Goal: Task Accomplishment & Management: Manage account settings

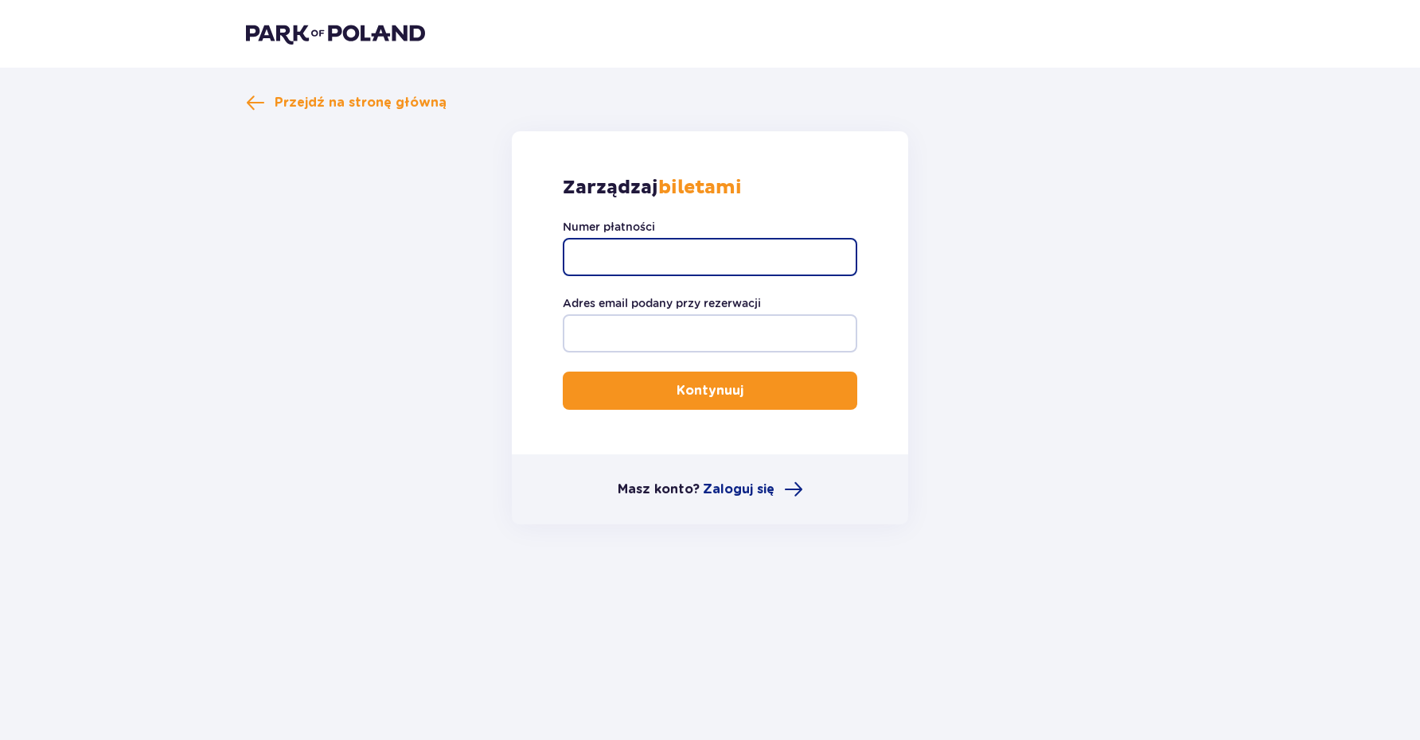
click at [615, 263] on input "Numer płatności" at bounding box center [710, 257] width 295 height 38
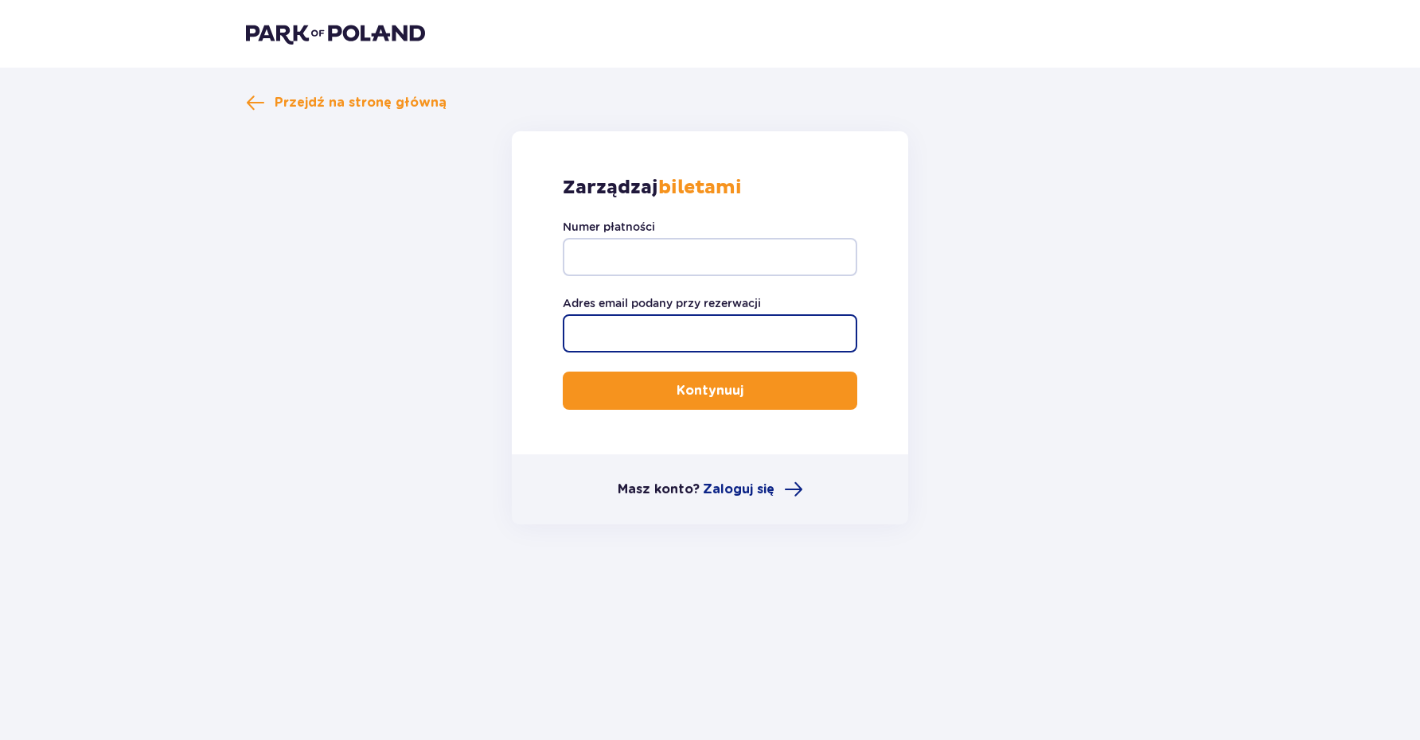
click at [635, 325] on input "Adres email podany przy rezerwacji" at bounding box center [710, 333] width 295 height 38
type input "[EMAIL_ADDRESS][DOMAIN_NAME]"
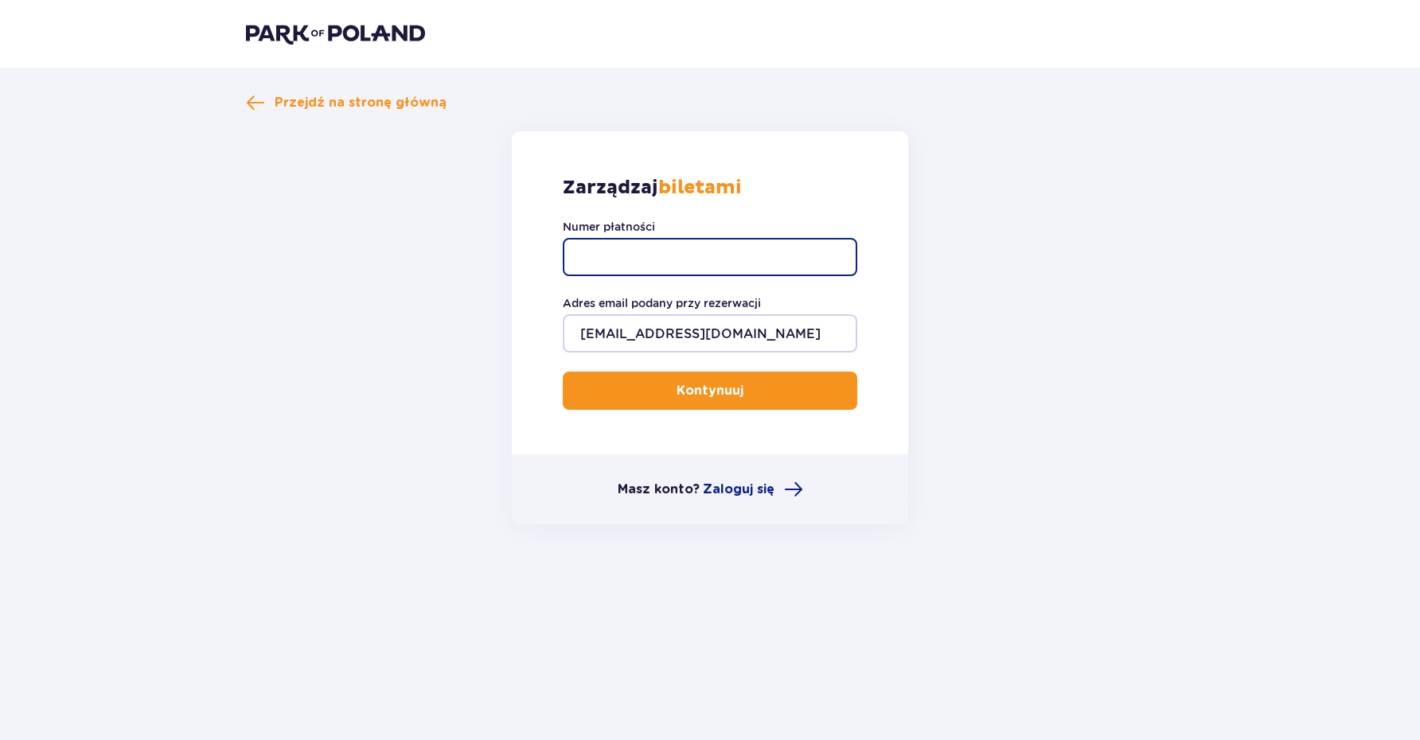
click at [623, 247] on input "Numer płatności" at bounding box center [710, 257] width 295 height 38
type input "TR-VRC-FLW715X"
click at [710, 391] on button "Kontynuuj" at bounding box center [710, 391] width 295 height 38
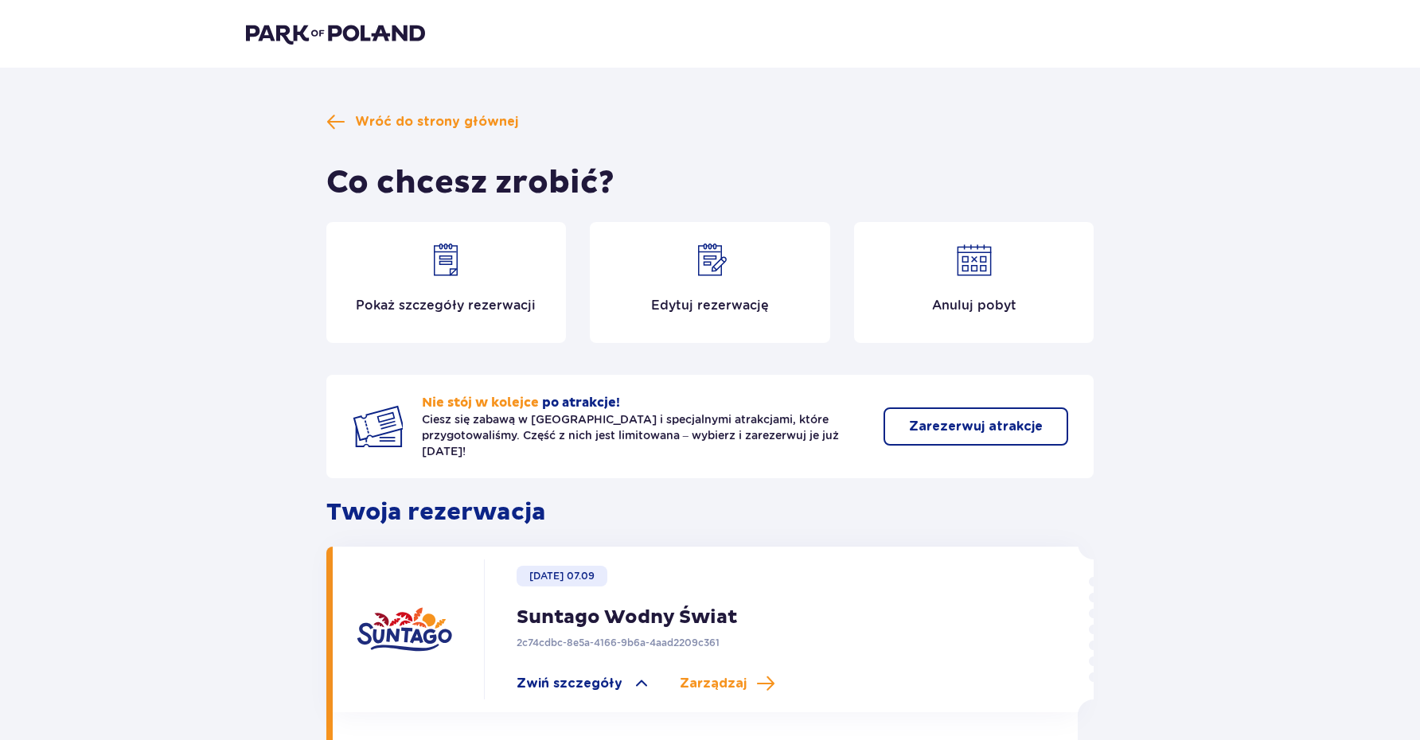
click at [718, 287] on div "Edytuj rezerwację" at bounding box center [710, 282] width 240 height 121
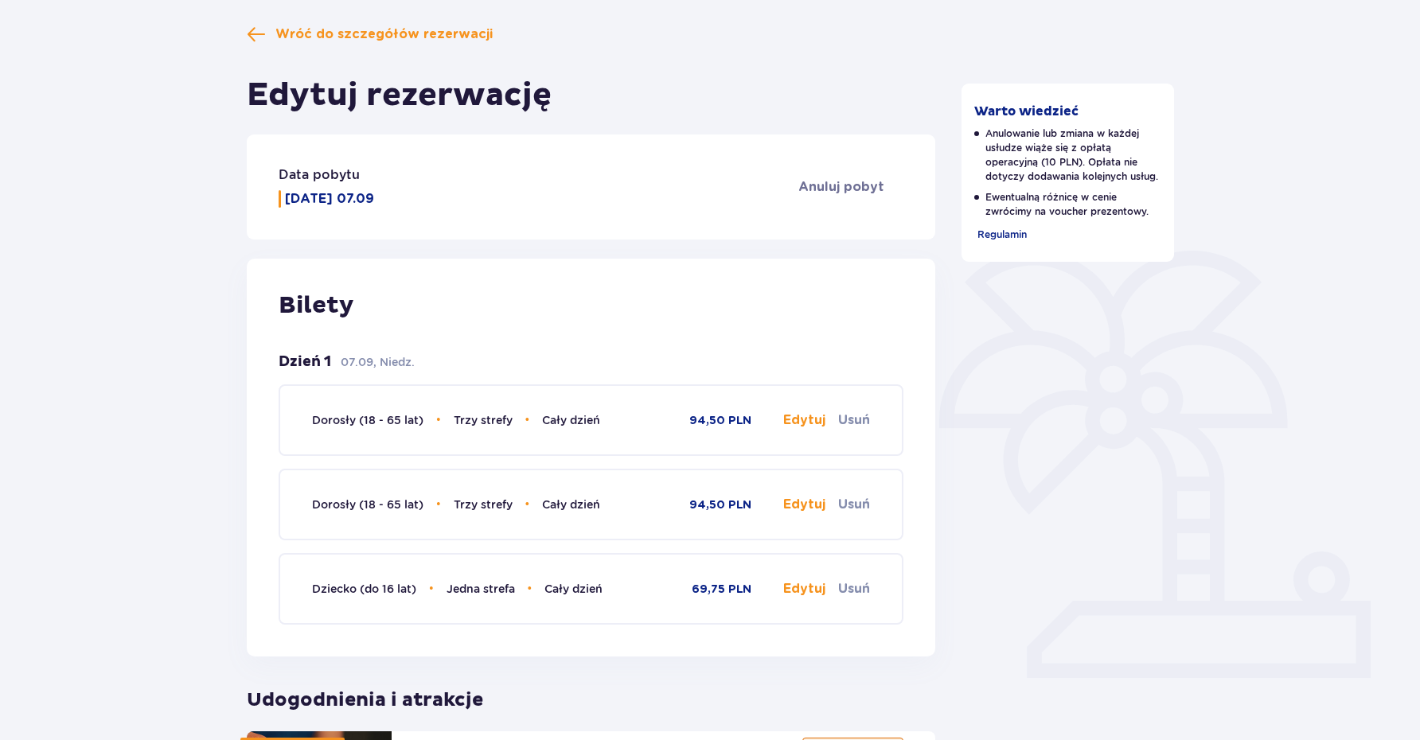
scroll to position [145, 0]
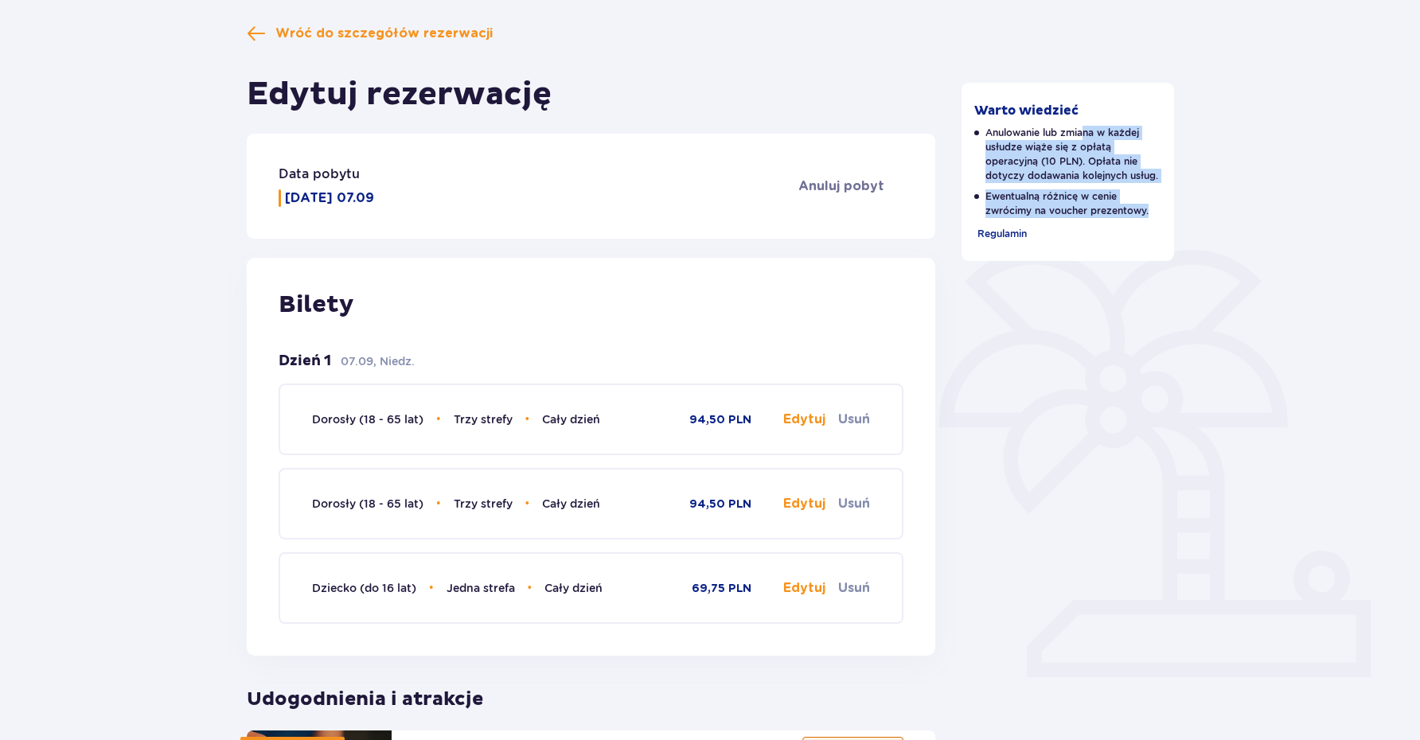
drag, startPoint x: 1084, startPoint y: 135, endPoint x: 1129, endPoint y: 217, distance: 94.4
click at [1129, 217] on div "Anulowanie lub zmiana w każdej usłudze wiąże się z opłatą operacyjną (10 PLN). …" at bounding box center [1069, 172] width 188 height 92
click at [1130, 218] on p "Ewentualną różnicę w cenie zwrócimy na voucher prezentowy." at bounding box center [1069, 203] width 188 height 29
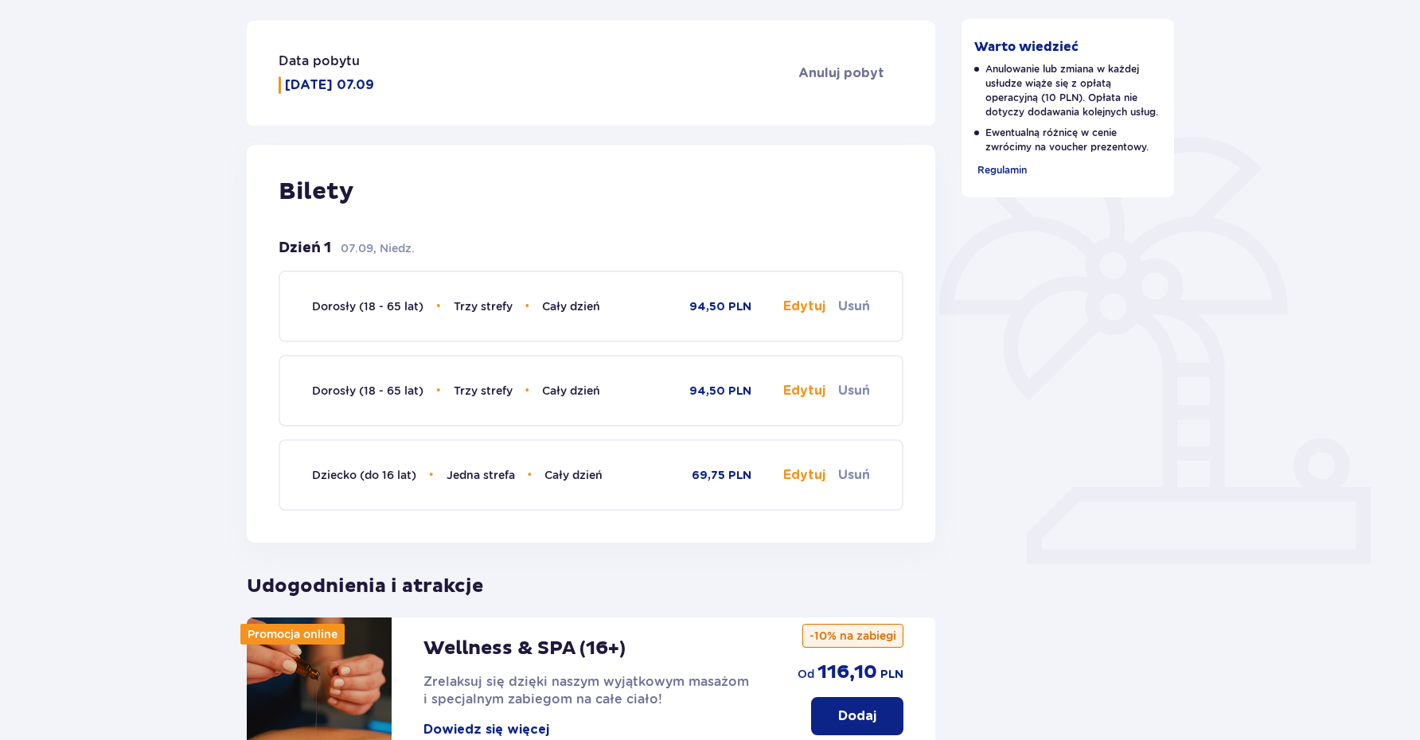
scroll to position [290, 0]
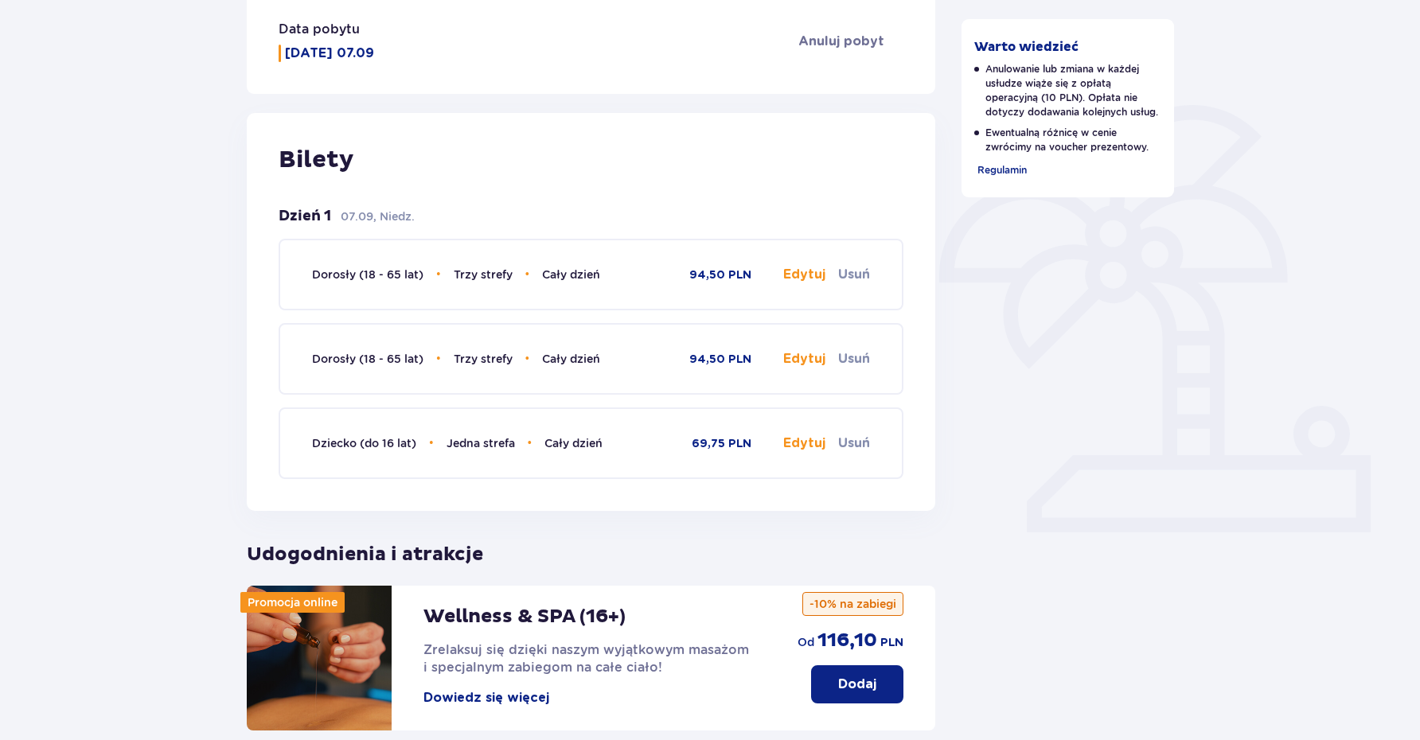
click at [797, 278] on button "Edytuj" at bounding box center [804, 275] width 42 height 18
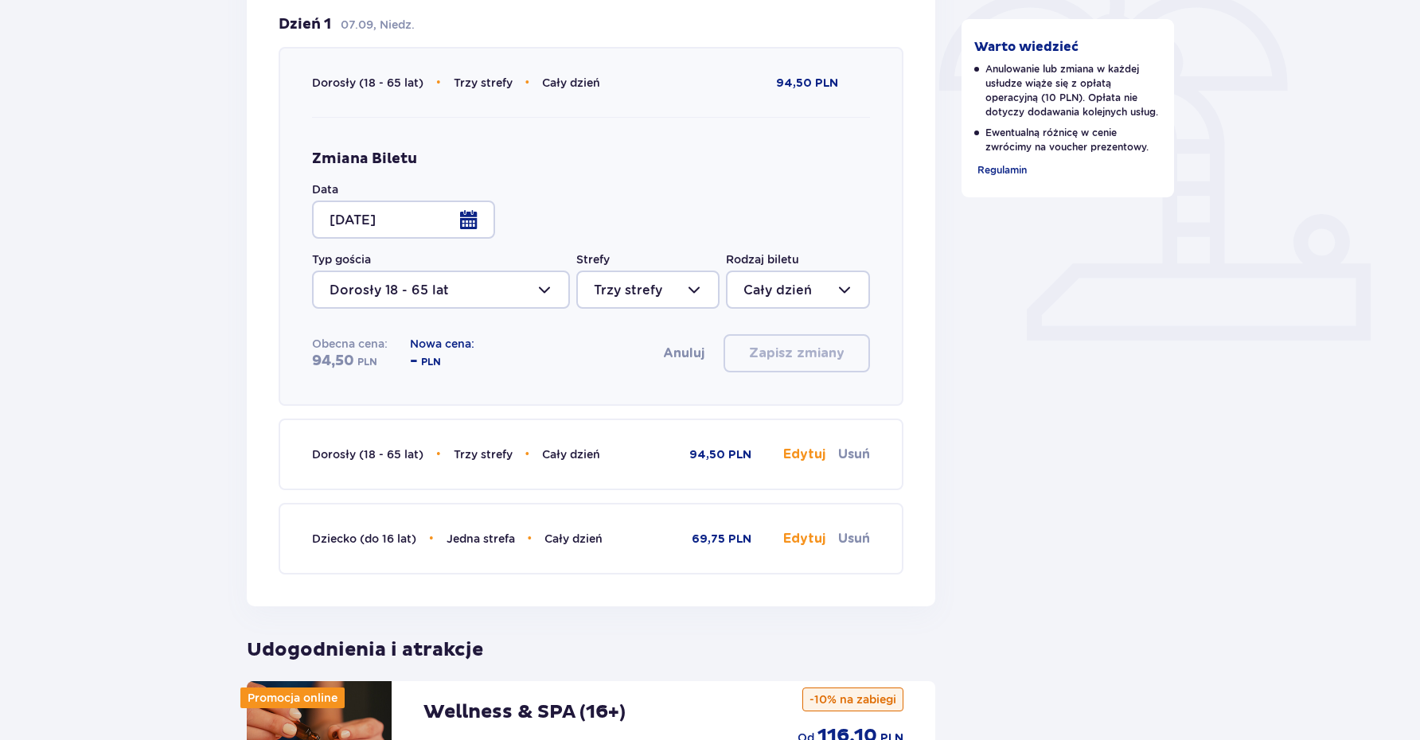
scroll to position [486, 0]
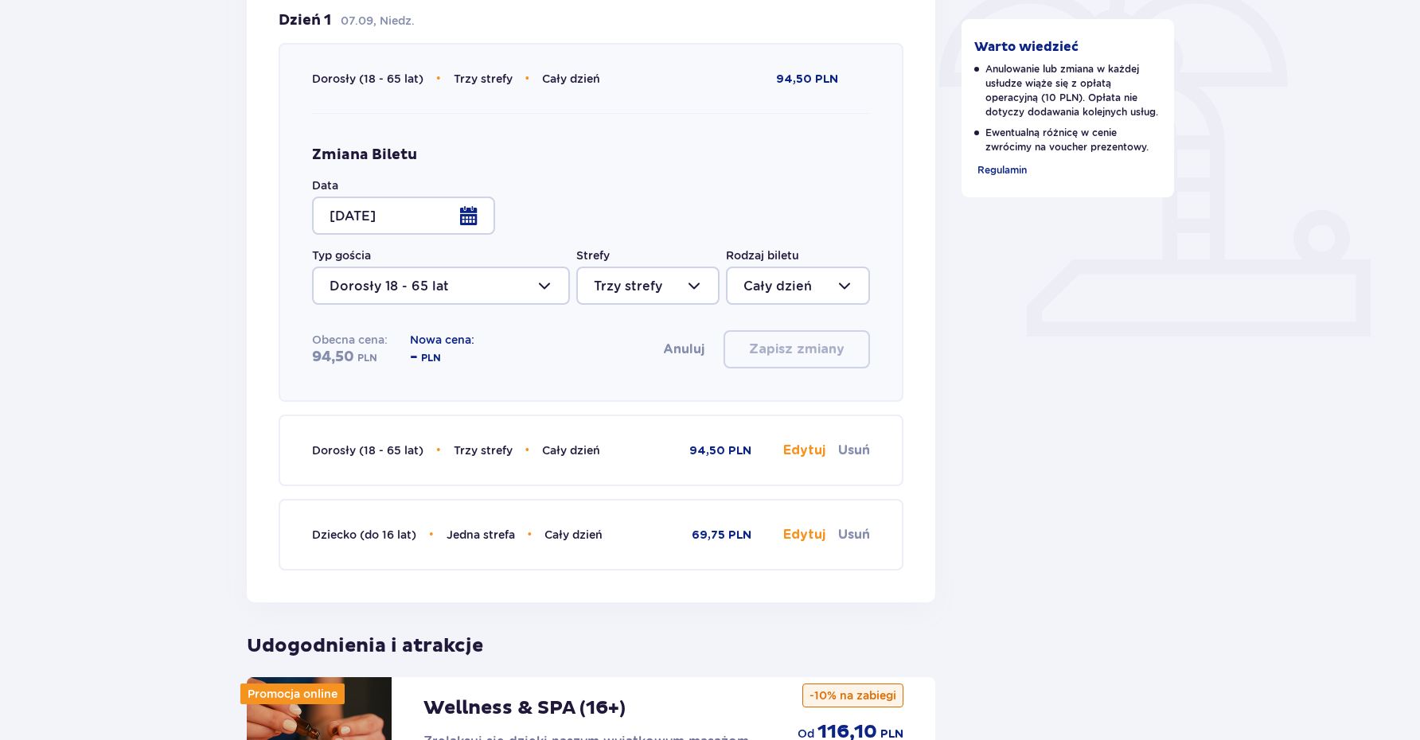
click at [467, 225] on div at bounding box center [403, 216] width 183 height 38
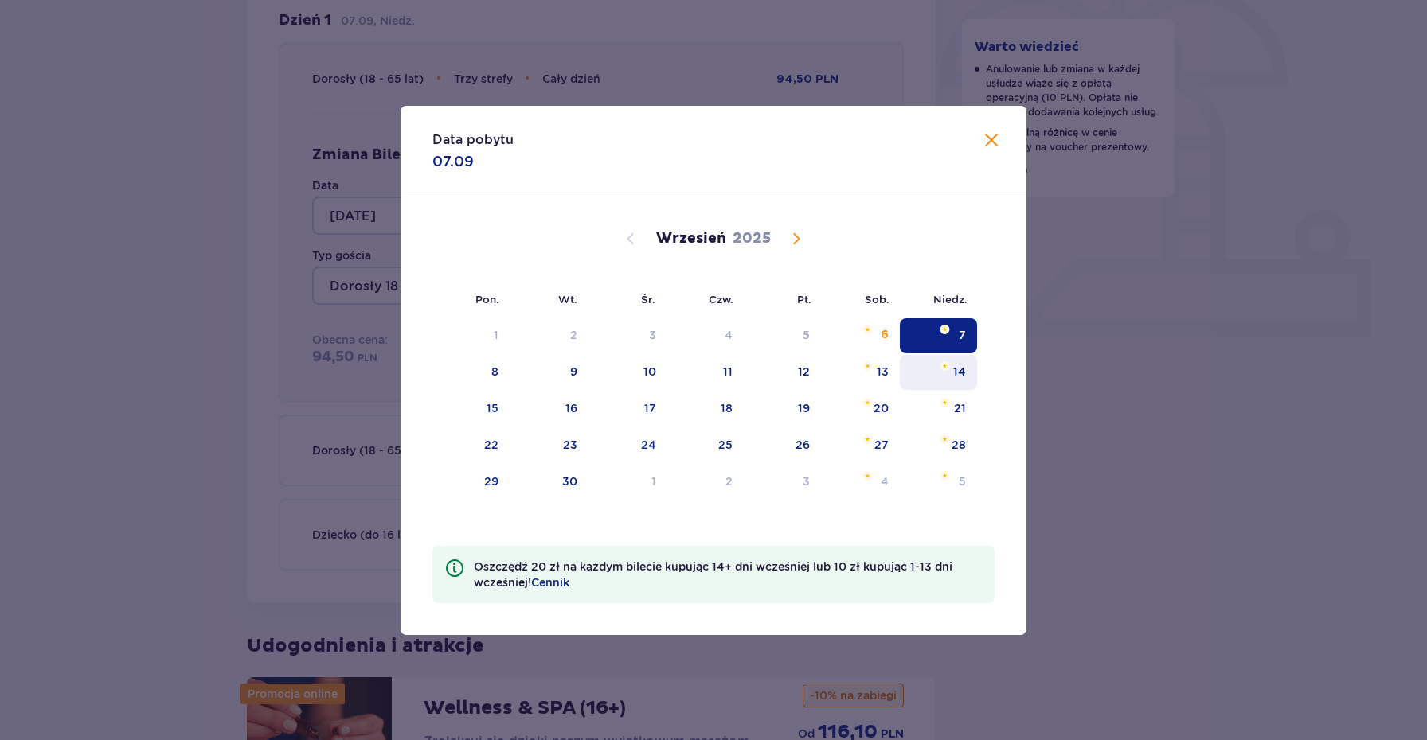
click at [960, 375] on div "14" at bounding box center [959, 372] width 13 height 16
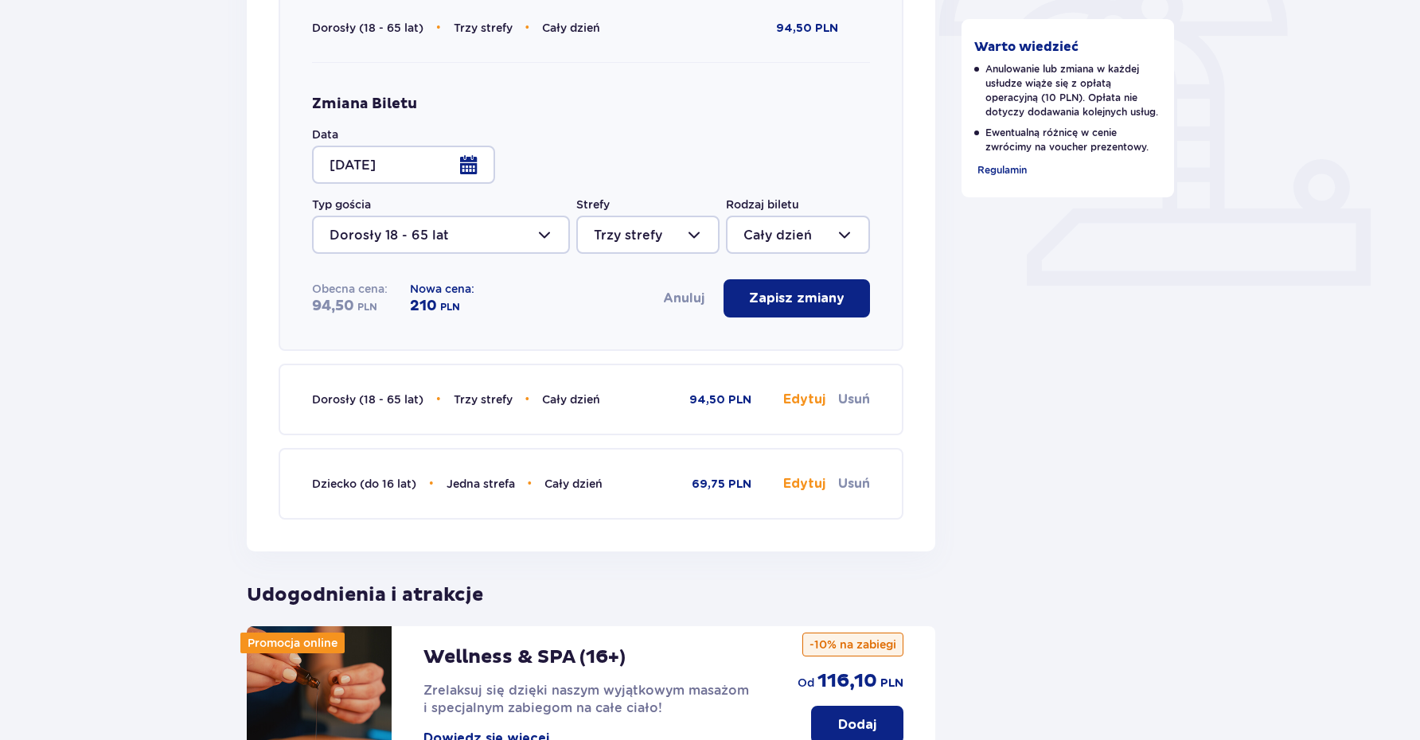
scroll to position [539, 0]
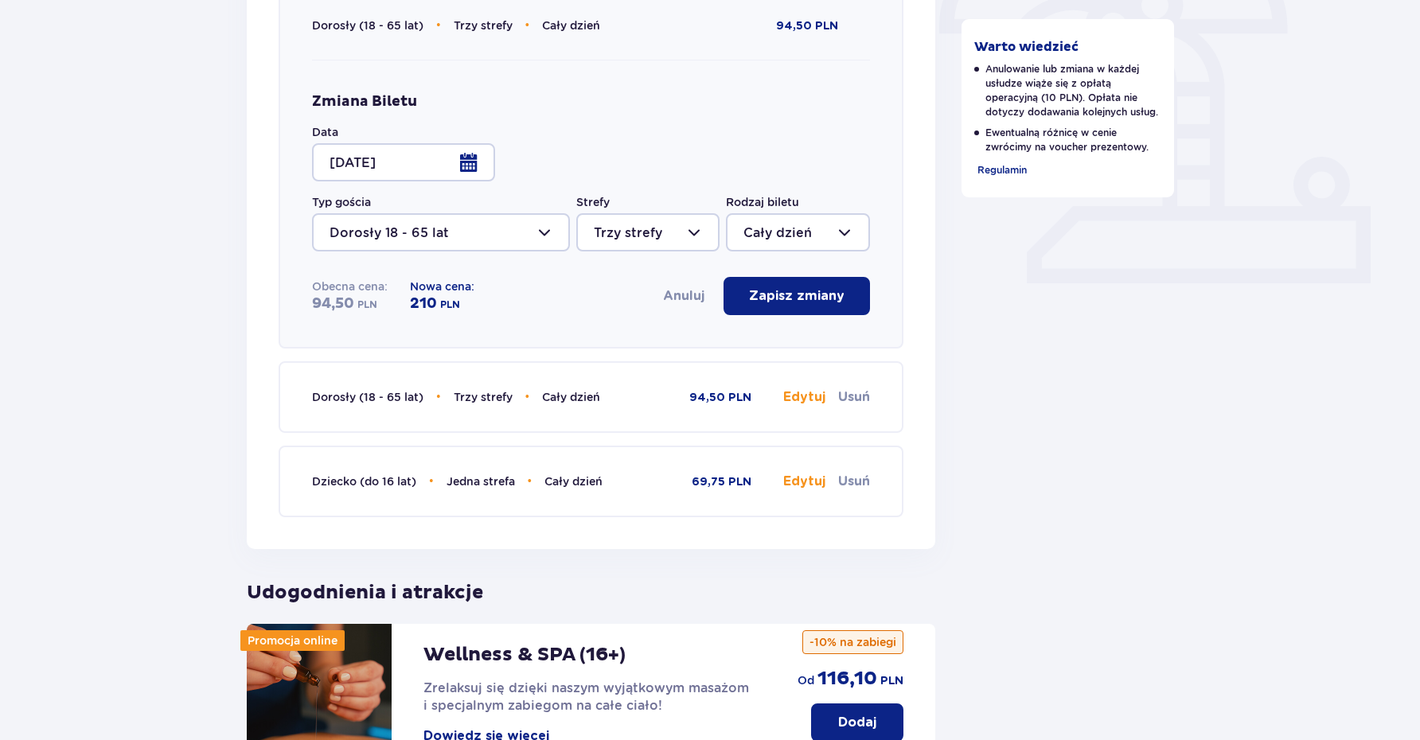
click at [410, 297] on p "210" at bounding box center [423, 304] width 27 height 19
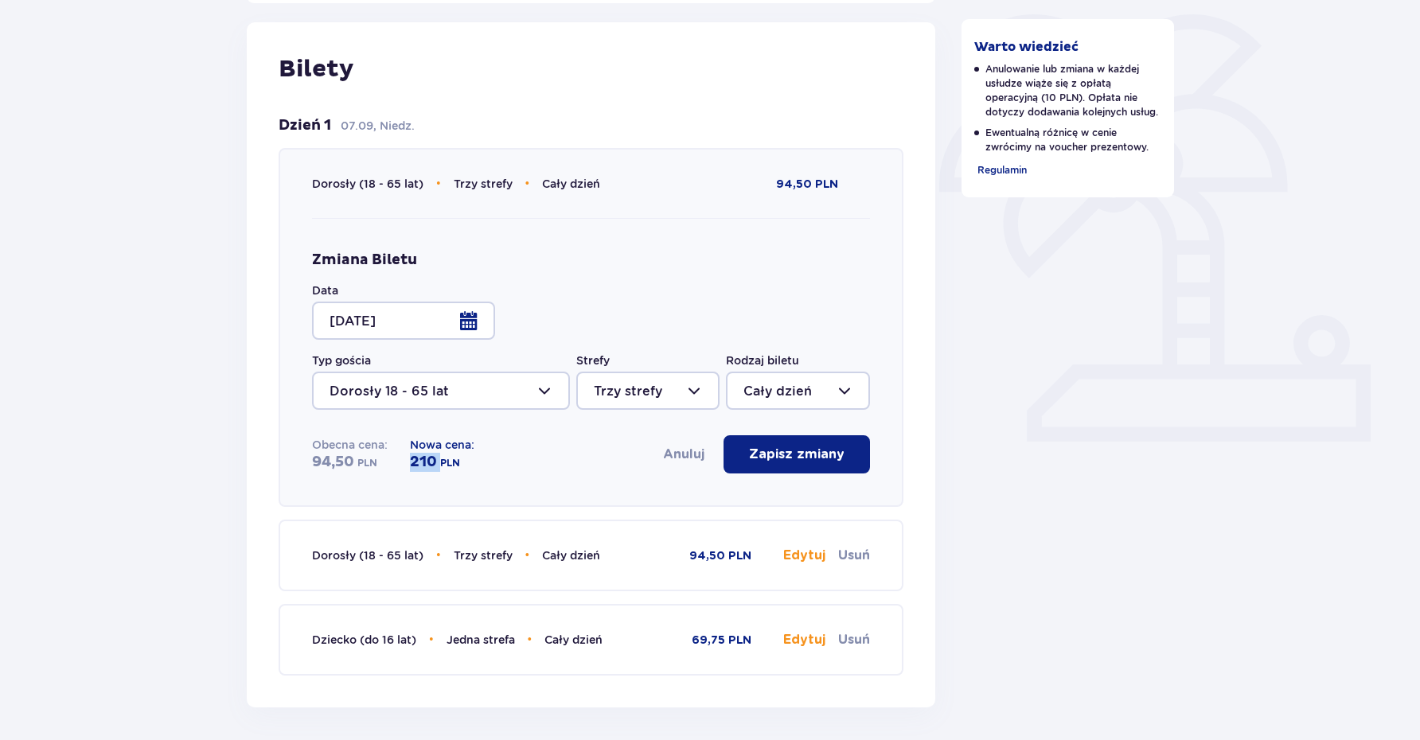
scroll to position [382, 0]
click at [465, 322] on div at bounding box center [403, 319] width 183 height 38
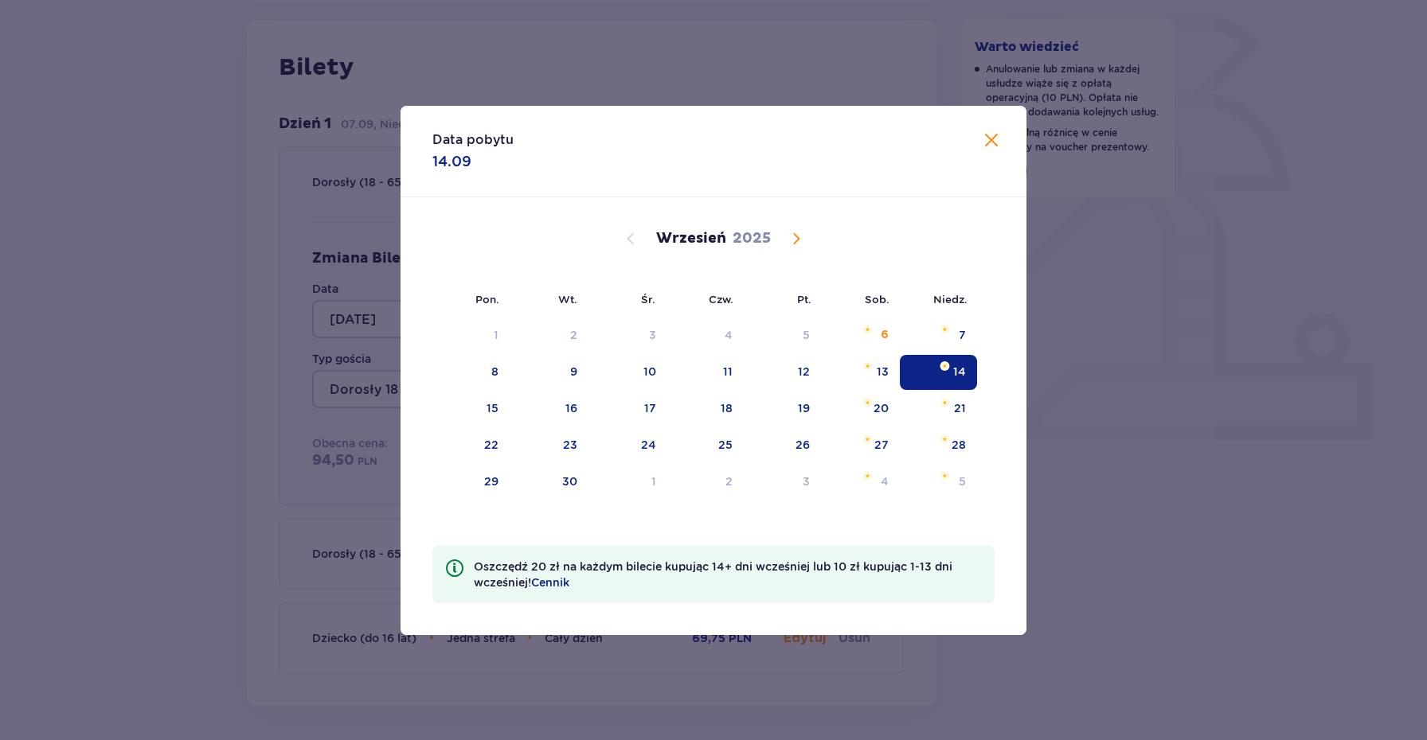
click at [788, 244] on span "Calendar" at bounding box center [796, 238] width 19 height 19
click at [622, 234] on span "Calendar" at bounding box center [630, 238] width 19 height 19
click at [955, 400] on div "21" at bounding box center [938, 409] width 77 height 35
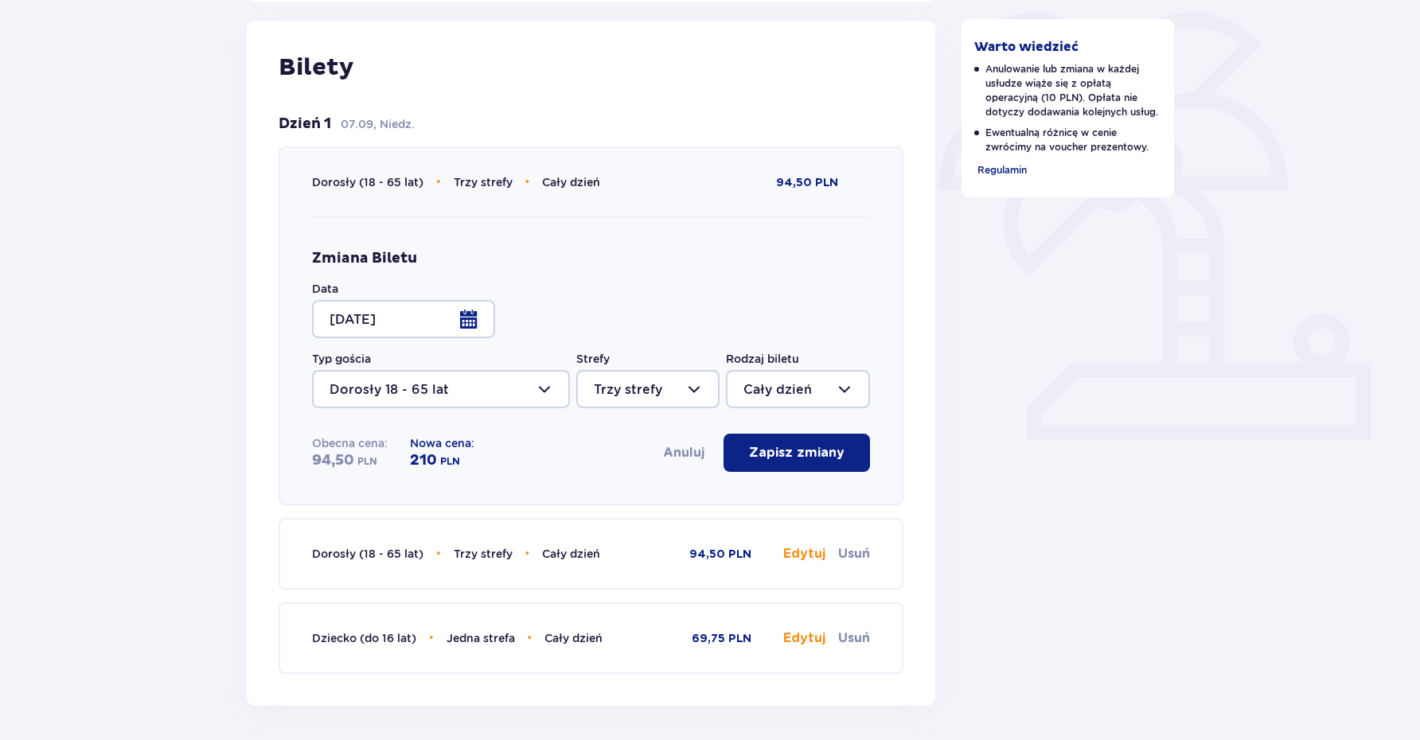
click at [529, 388] on div at bounding box center [441, 389] width 258 height 38
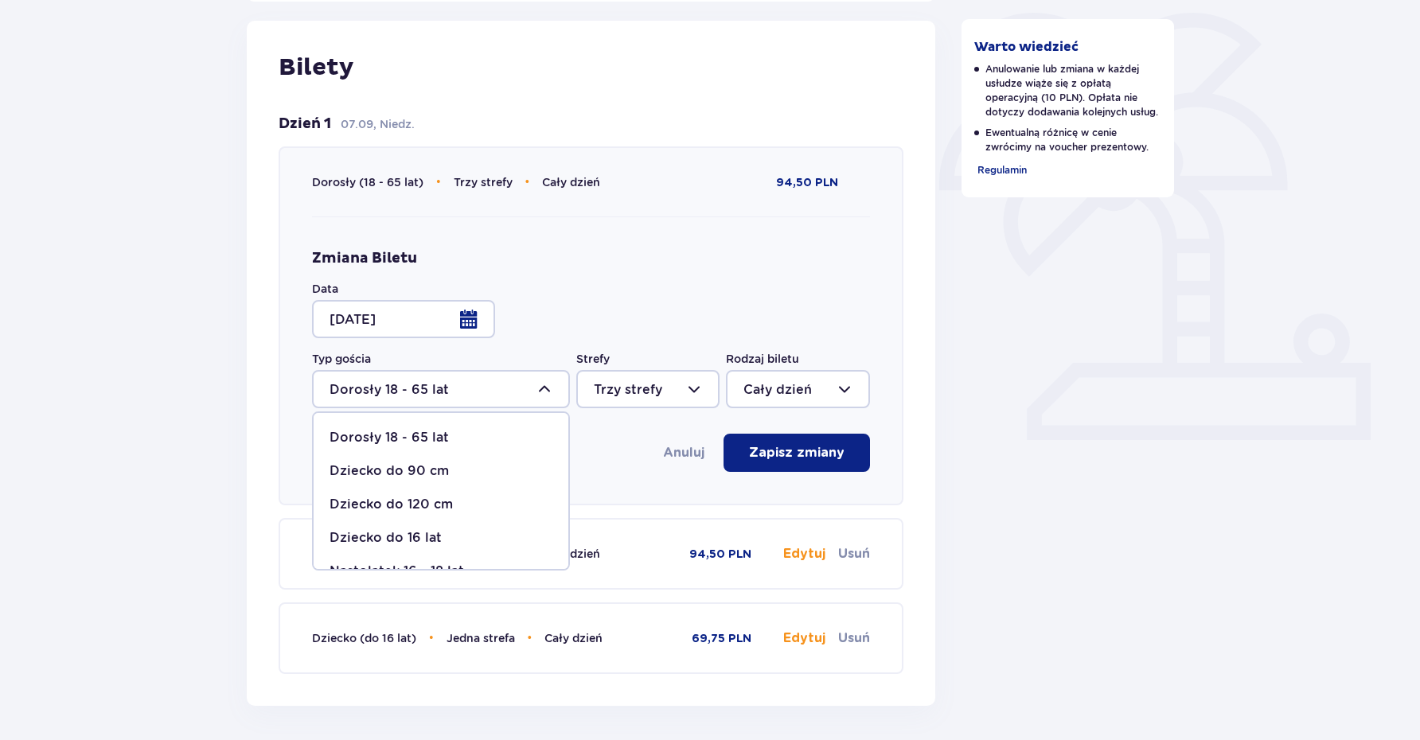
click at [511, 388] on div at bounding box center [441, 389] width 258 height 38
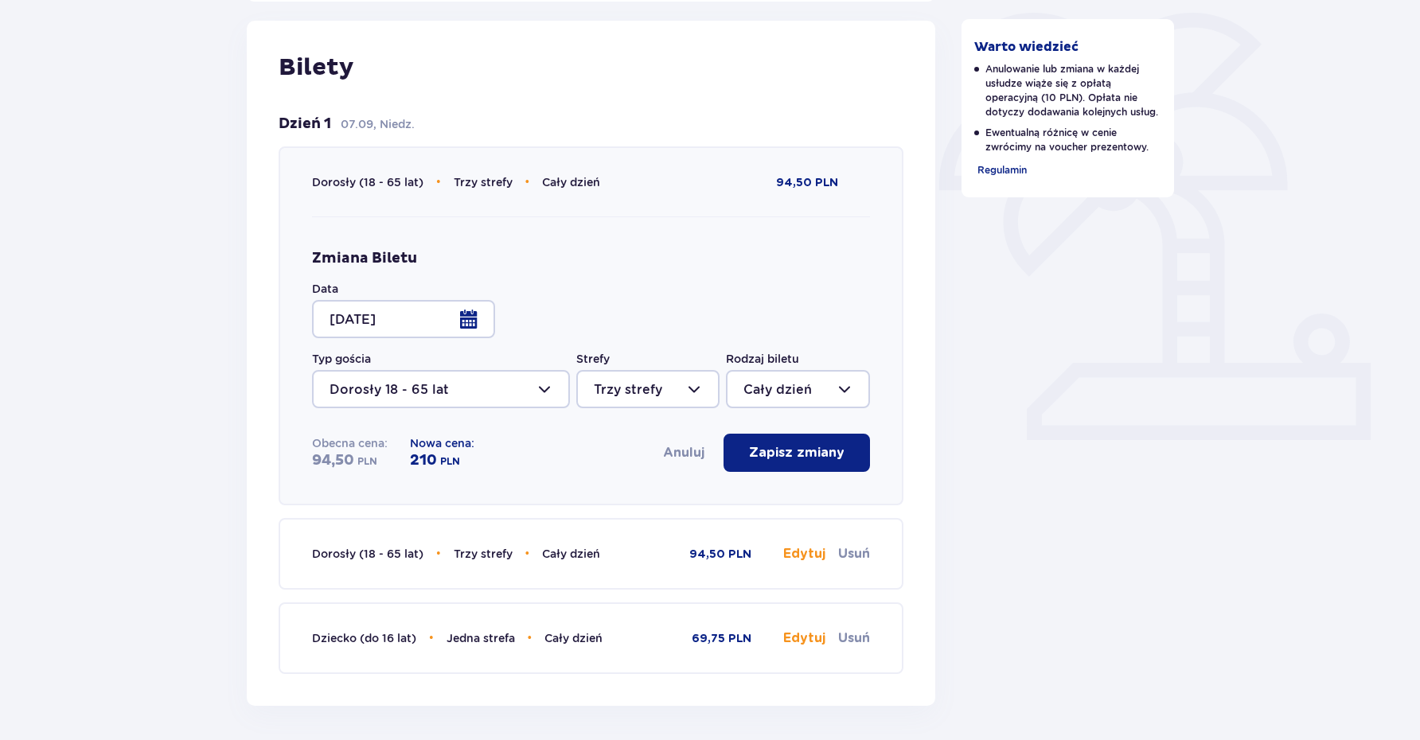
click at [479, 335] on div at bounding box center [403, 319] width 183 height 38
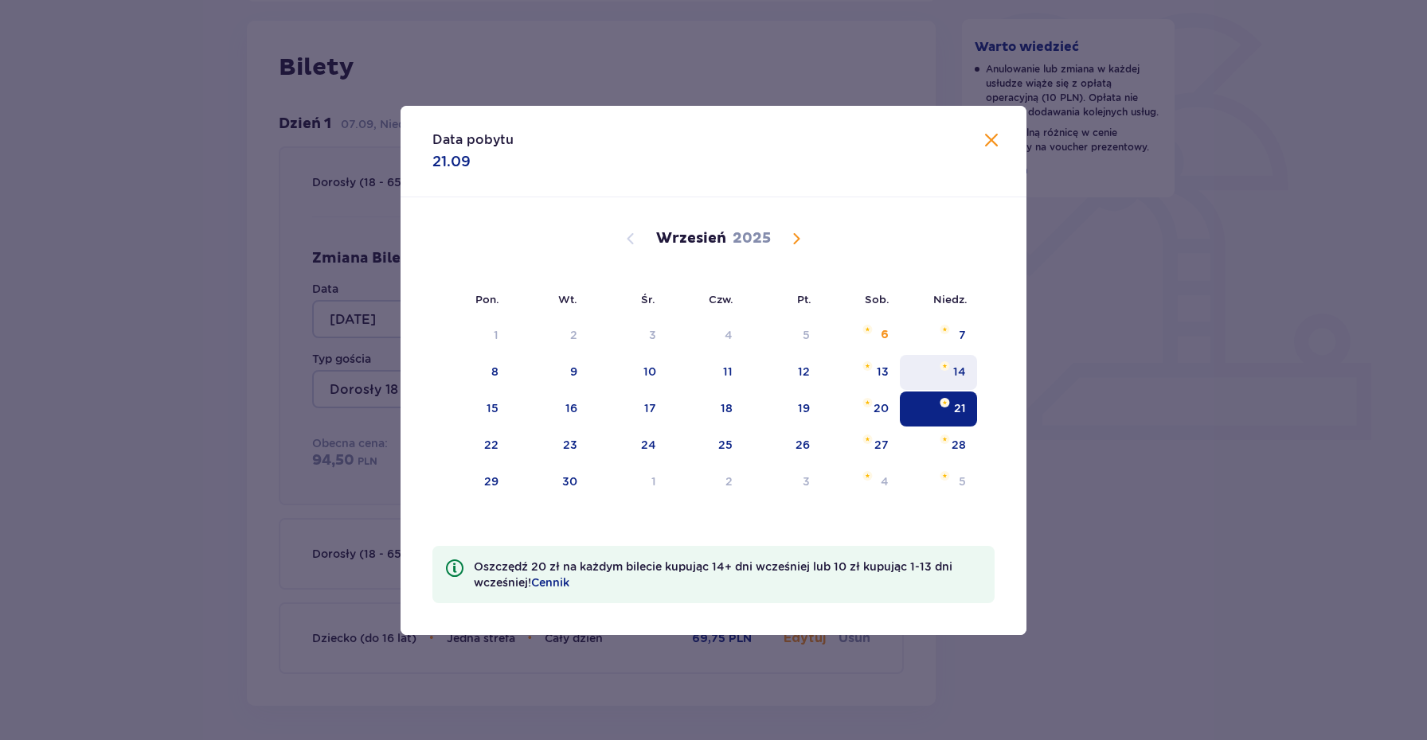
click at [956, 381] on div "14" at bounding box center [938, 372] width 77 height 35
type input "[DATE]"
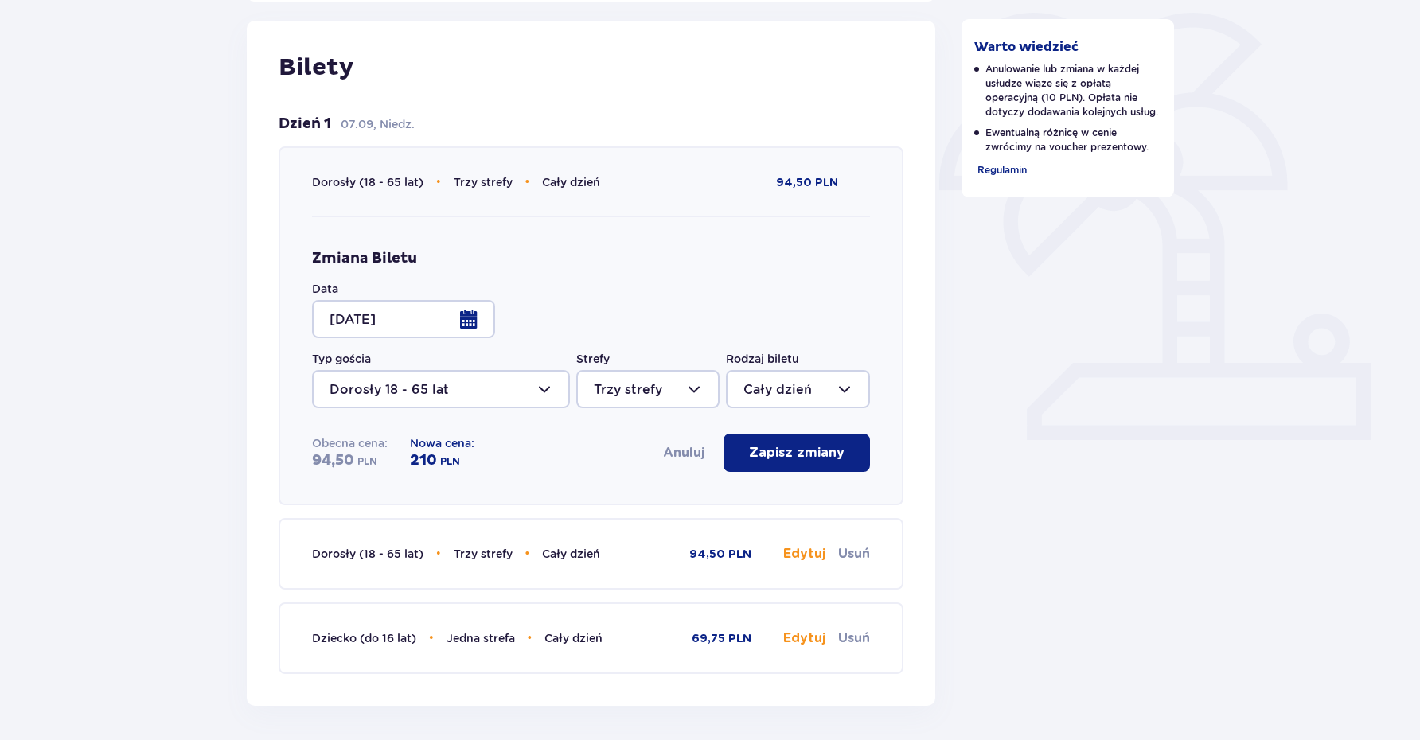
click at [676, 399] on div at bounding box center [647, 389] width 143 height 38
click at [648, 471] on p "Dwie strefy" at bounding box center [631, 472] width 75 height 18
type input "Dwie strefy"
click at [631, 397] on div at bounding box center [647, 389] width 143 height 38
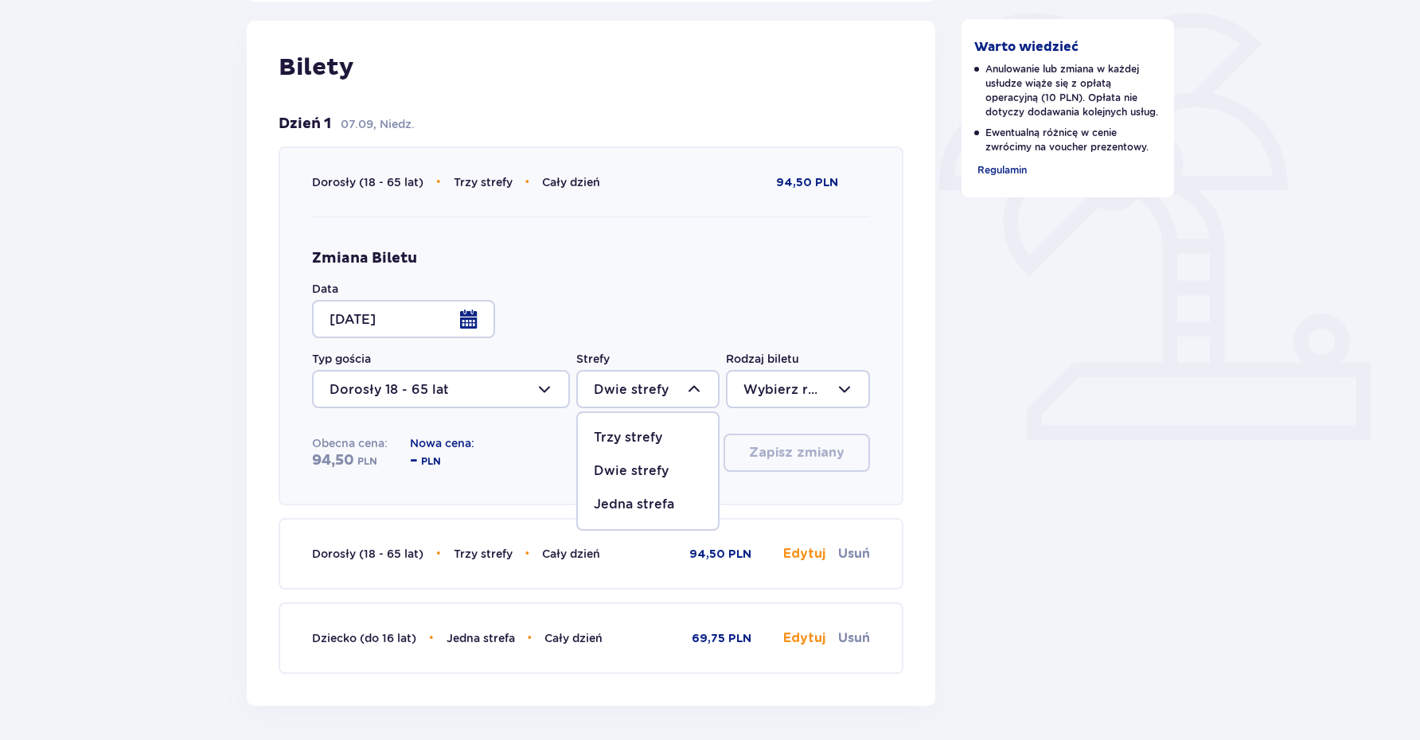
click at [638, 500] on p "Jedna strefa" at bounding box center [634, 505] width 80 height 18
click at [614, 396] on div at bounding box center [647, 389] width 143 height 38
click at [625, 436] on p "Trzy strefy" at bounding box center [628, 438] width 68 height 18
type input "Trzy strefy"
click at [745, 387] on div at bounding box center [797, 389] width 143 height 38
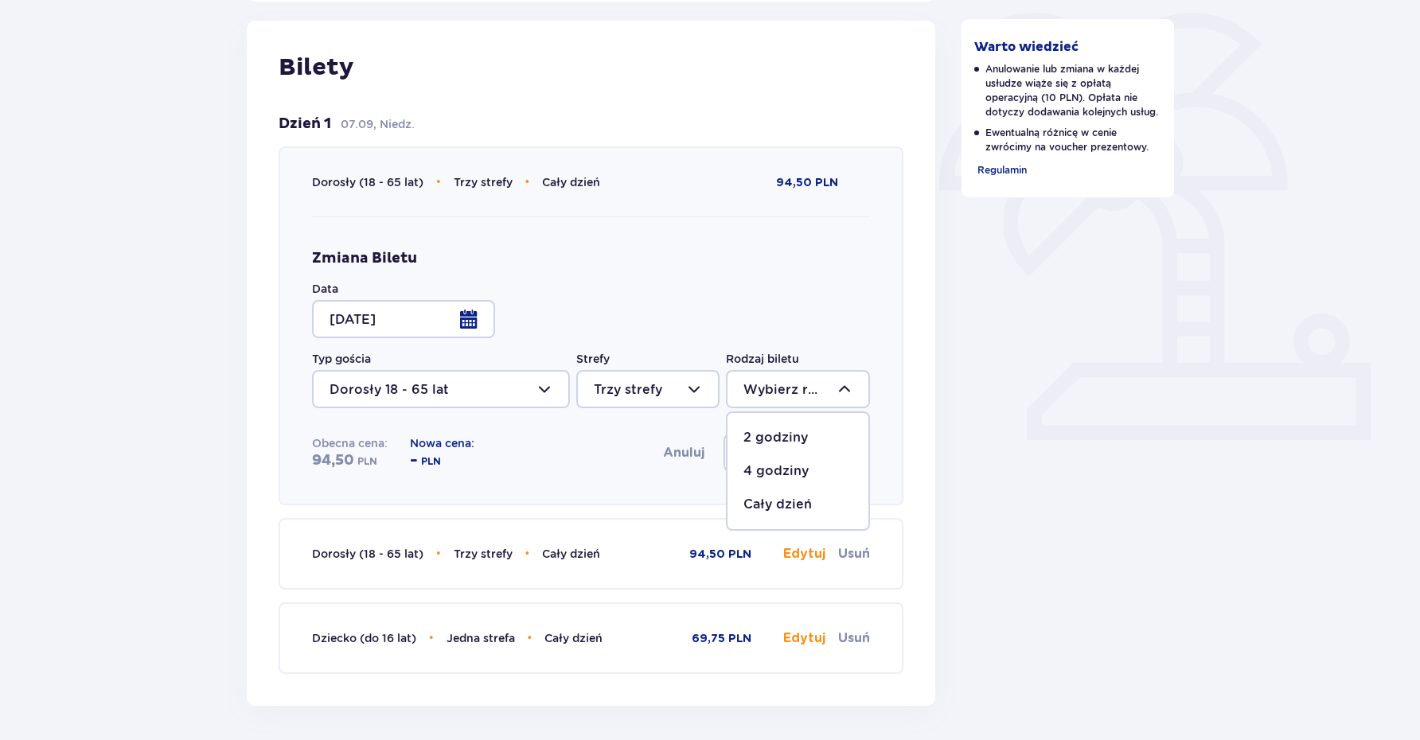
click at [769, 501] on p "Cały dzień" at bounding box center [778, 505] width 68 height 18
type input "Cały dzień"
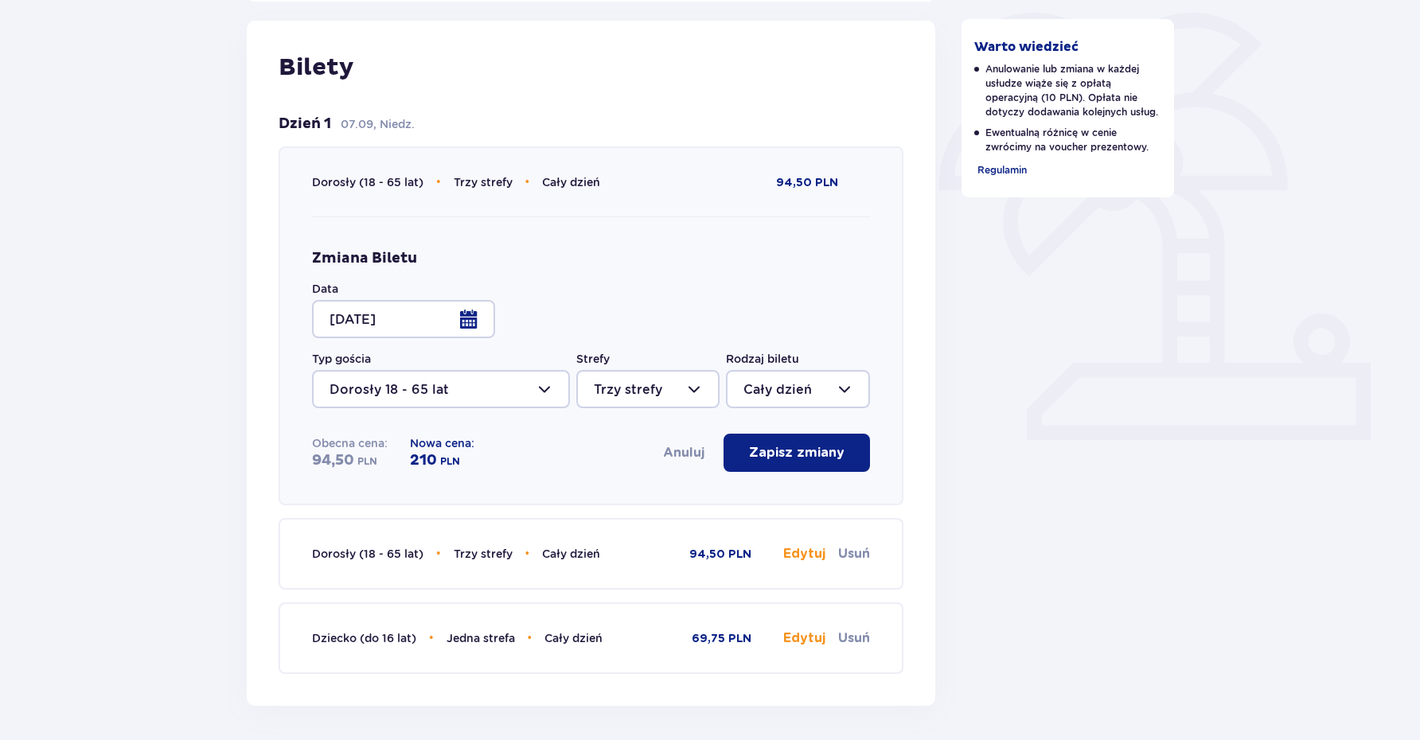
click at [633, 379] on div at bounding box center [647, 389] width 143 height 38
click at [631, 463] on span "Dwie strefy" at bounding box center [648, 471] width 140 height 33
type input "Dwie strefy"
click at [790, 379] on div at bounding box center [797, 389] width 143 height 38
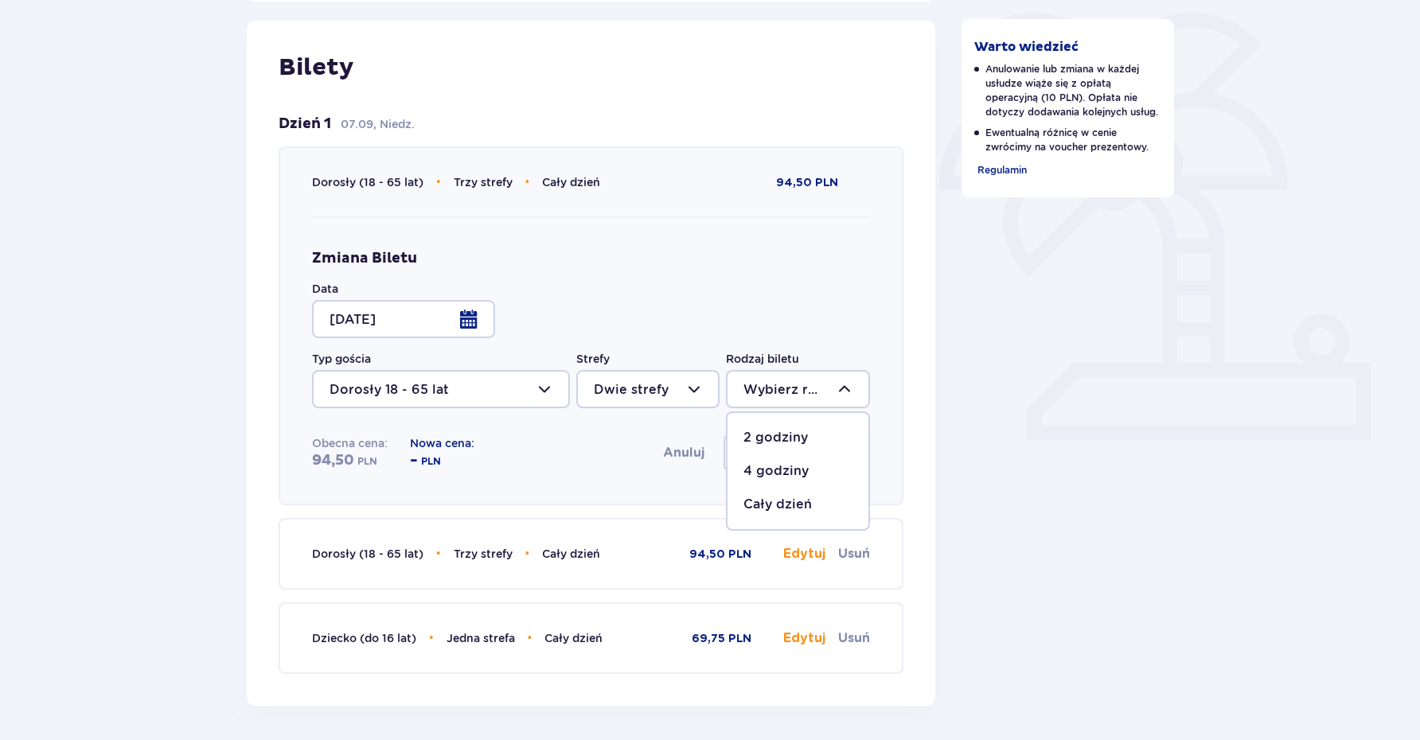
click at [796, 513] on p "Cały dzień" at bounding box center [778, 505] width 68 height 18
type input "Cały dzień"
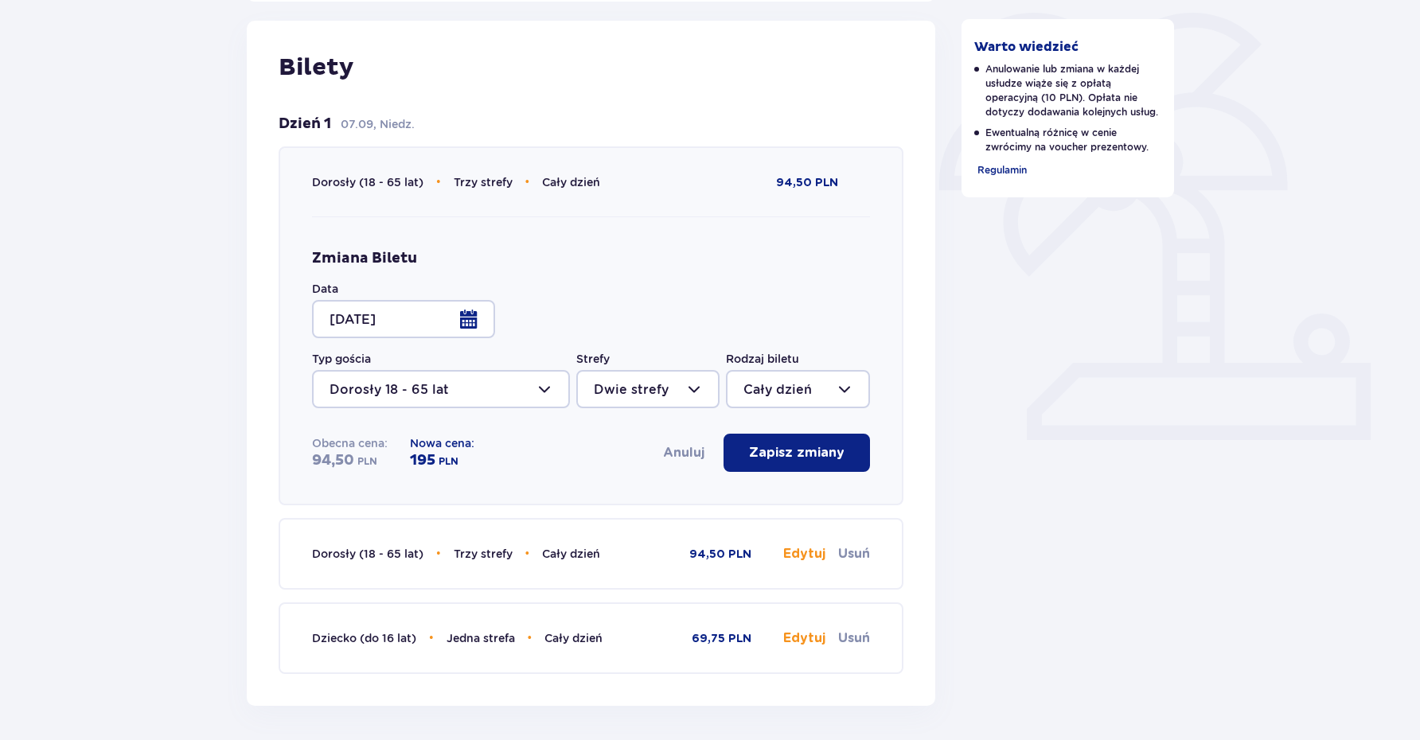
click at [684, 398] on div at bounding box center [647, 389] width 143 height 38
click at [663, 438] on div "Trzy strefy" at bounding box center [648, 438] width 108 height 18
type input "Trzy strefy"
click at [779, 396] on div at bounding box center [797, 389] width 143 height 38
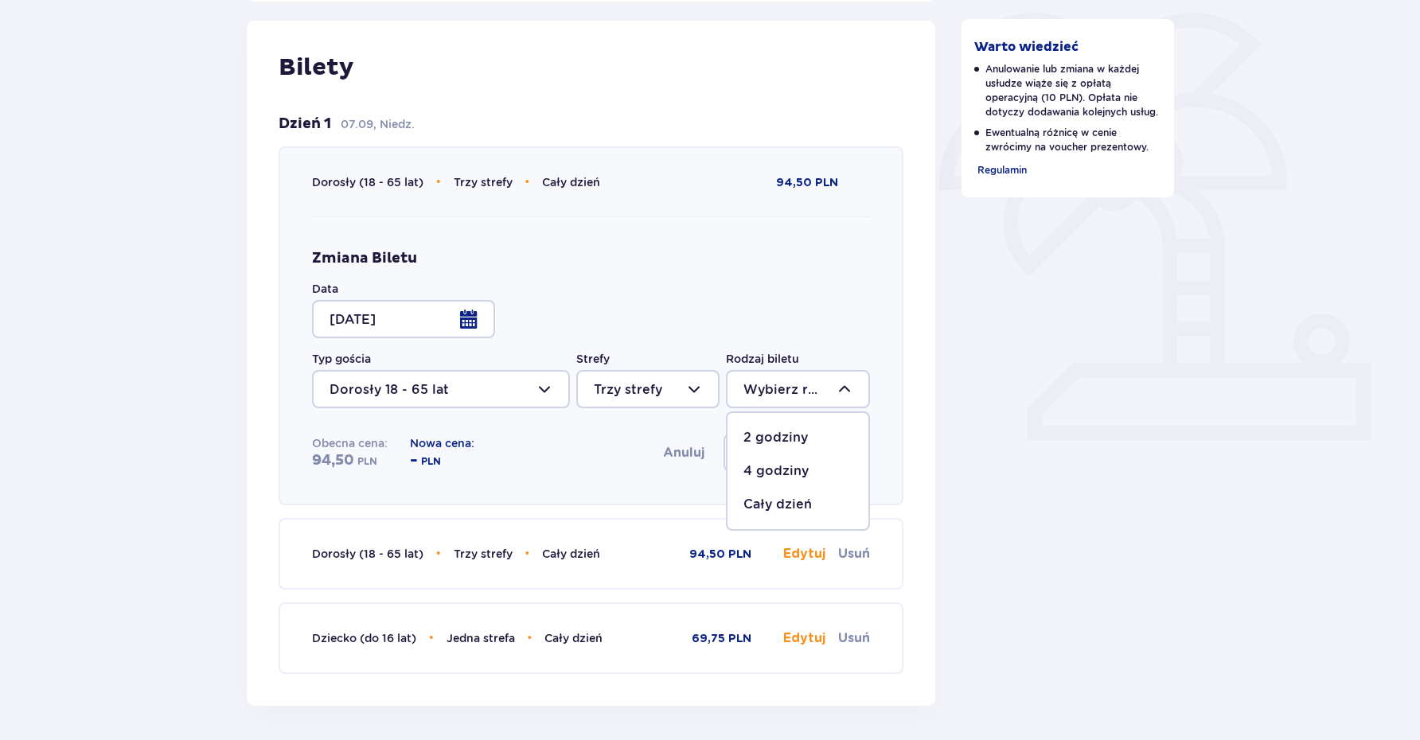
click at [787, 506] on p "Cały dzień" at bounding box center [778, 505] width 68 height 18
type input "Cały dzień"
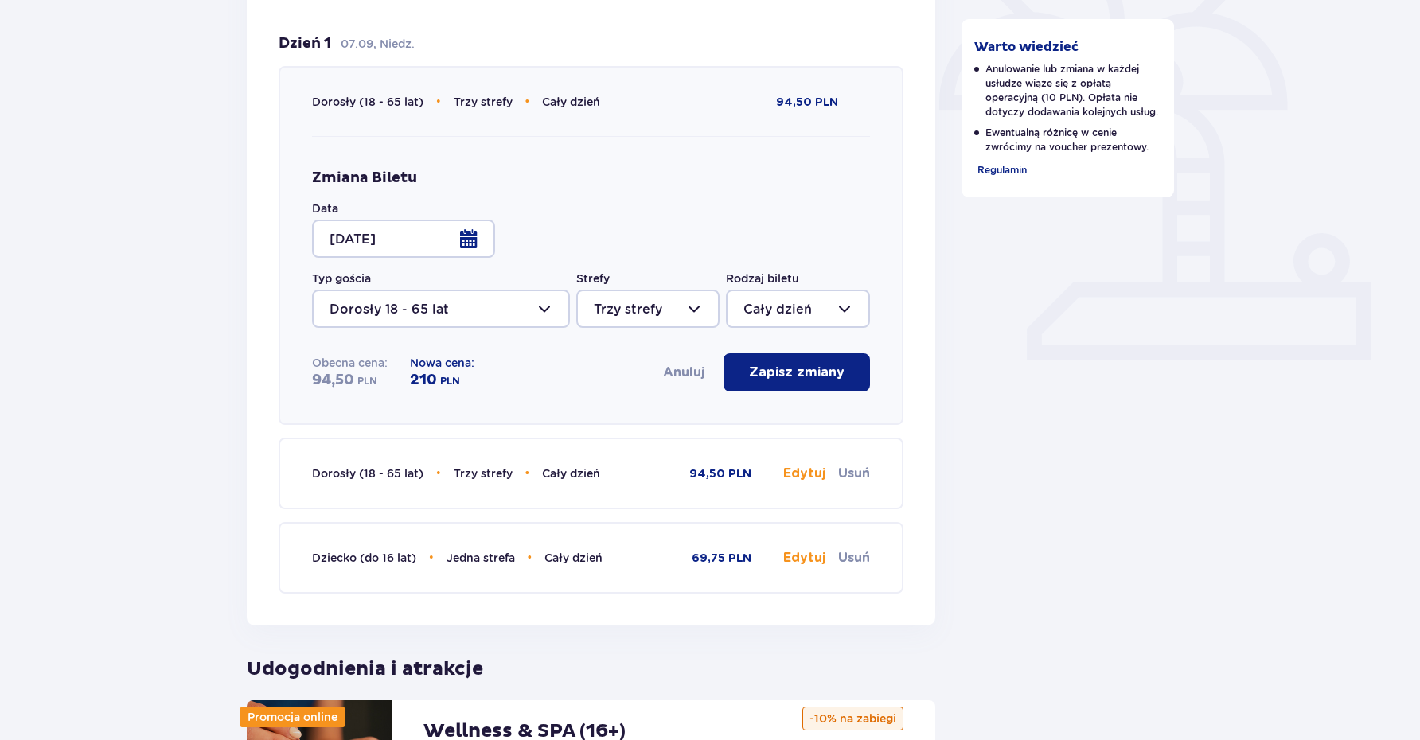
scroll to position [424, 0]
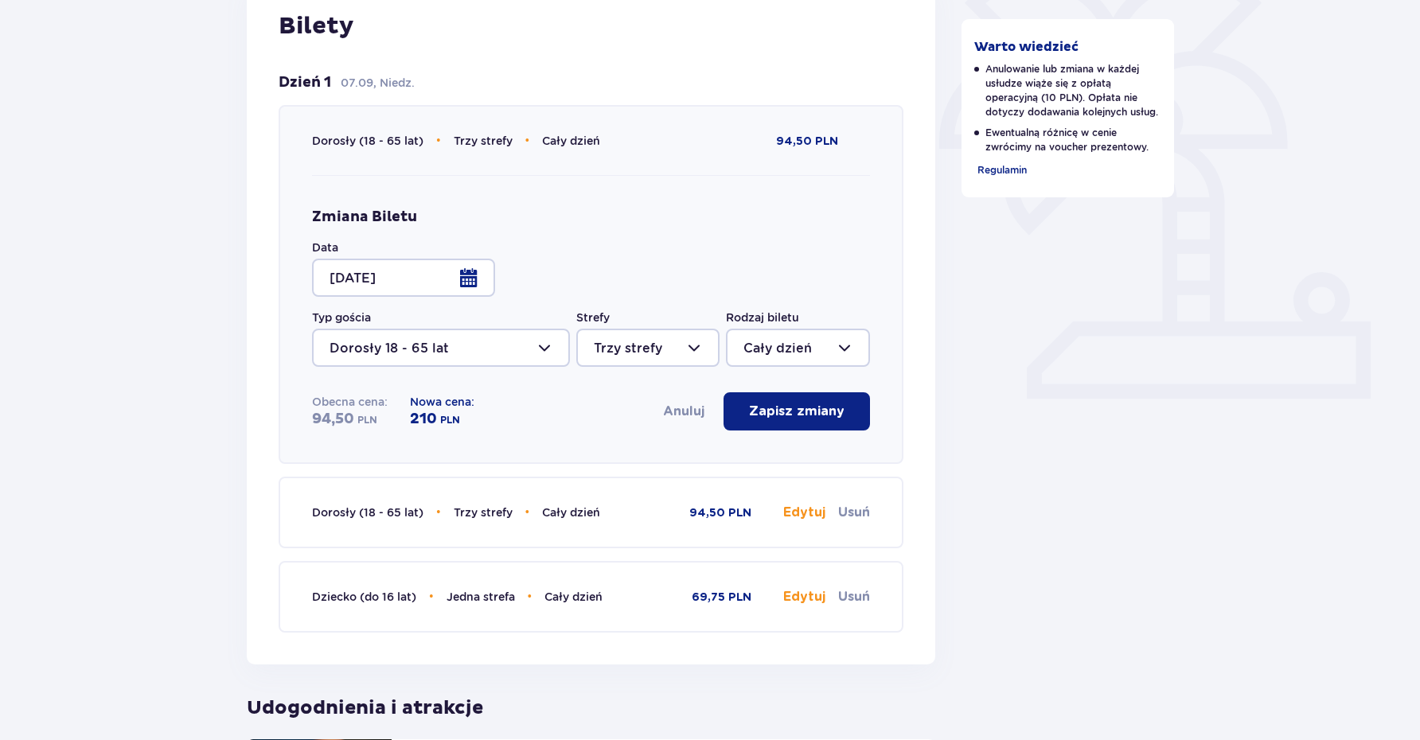
click at [482, 281] on div at bounding box center [403, 278] width 183 height 38
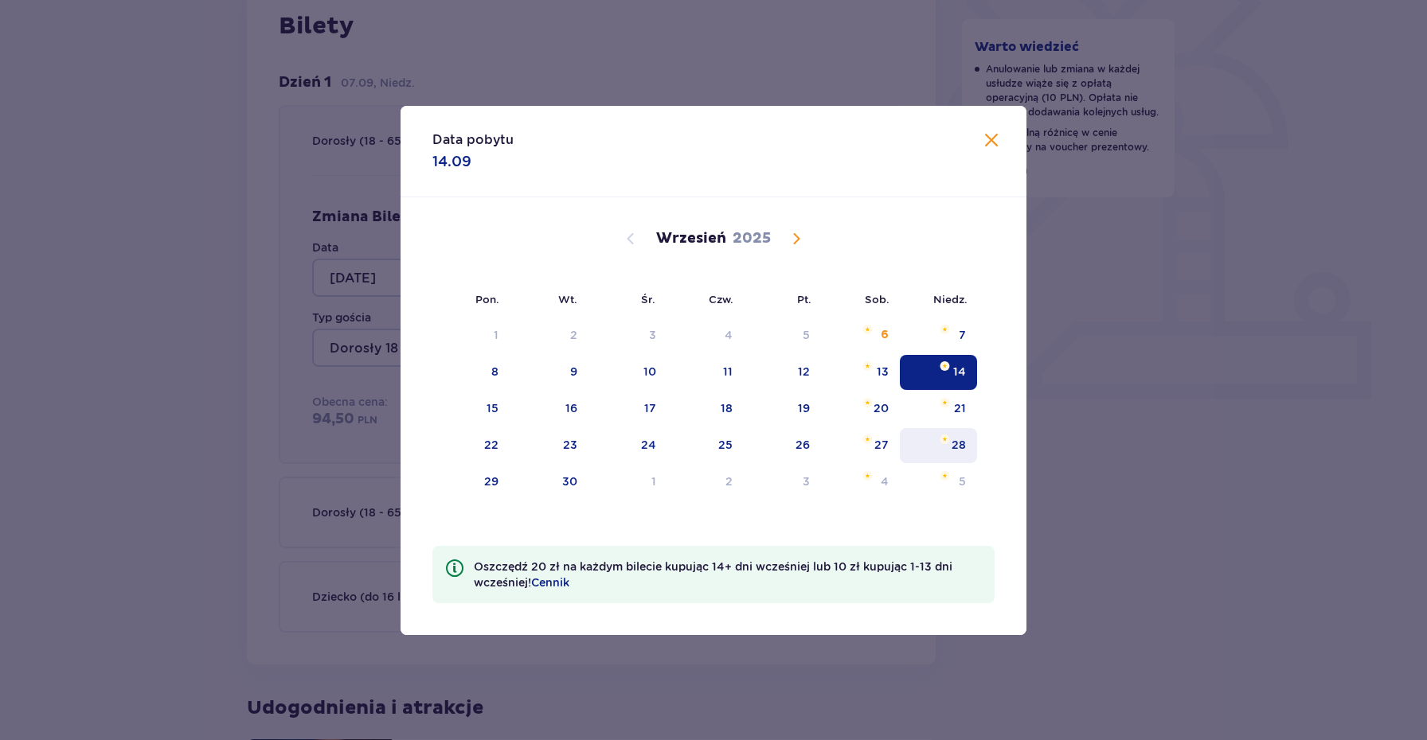
click at [947, 443] on img "niedziela, 28 września 2025" at bounding box center [945, 440] width 10 height 10
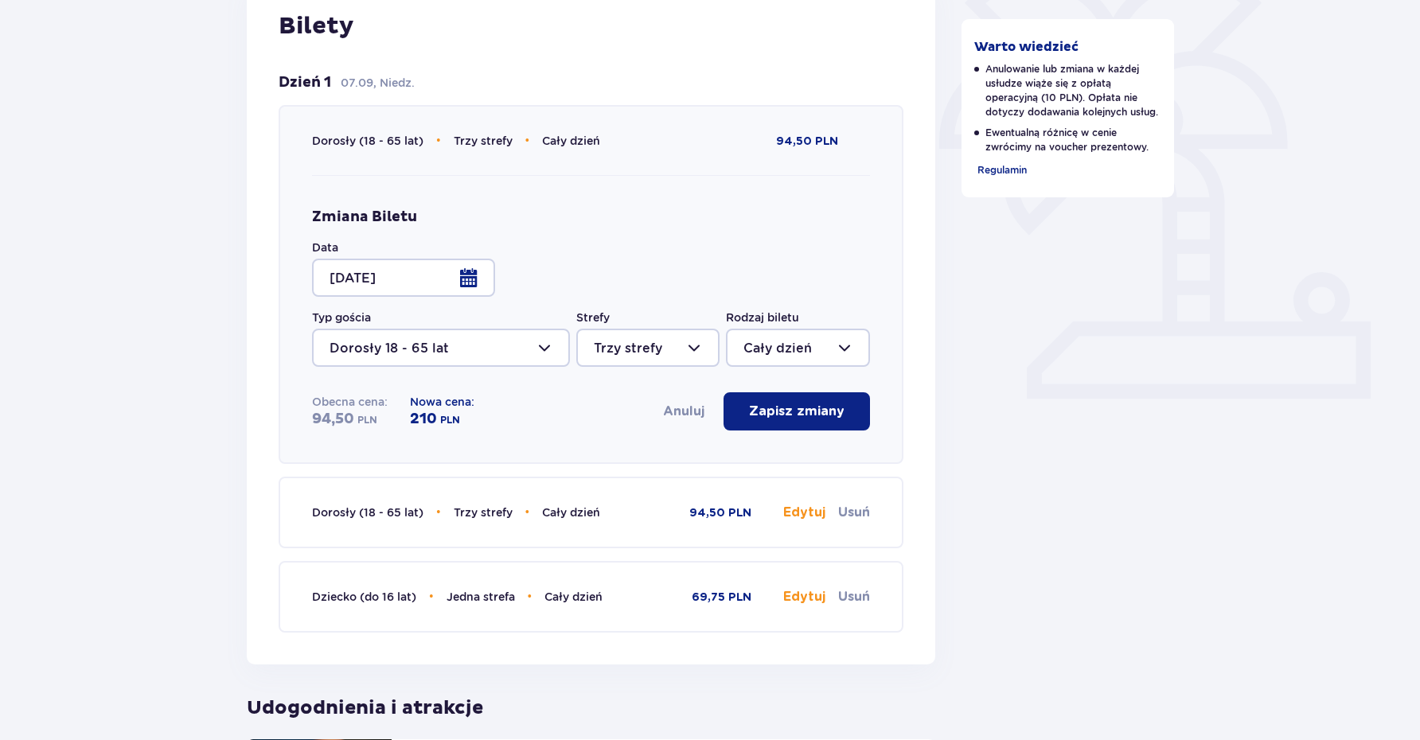
click at [473, 279] on div at bounding box center [403, 278] width 183 height 38
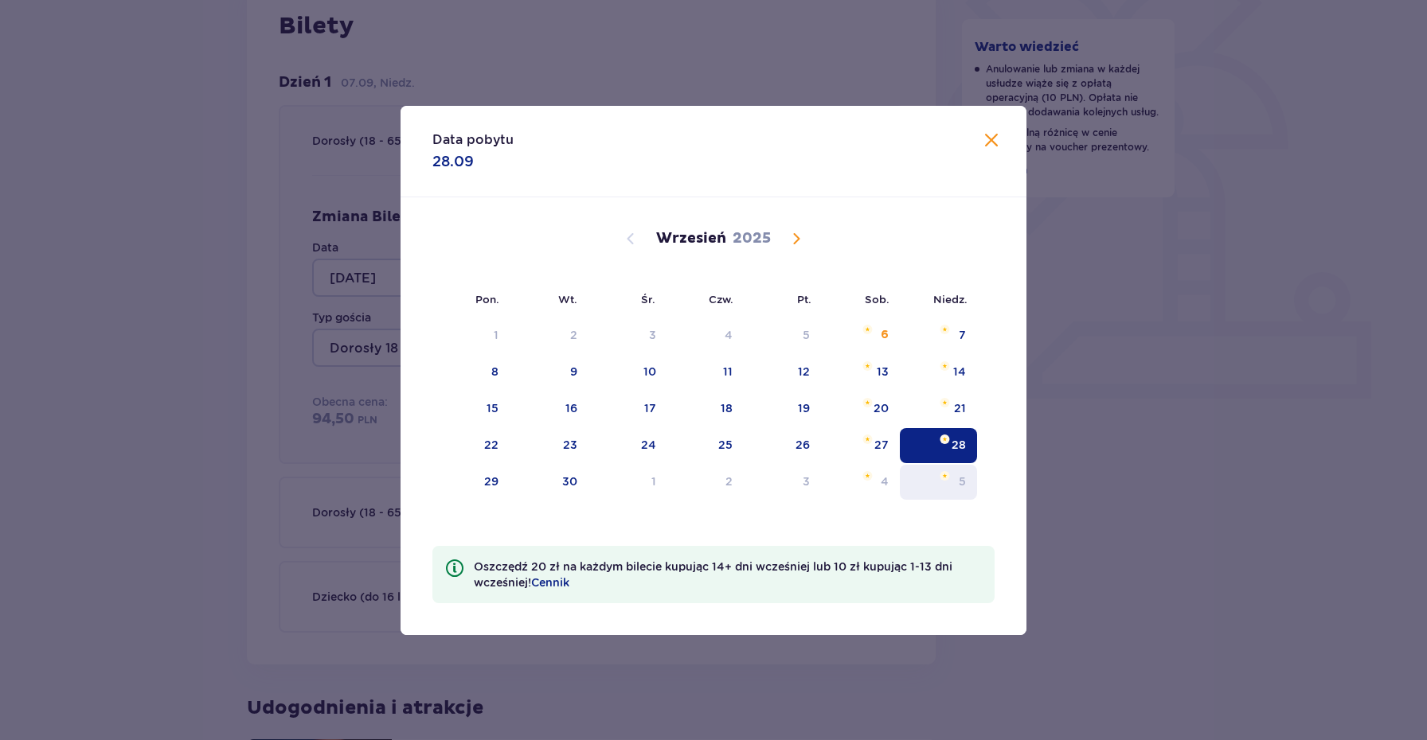
click at [949, 479] on img "niedziela, 5 października 2025" at bounding box center [945, 476] width 10 height 10
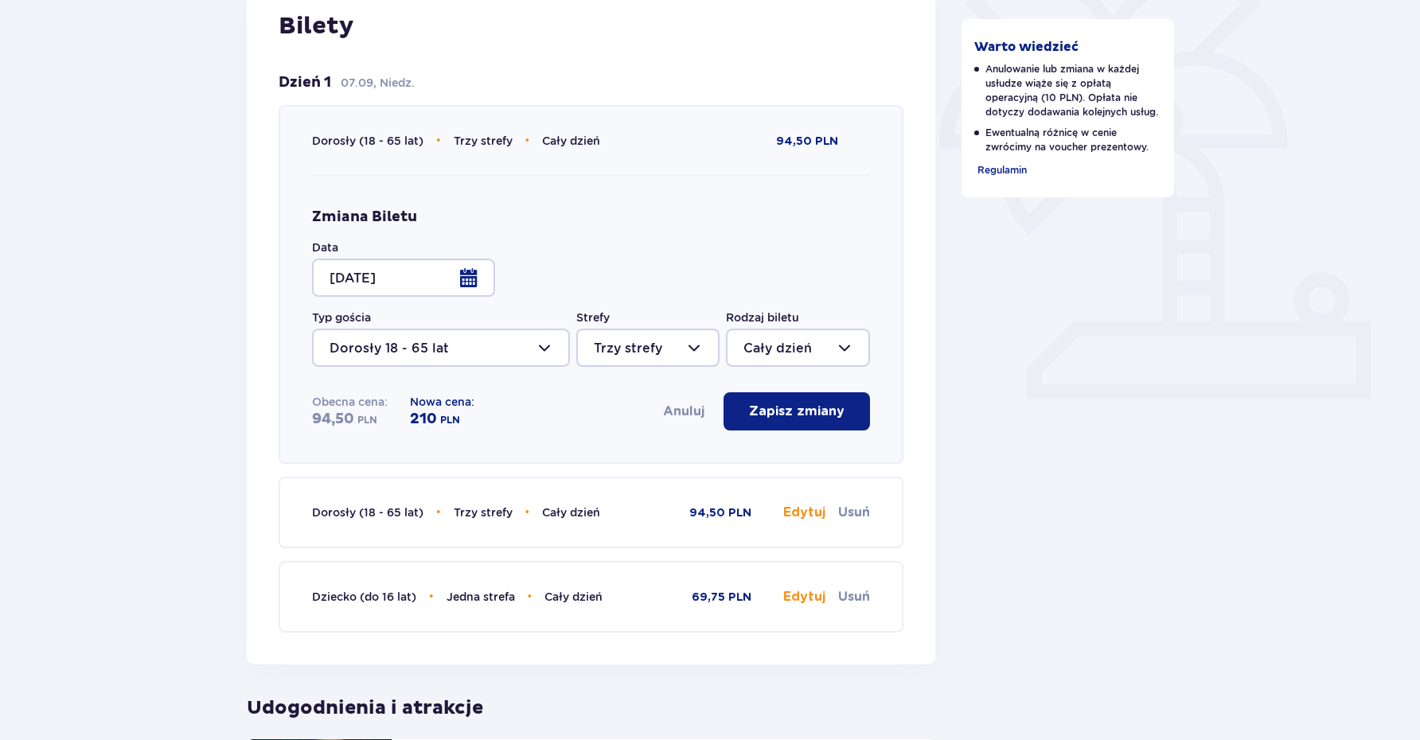
click at [477, 279] on div at bounding box center [403, 278] width 183 height 38
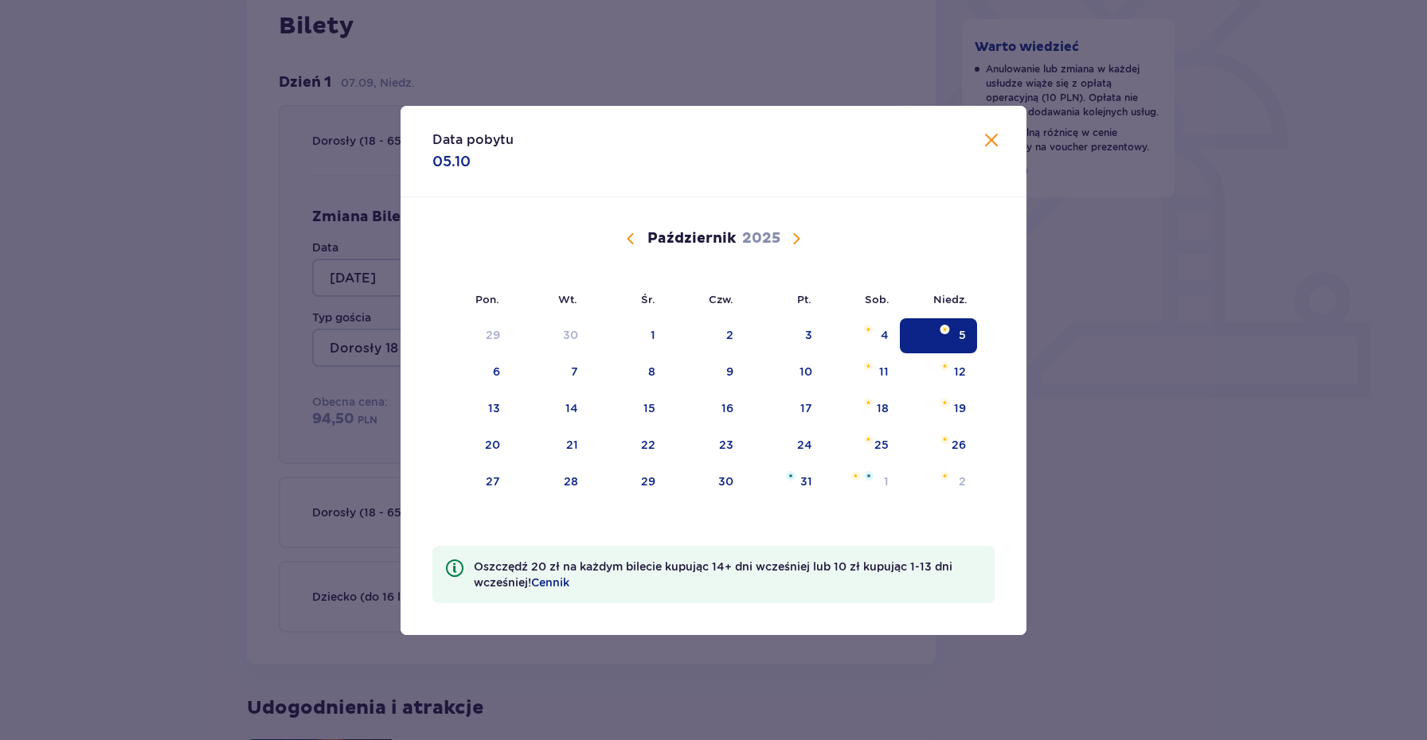
click at [793, 232] on span "Calendar" at bounding box center [796, 238] width 19 height 19
click at [952, 424] on div "16" at bounding box center [937, 409] width 79 height 35
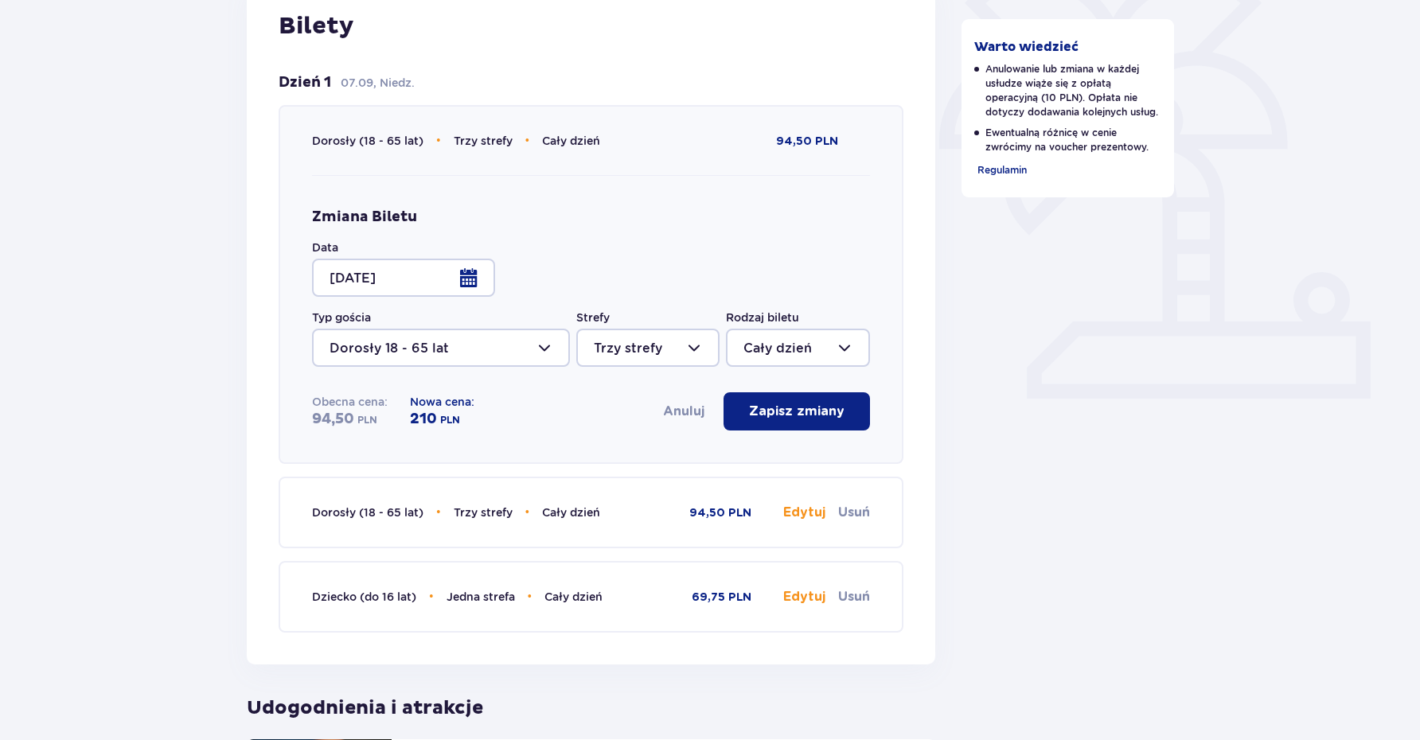
click at [476, 290] on div at bounding box center [403, 278] width 183 height 38
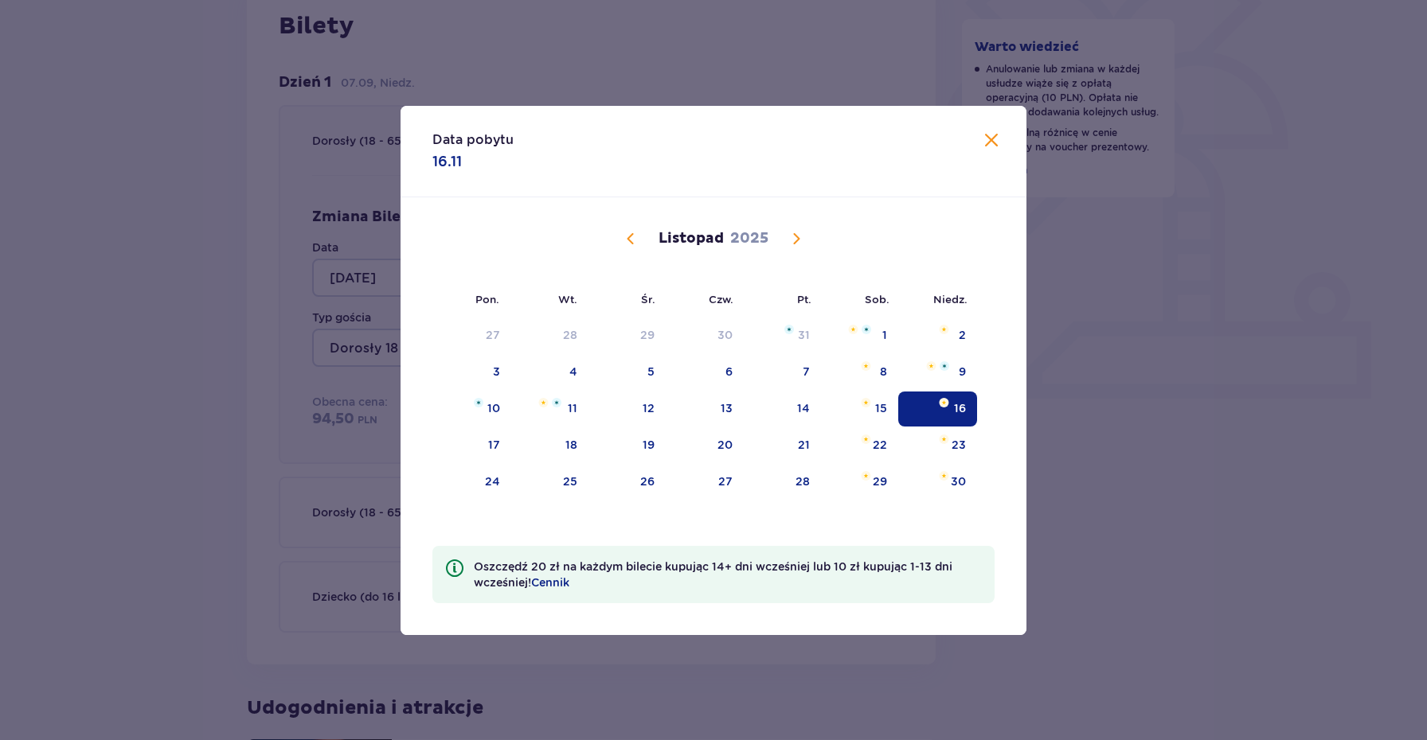
click at [806, 230] on div "[DATE]" at bounding box center [713, 238] width 527 height 19
click at [795, 232] on span "Calendar" at bounding box center [796, 238] width 19 height 19
click at [940, 400] on img "niedziela, 21 grudnia 2025" at bounding box center [945, 403] width 10 height 10
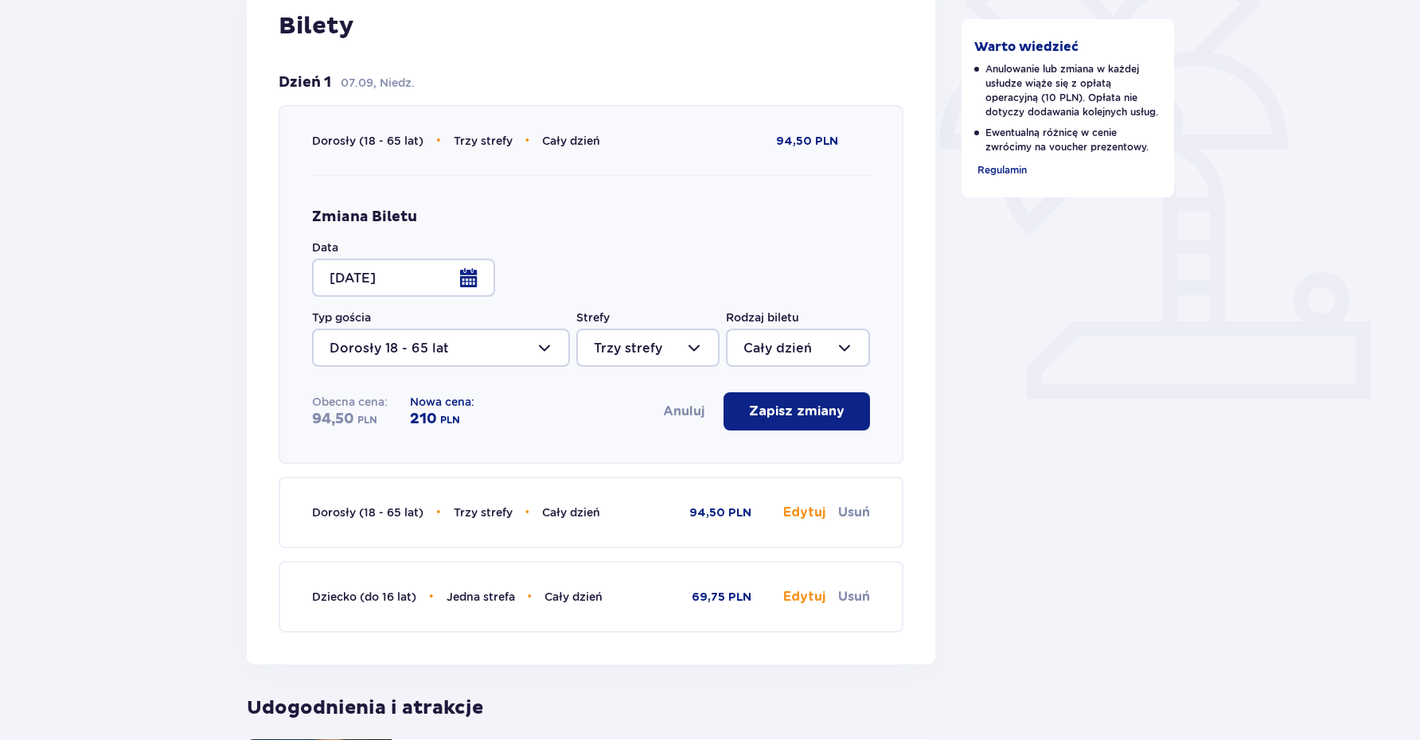
click at [479, 269] on div at bounding box center [403, 278] width 183 height 38
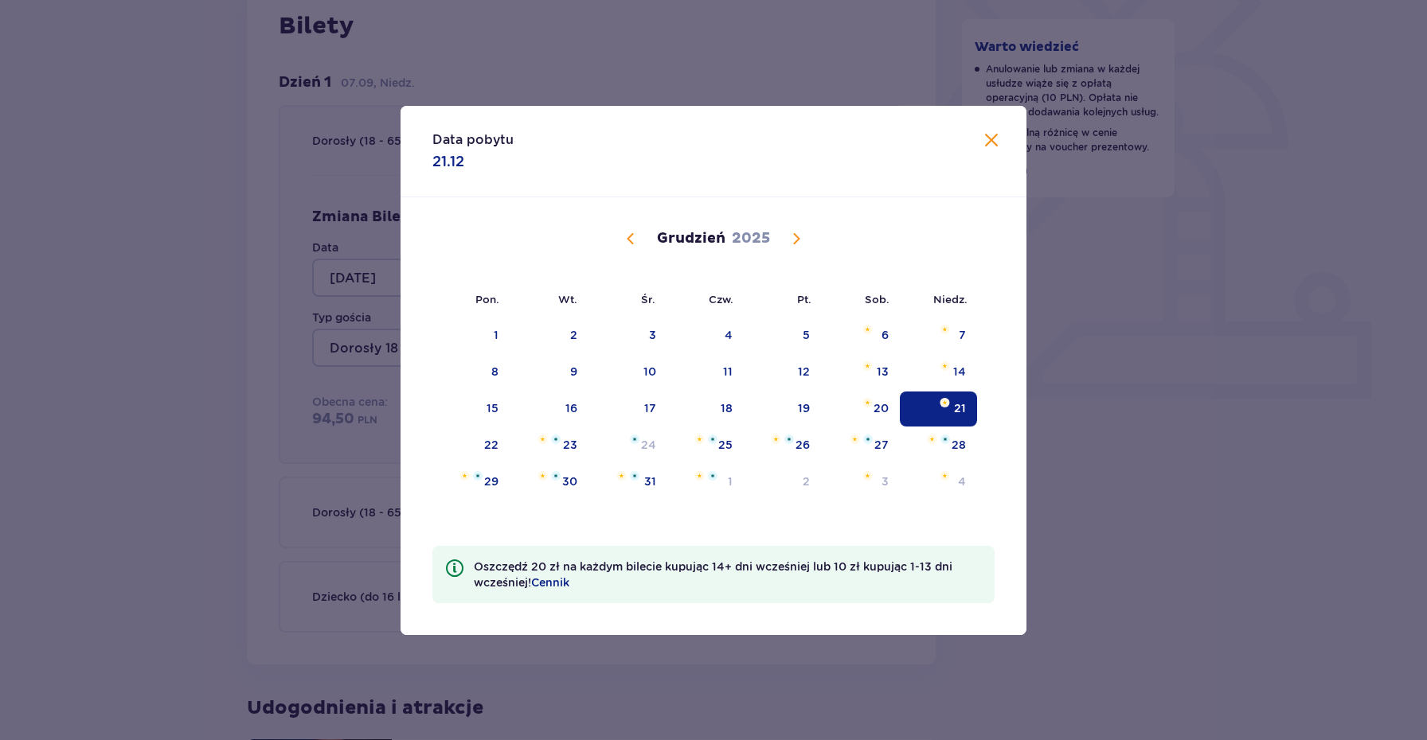
click at [803, 239] on span "Calendar" at bounding box center [796, 238] width 19 height 19
click at [940, 357] on div "11" at bounding box center [938, 372] width 77 height 35
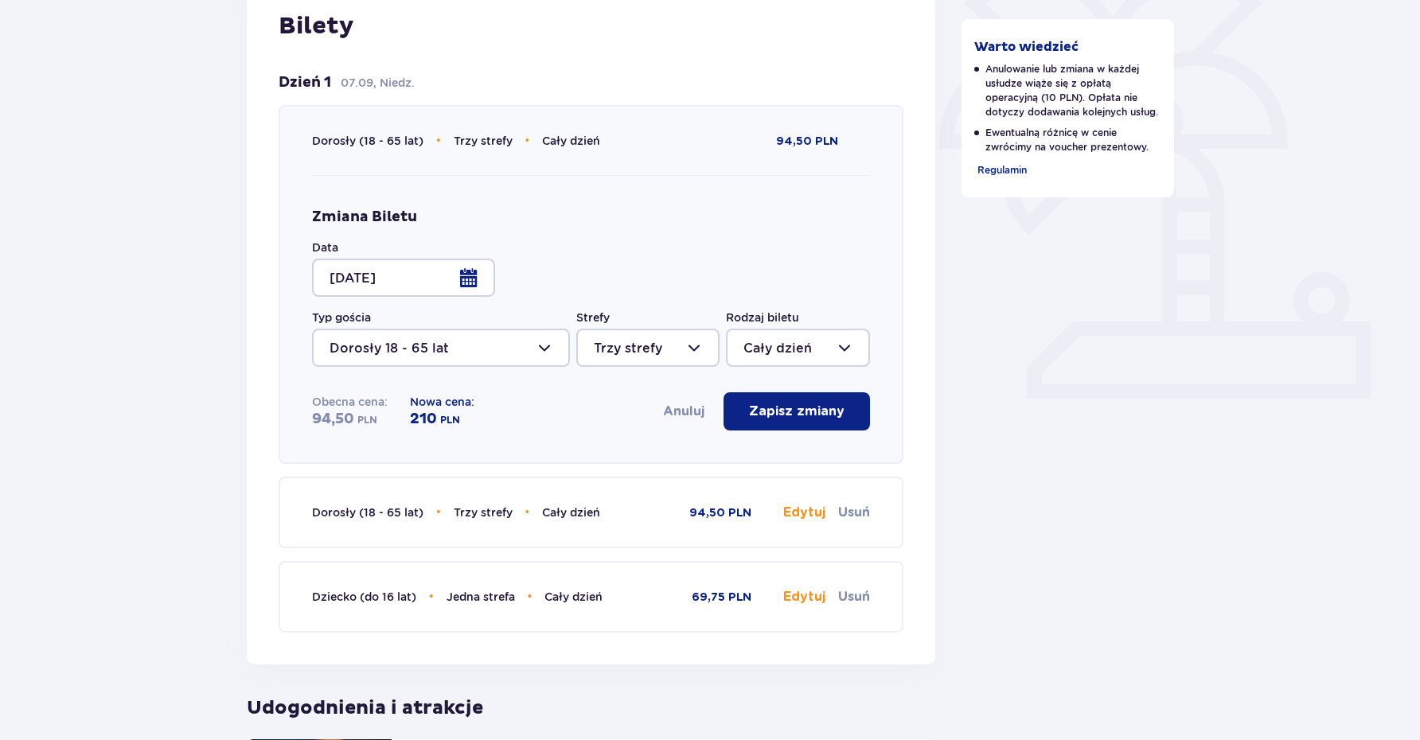
click at [474, 278] on div at bounding box center [403, 278] width 183 height 38
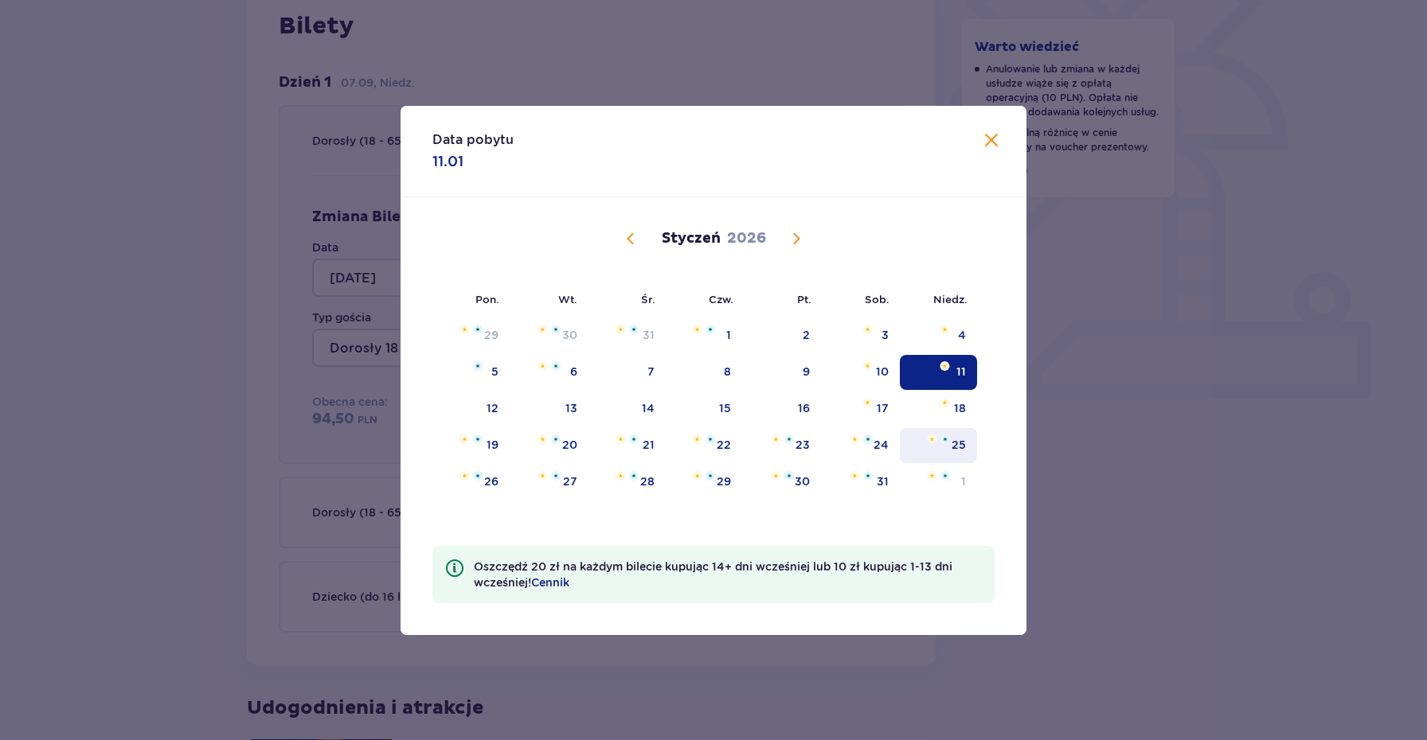
click at [932, 455] on div "25" at bounding box center [938, 445] width 77 height 35
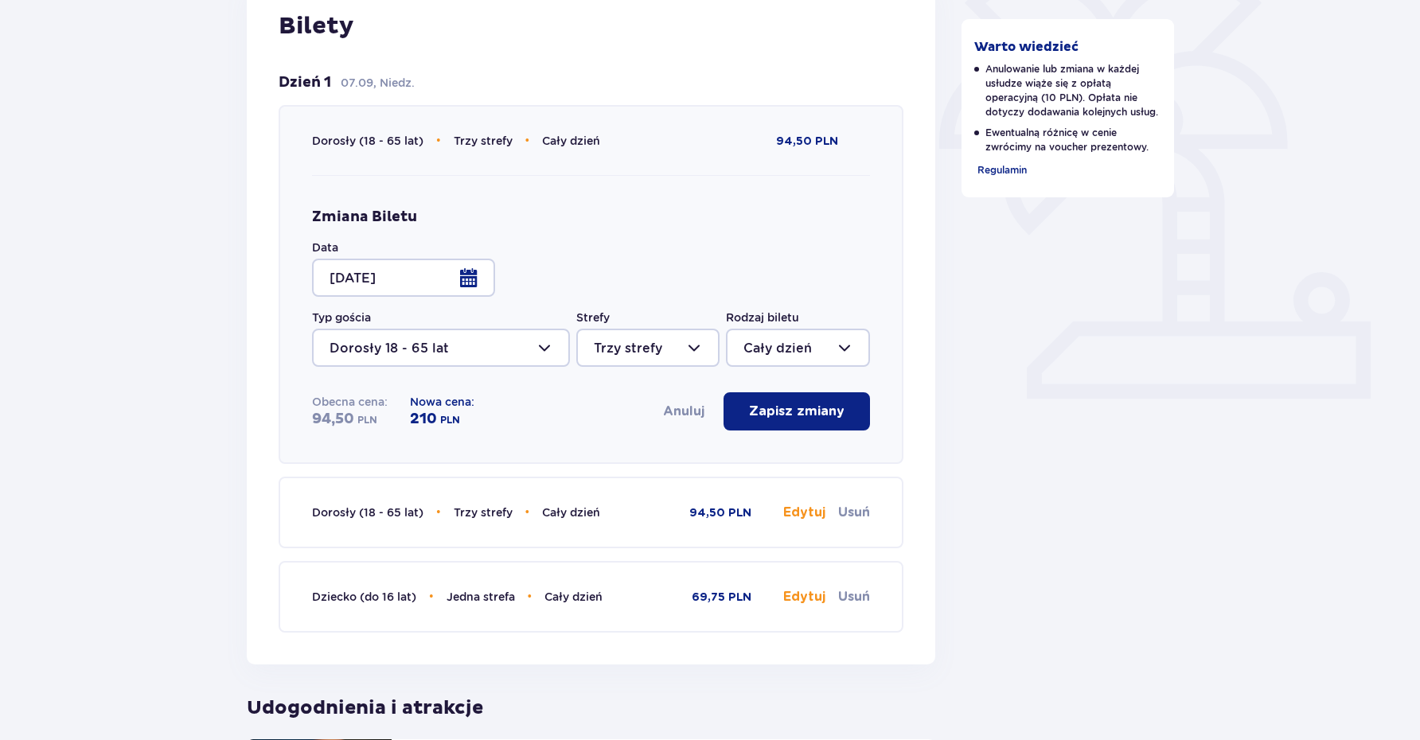
click at [475, 275] on div at bounding box center [403, 278] width 183 height 38
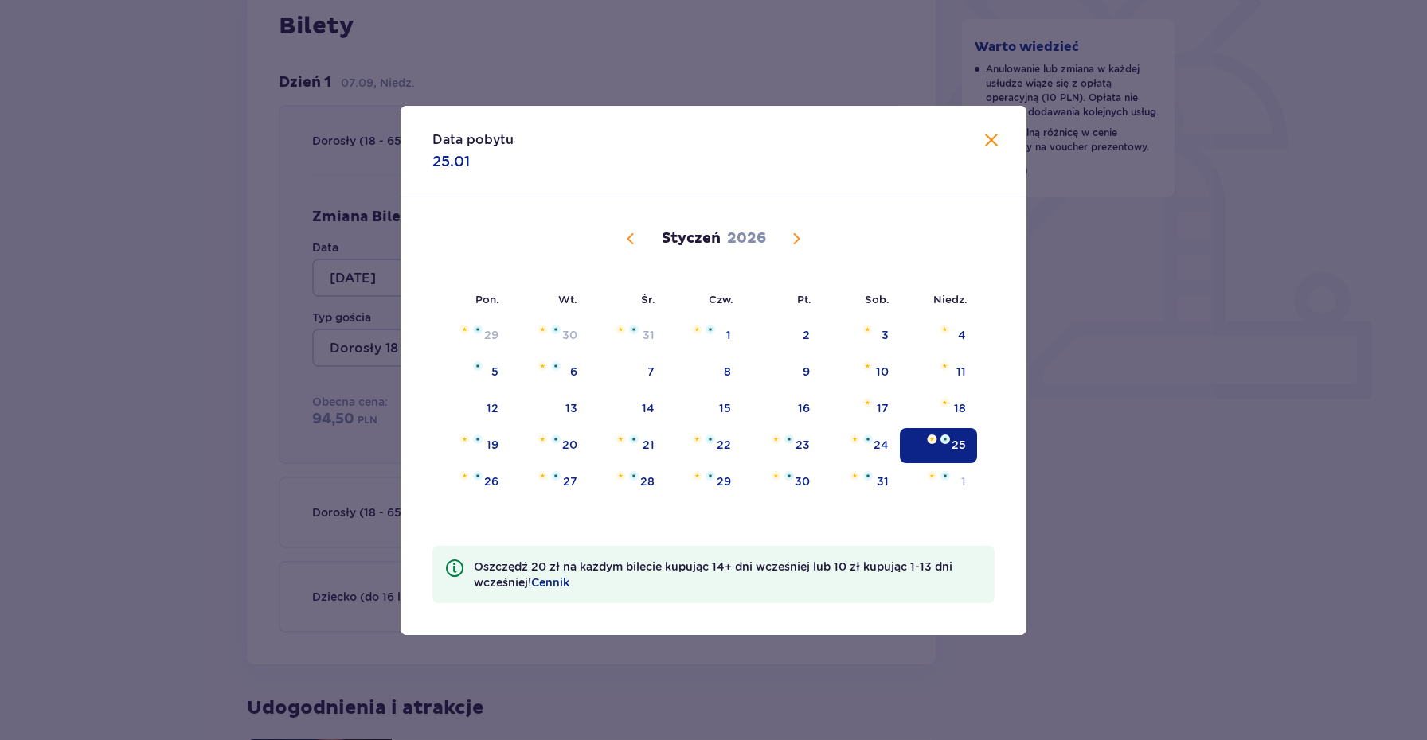
click at [798, 241] on span "Calendar" at bounding box center [796, 238] width 19 height 19
click at [797, 241] on span "Calendar" at bounding box center [796, 238] width 19 height 19
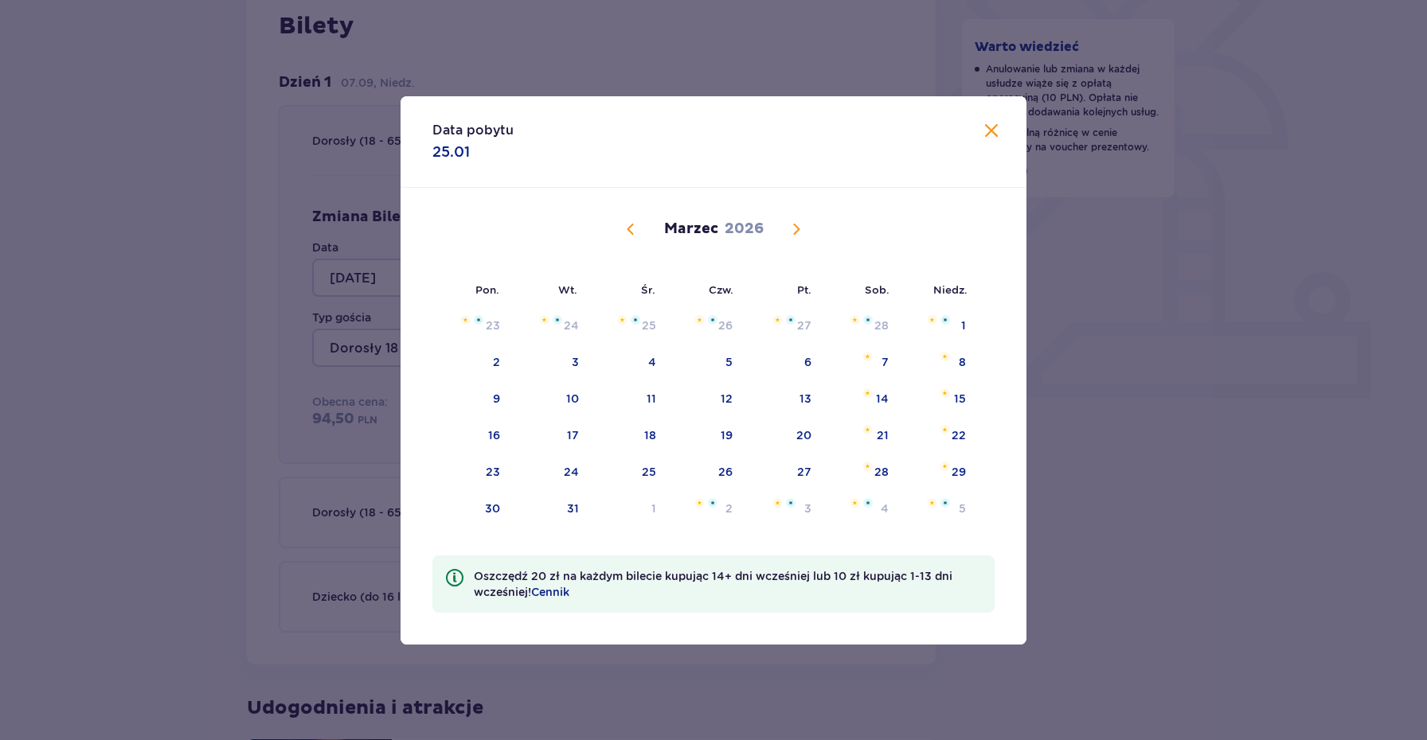
click at [797, 239] on span "Calendar" at bounding box center [796, 229] width 19 height 19
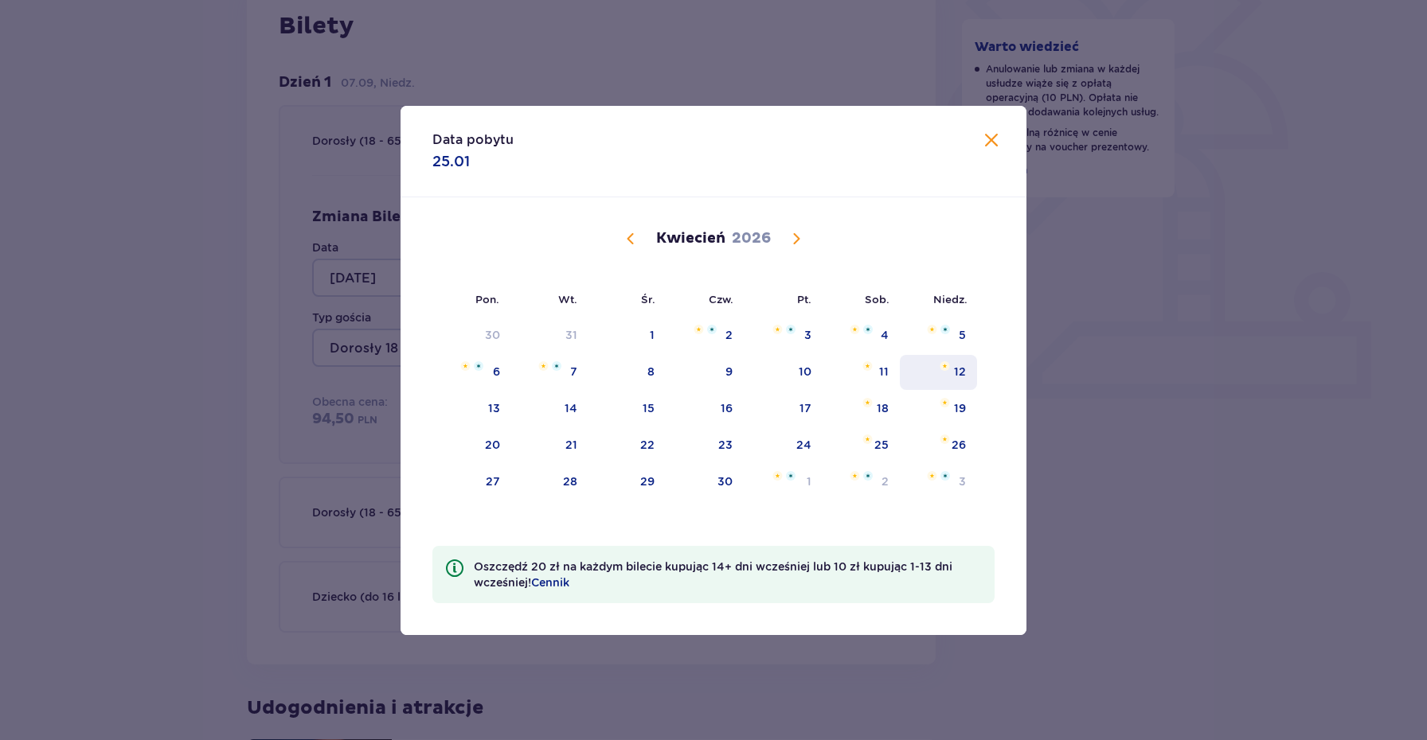
click at [955, 381] on div "12" at bounding box center [938, 372] width 77 height 35
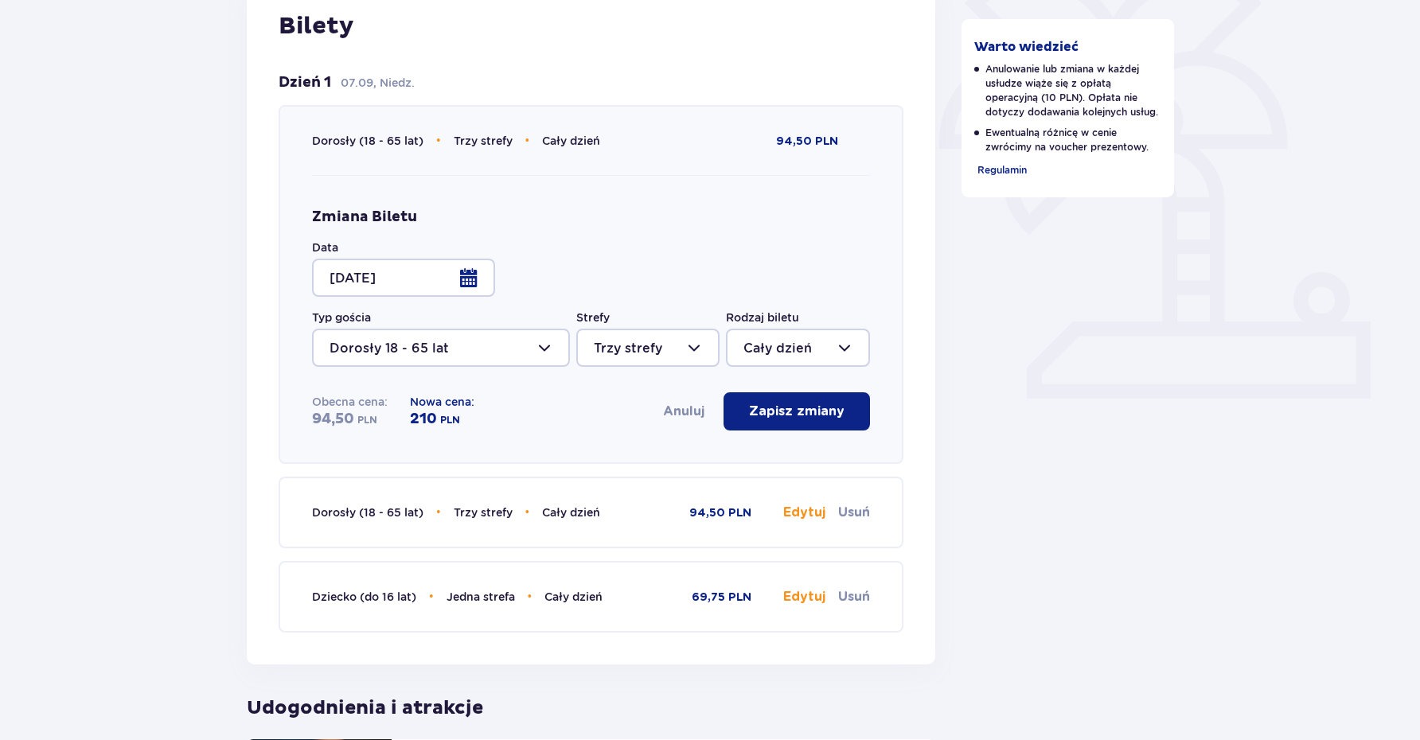
click at [456, 274] on div at bounding box center [403, 278] width 183 height 38
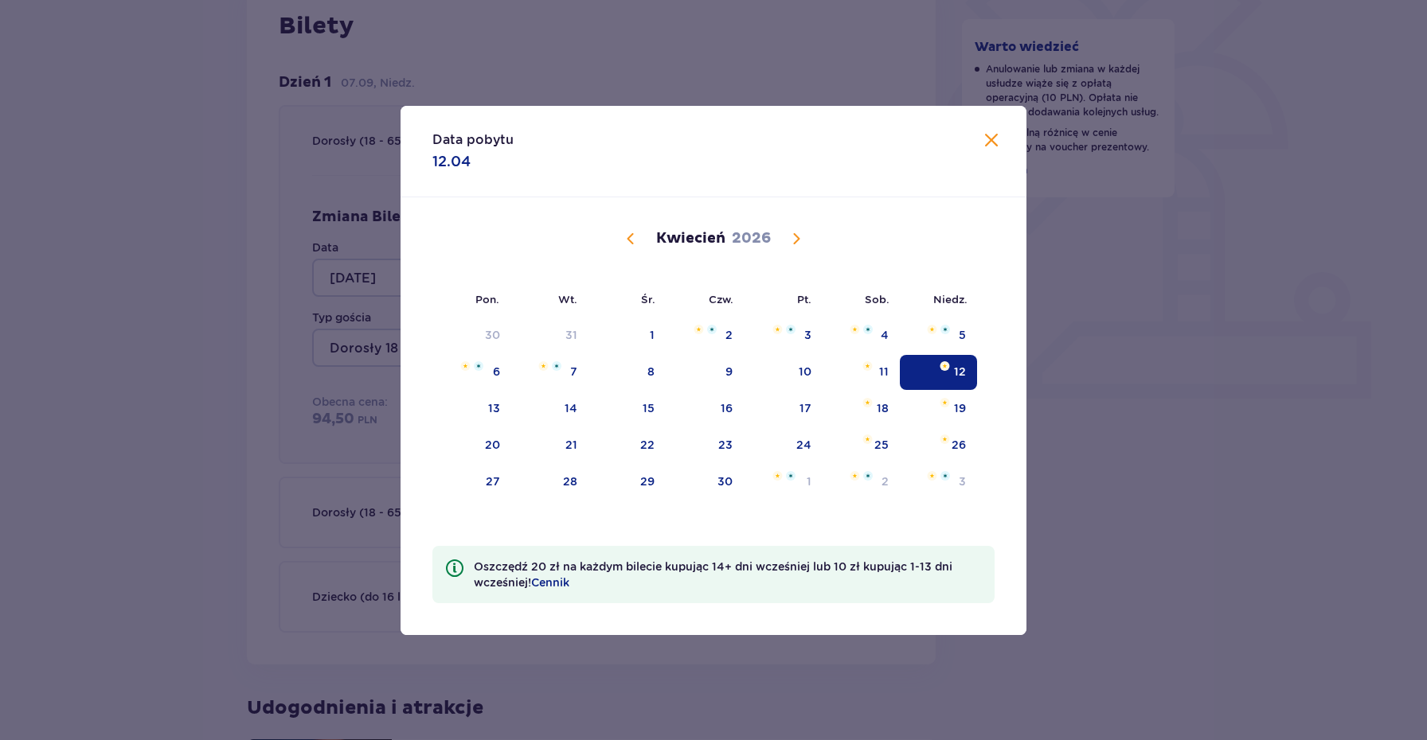
click at [615, 244] on div "[DATE]" at bounding box center [713, 238] width 527 height 19
click at [630, 243] on span "Calendar" at bounding box center [630, 238] width 19 height 19
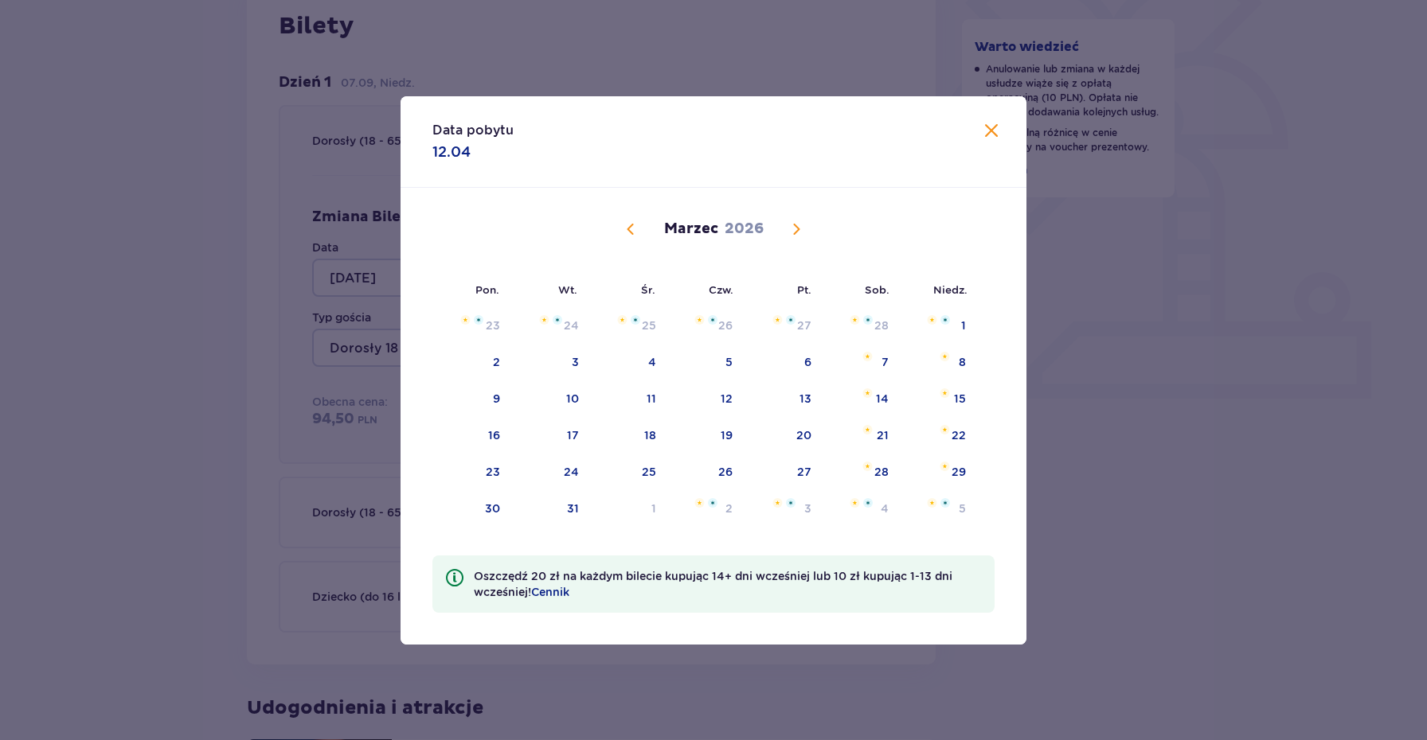
click at [630, 239] on span "Calendar" at bounding box center [630, 229] width 19 height 19
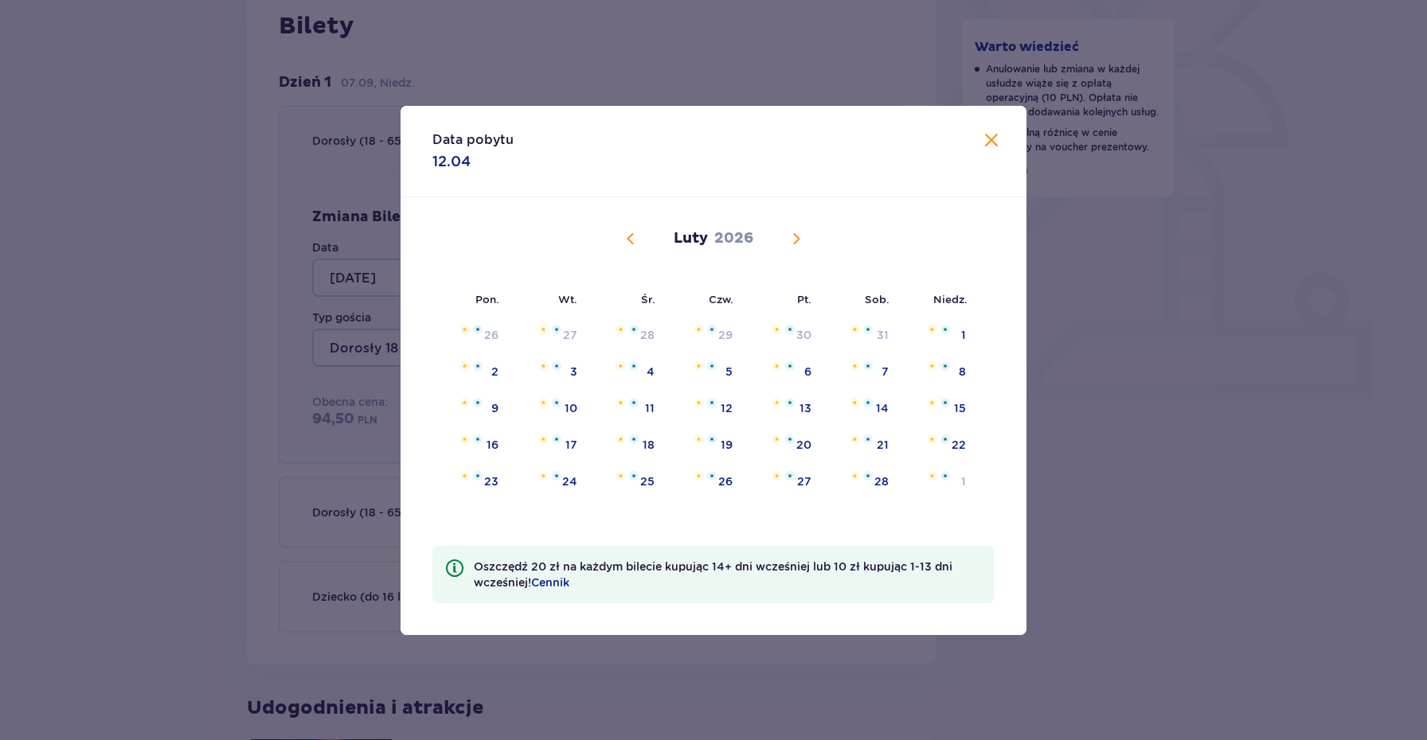
click at [630, 243] on div "[DATE]" at bounding box center [713, 256] width 527 height 119
click at [630, 243] on div "[DATE] 29 30 31 1 2 3 4 5 6 7 8 9 10 11 12 13 14 15 16 17 18 19 20 21 22 23 24 …" at bounding box center [713, 362] width 626 height 330
click at [630, 243] on span "Calendar" at bounding box center [630, 238] width 19 height 19
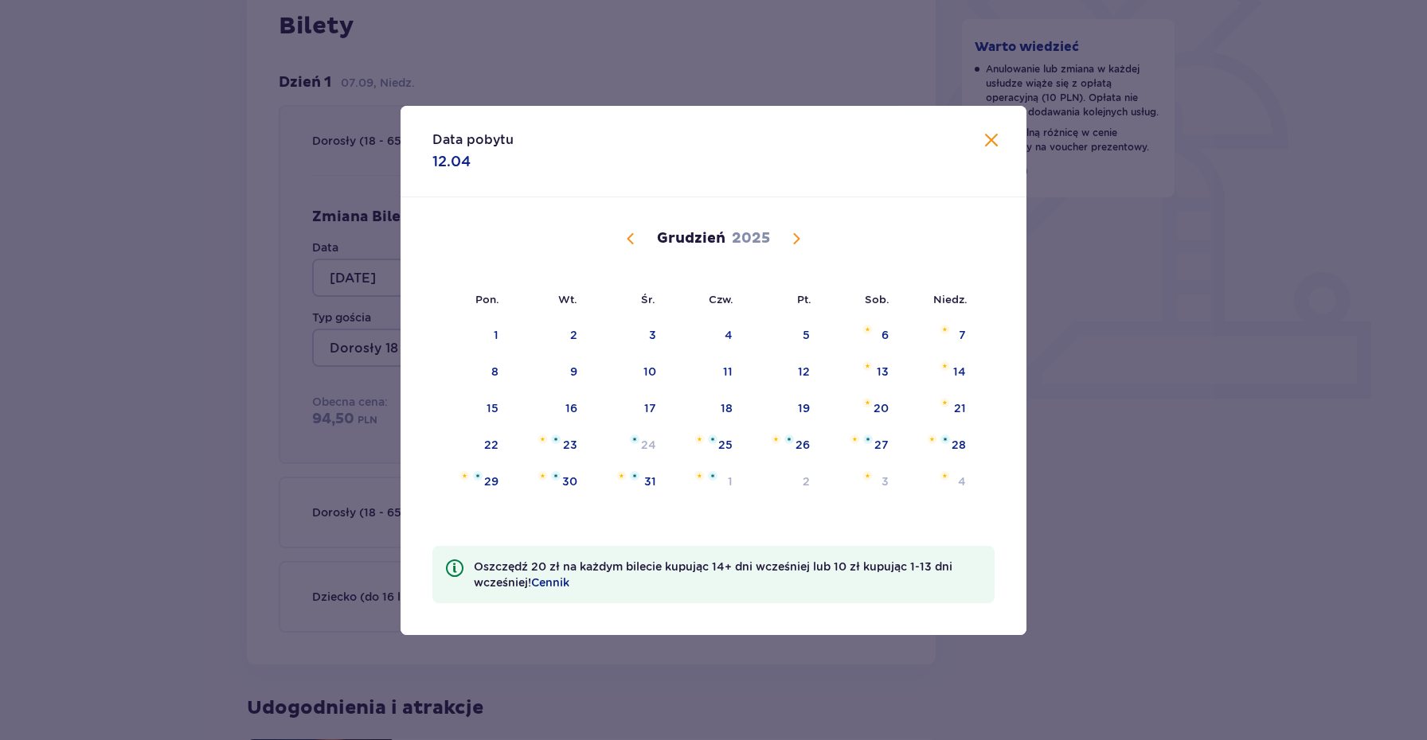
click at [630, 243] on span "Calendar" at bounding box center [630, 238] width 19 height 19
click at [989, 143] on span at bounding box center [991, 140] width 19 height 19
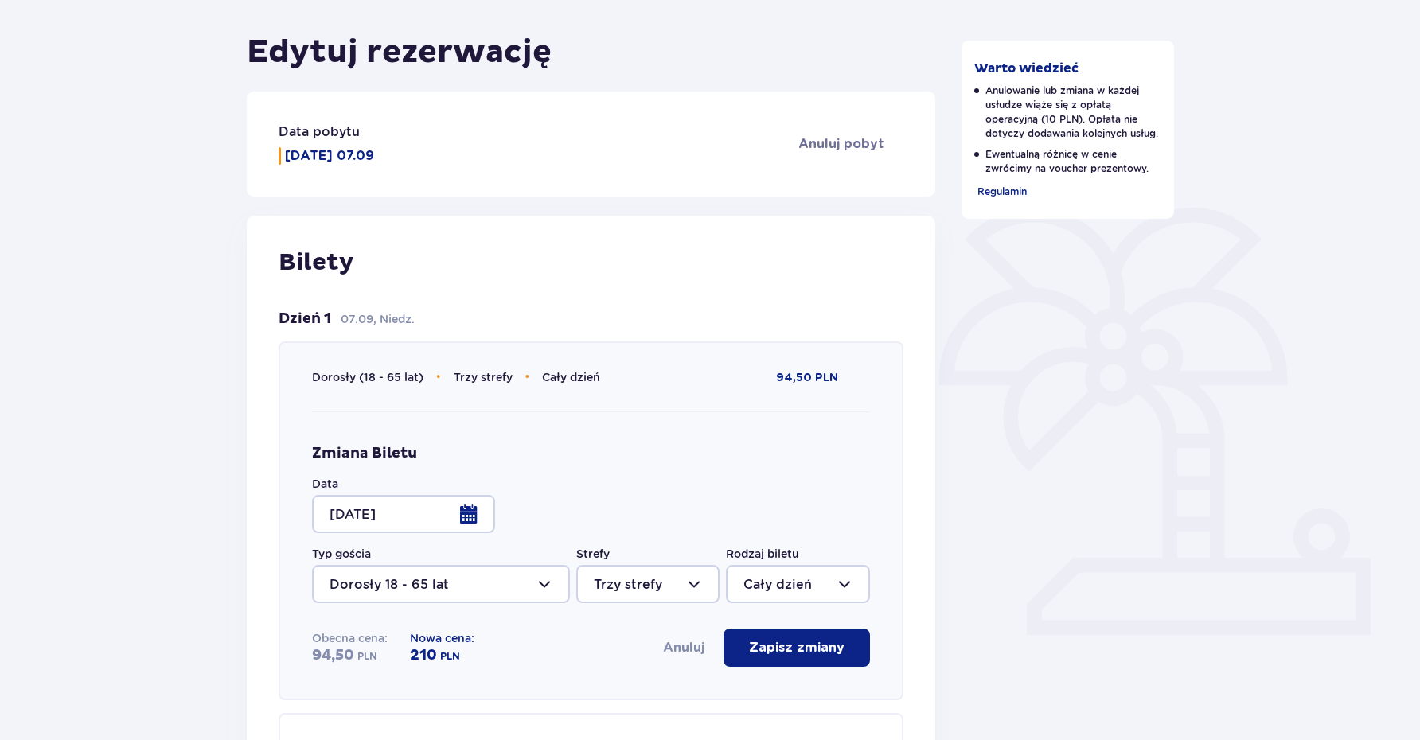
scroll to position [417, 0]
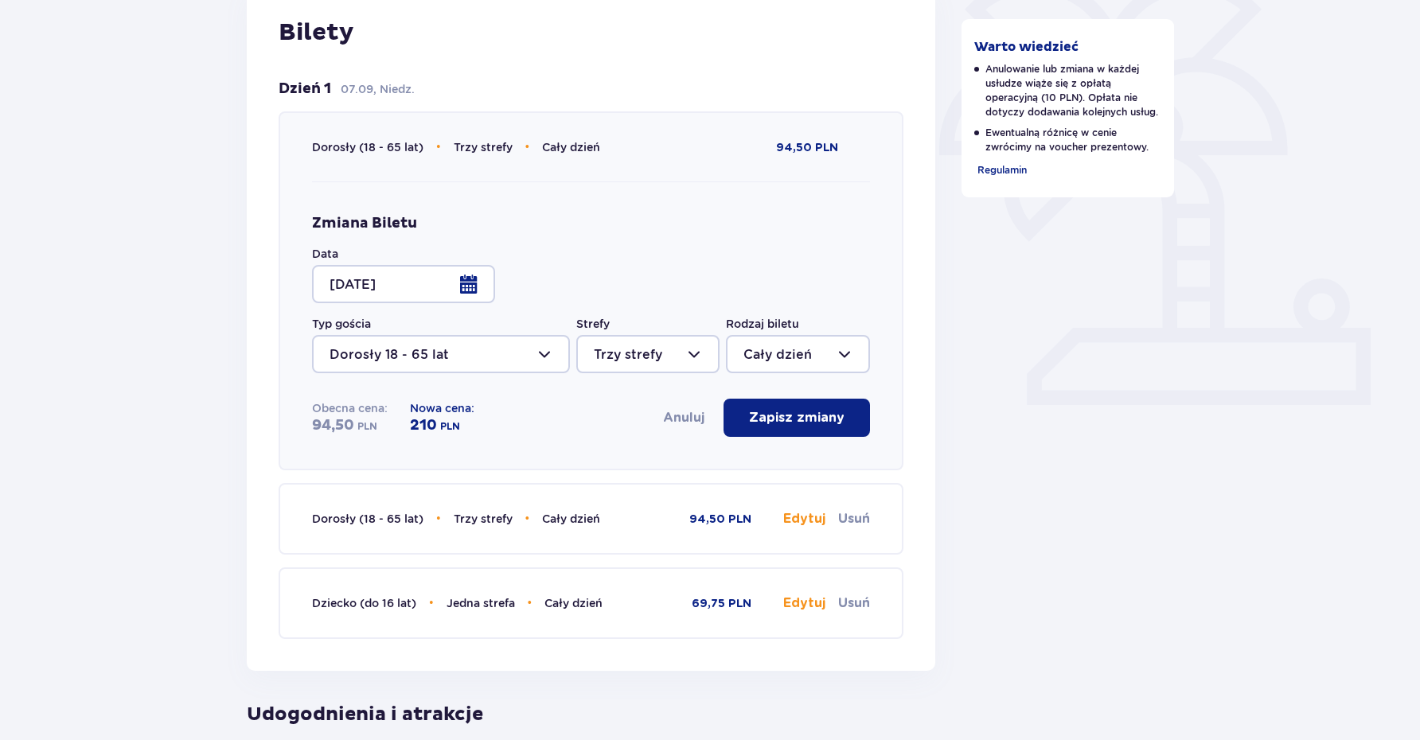
click at [479, 289] on div at bounding box center [403, 284] width 183 height 38
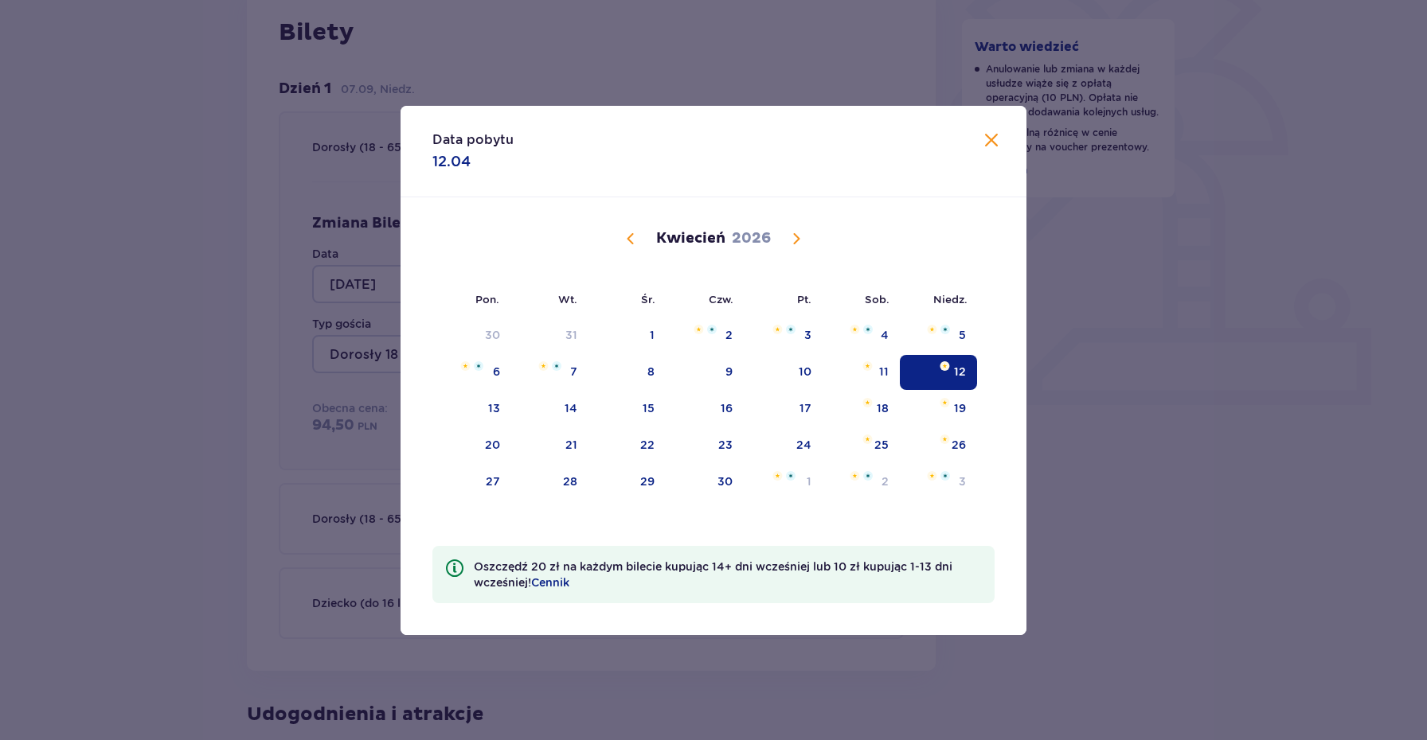
click at [631, 244] on span "Calendar" at bounding box center [630, 238] width 19 height 19
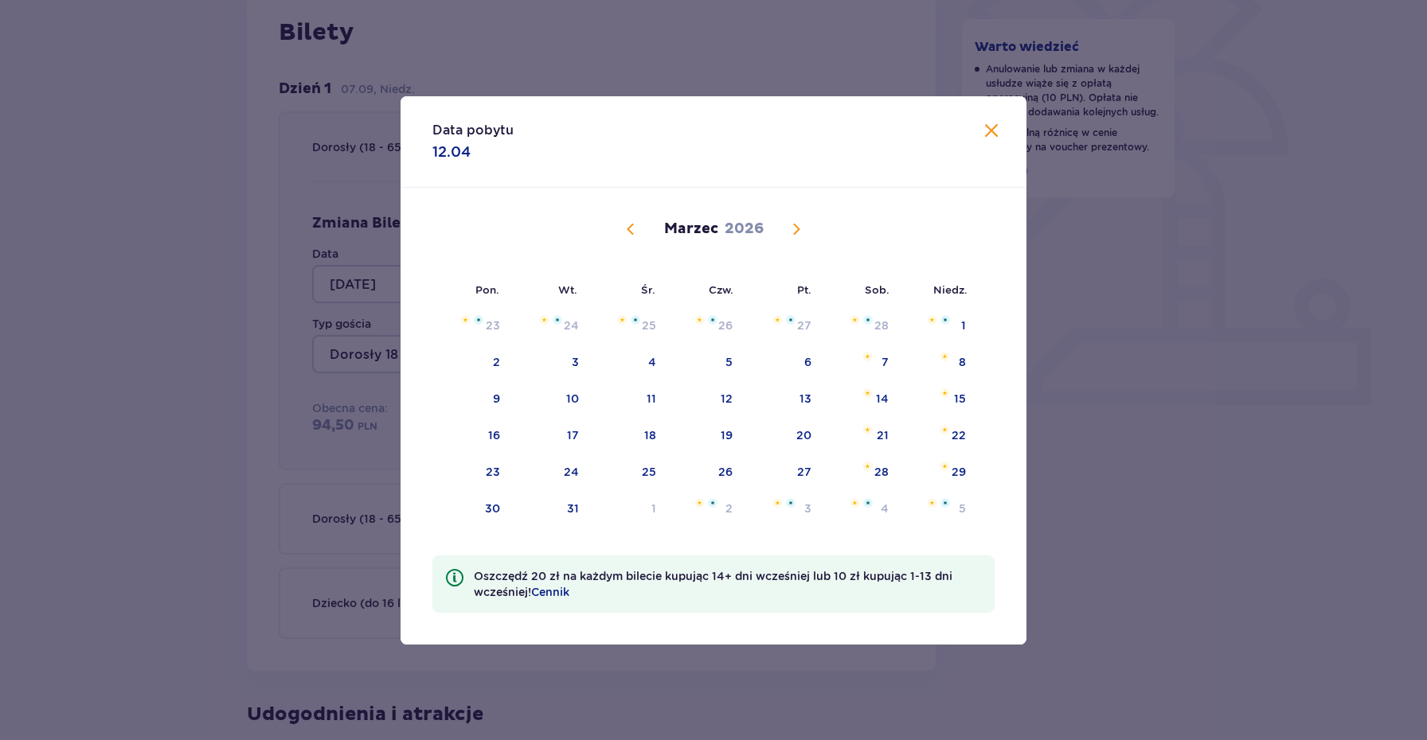
click at [631, 239] on span "Calendar" at bounding box center [630, 229] width 19 height 19
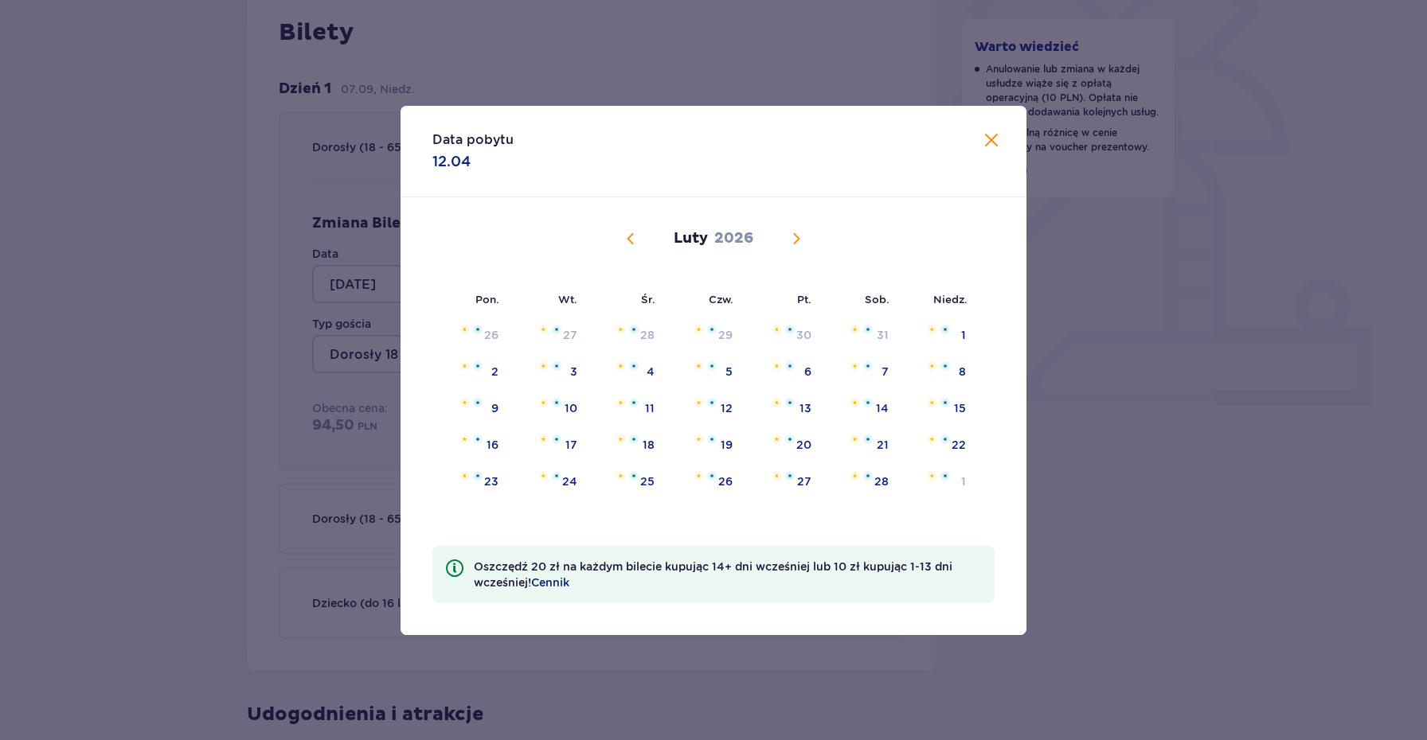
click at [631, 244] on div "[DATE]" at bounding box center [713, 256] width 527 height 119
click at [631, 244] on span "Calendar" at bounding box center [630, 238] width 19 height 19
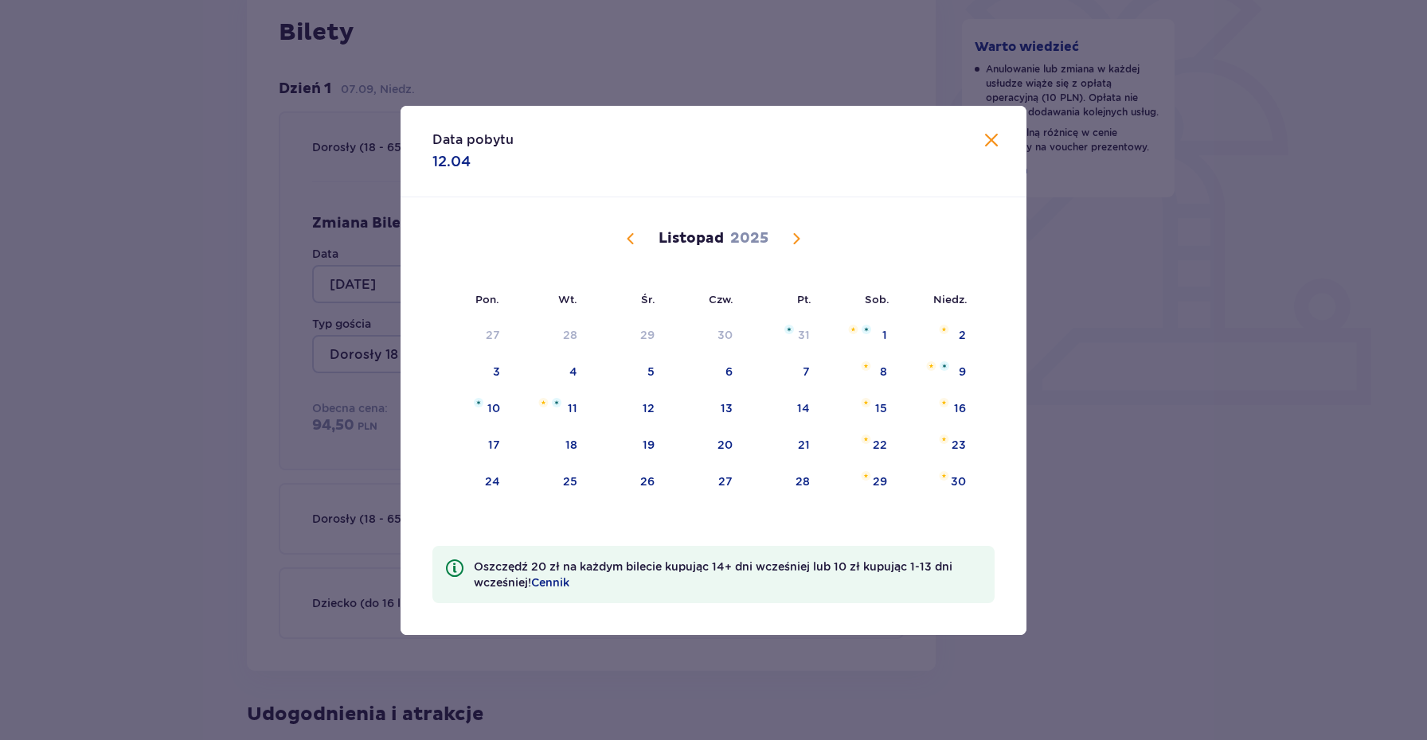
click at [631, 244] on span "Calendar" at bounding box center [630, 238] width 19 height 19
click at [947, 381] on div "14" at bounding box center [938, 372] width 77 height 35
type input "[DATE]"
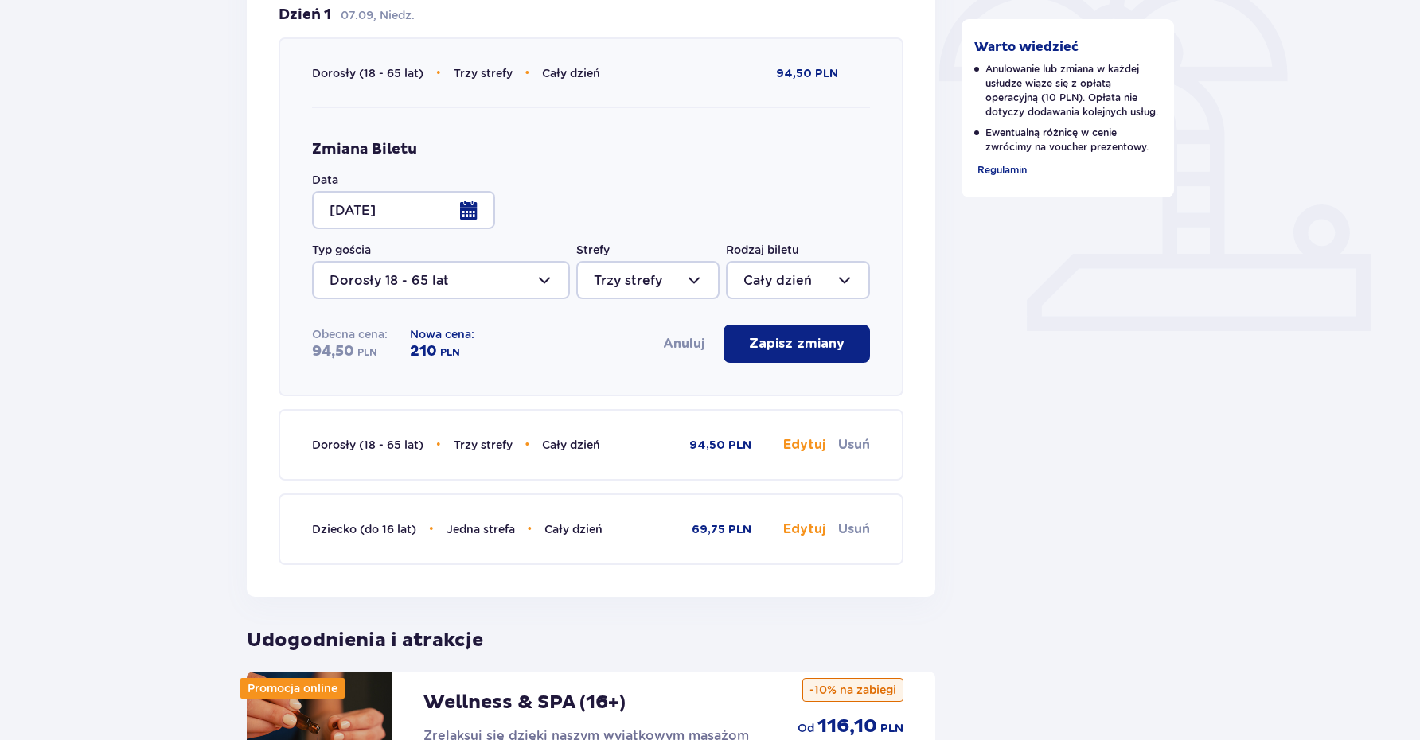
scroll to position [494, 0]
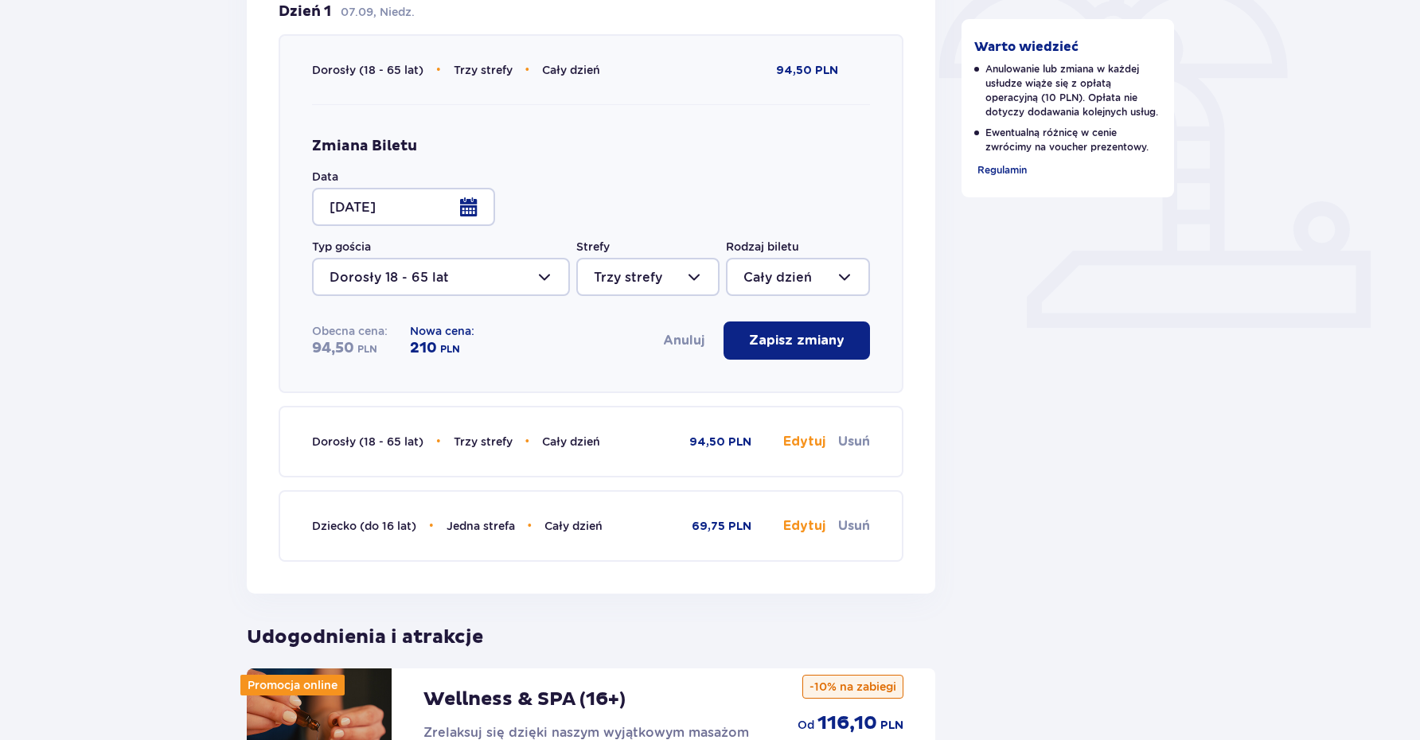
click at [801, 440] on button "Edytuj" at bounding box center [804, 442] width 42 height 18
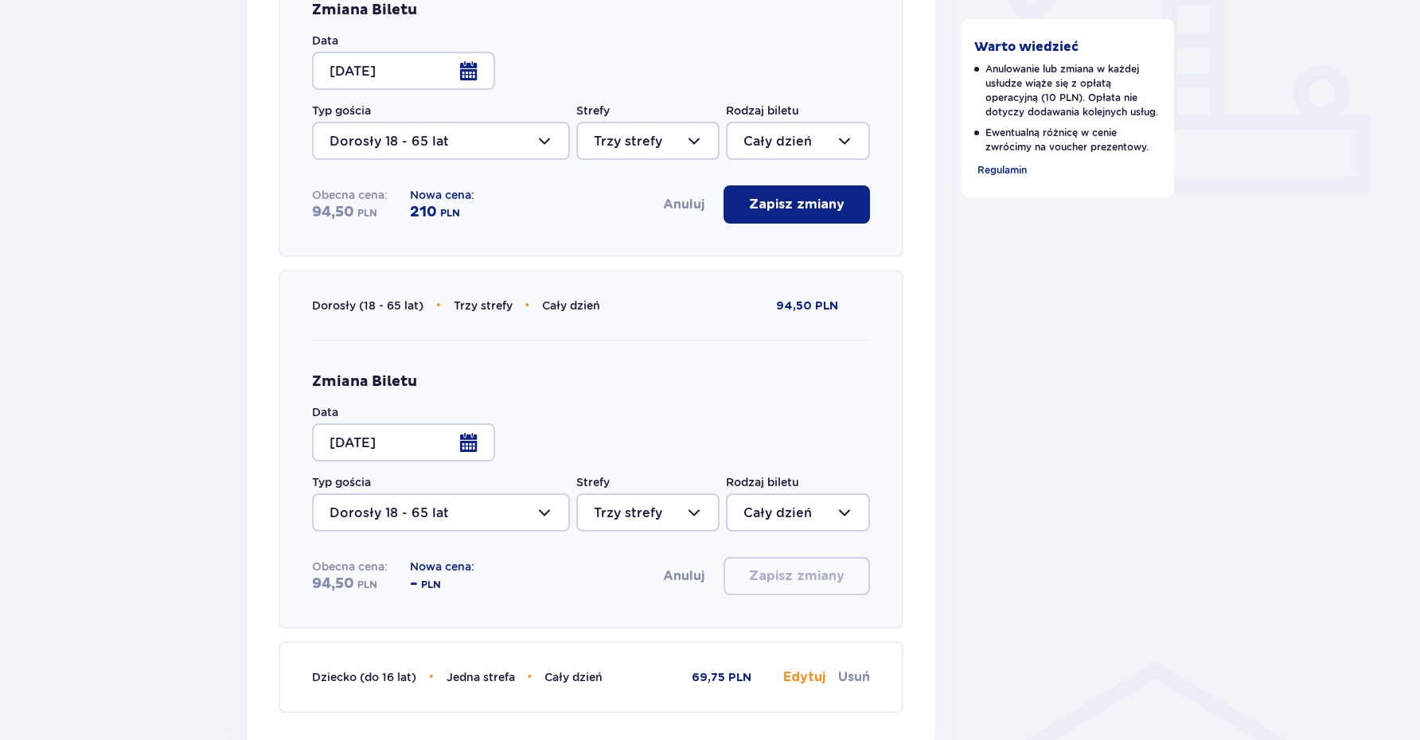
scroll to position [664, 0]
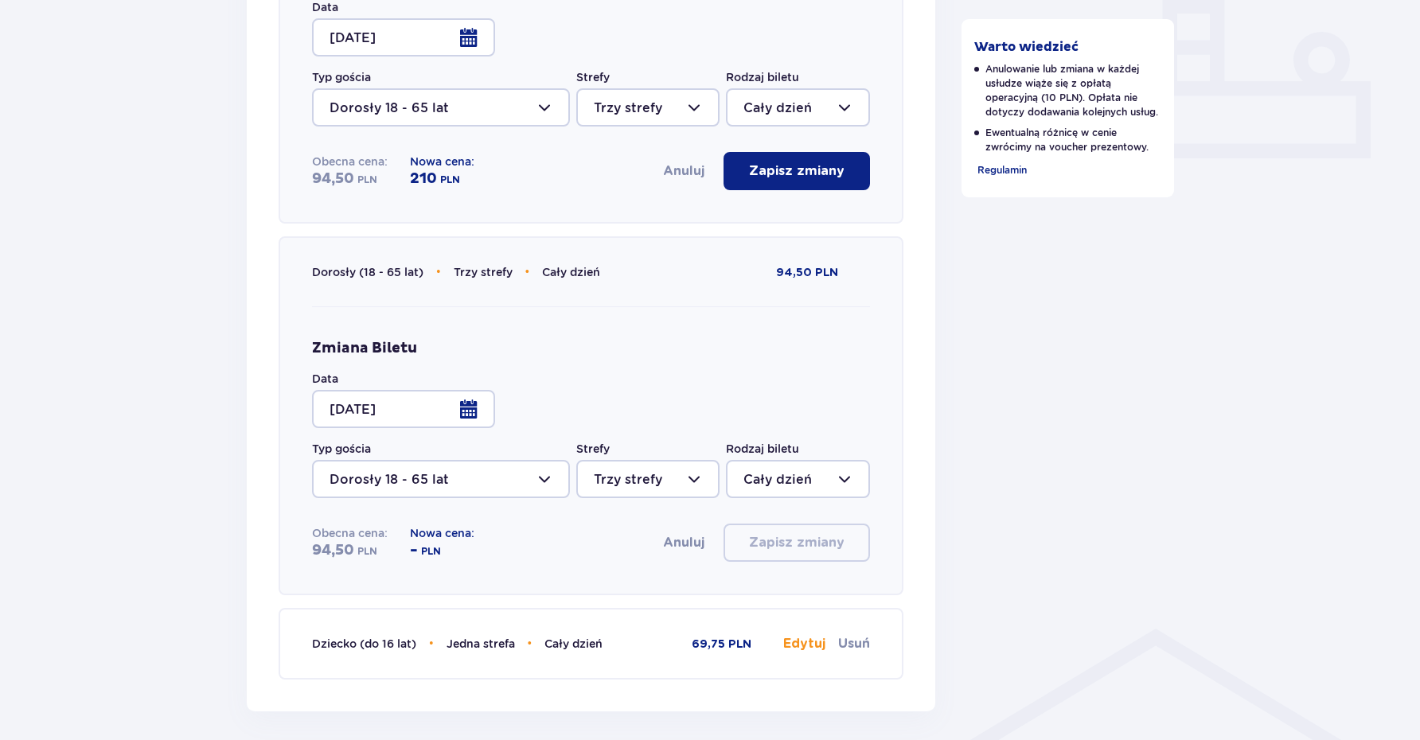
click at [467, 404] on div at bounding box center [403, 409] width 183 height 38
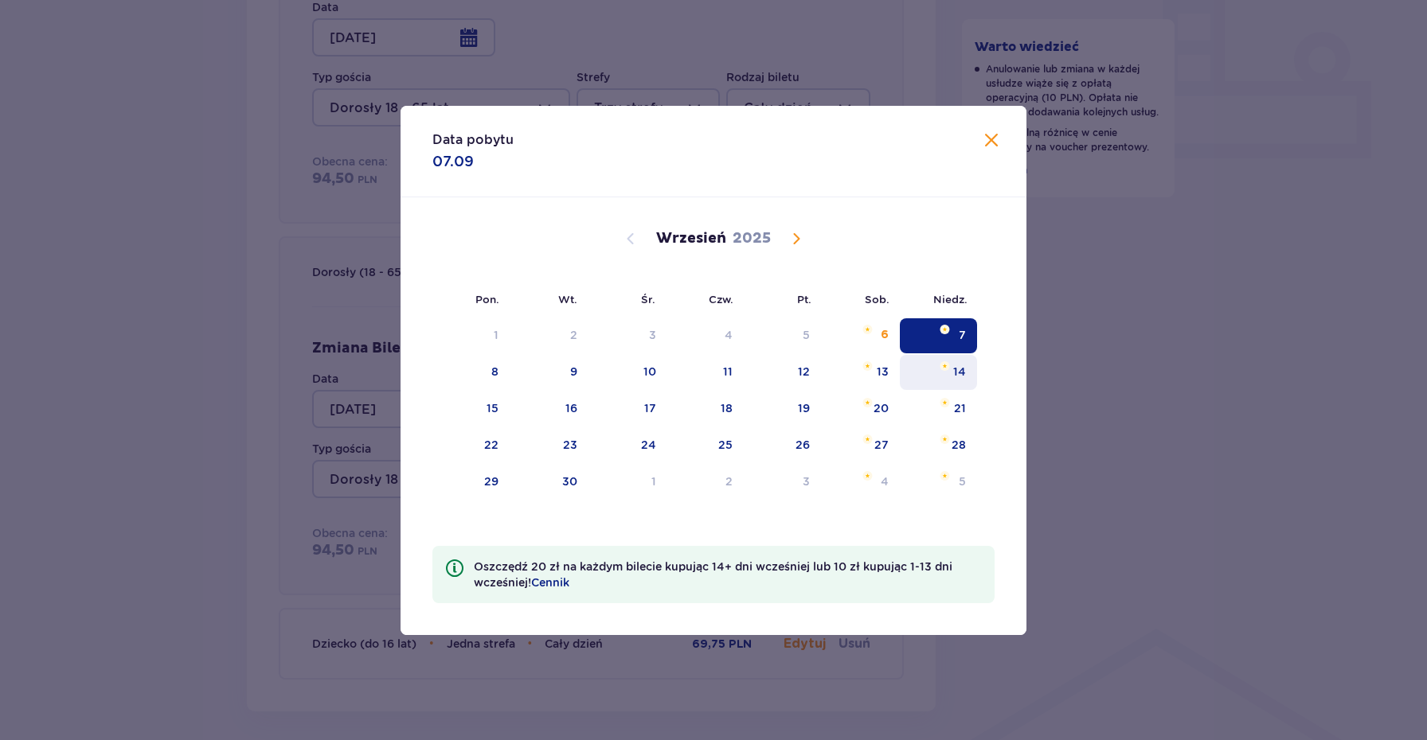
click at [947, 369] on img "niedziela, 14 września 2025" at bounding box center [945, 366] width 10 height 10
type input "[DATE]"
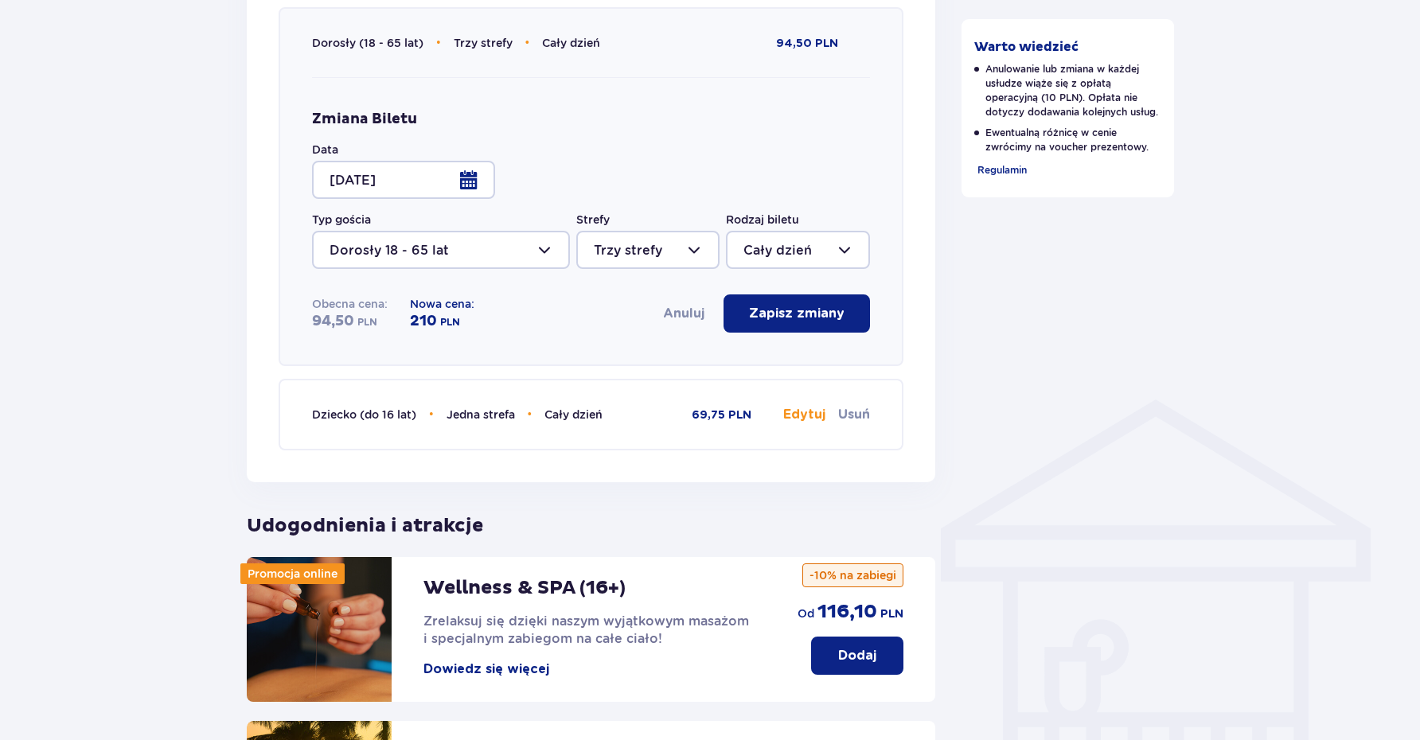
scroll to position [908, 0]
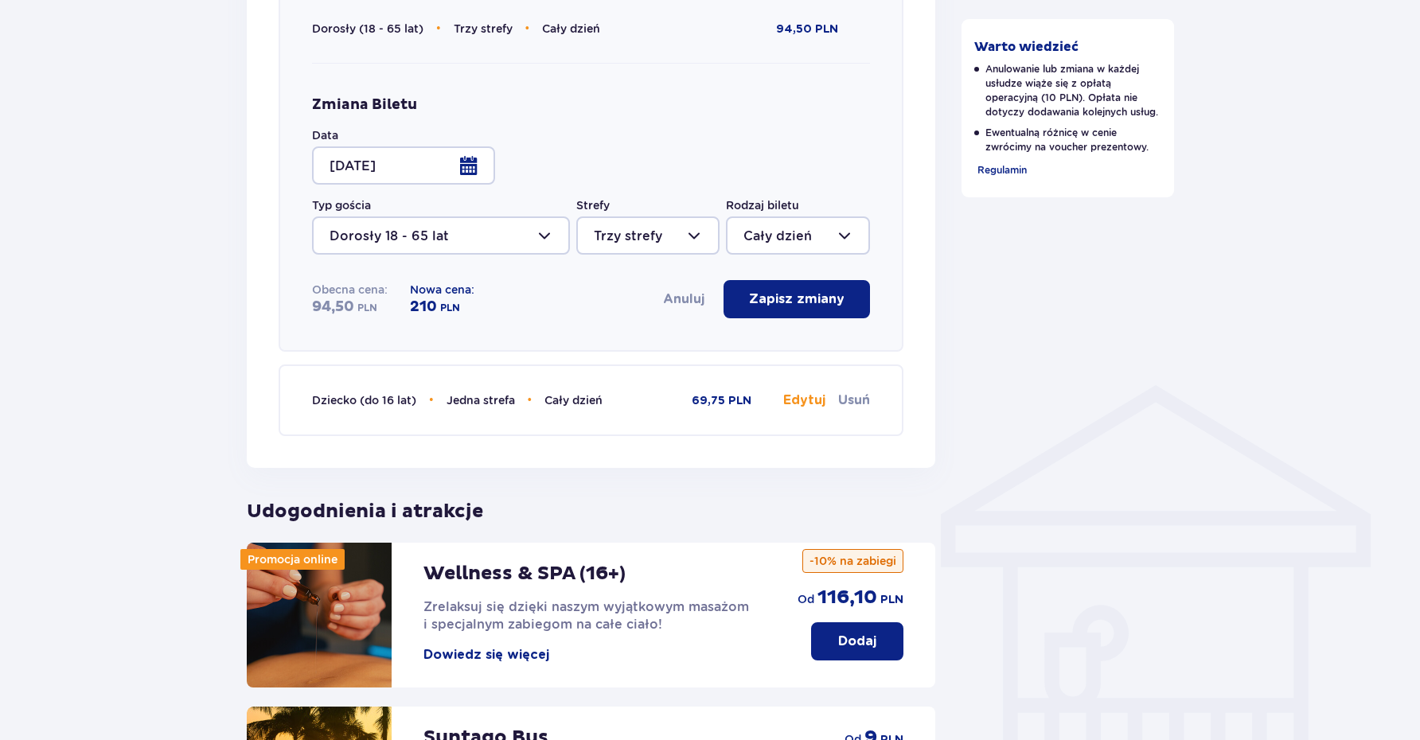
click at [798, 399] on button "Edytuj" at bounding box center [804, 401] width 42 height 18
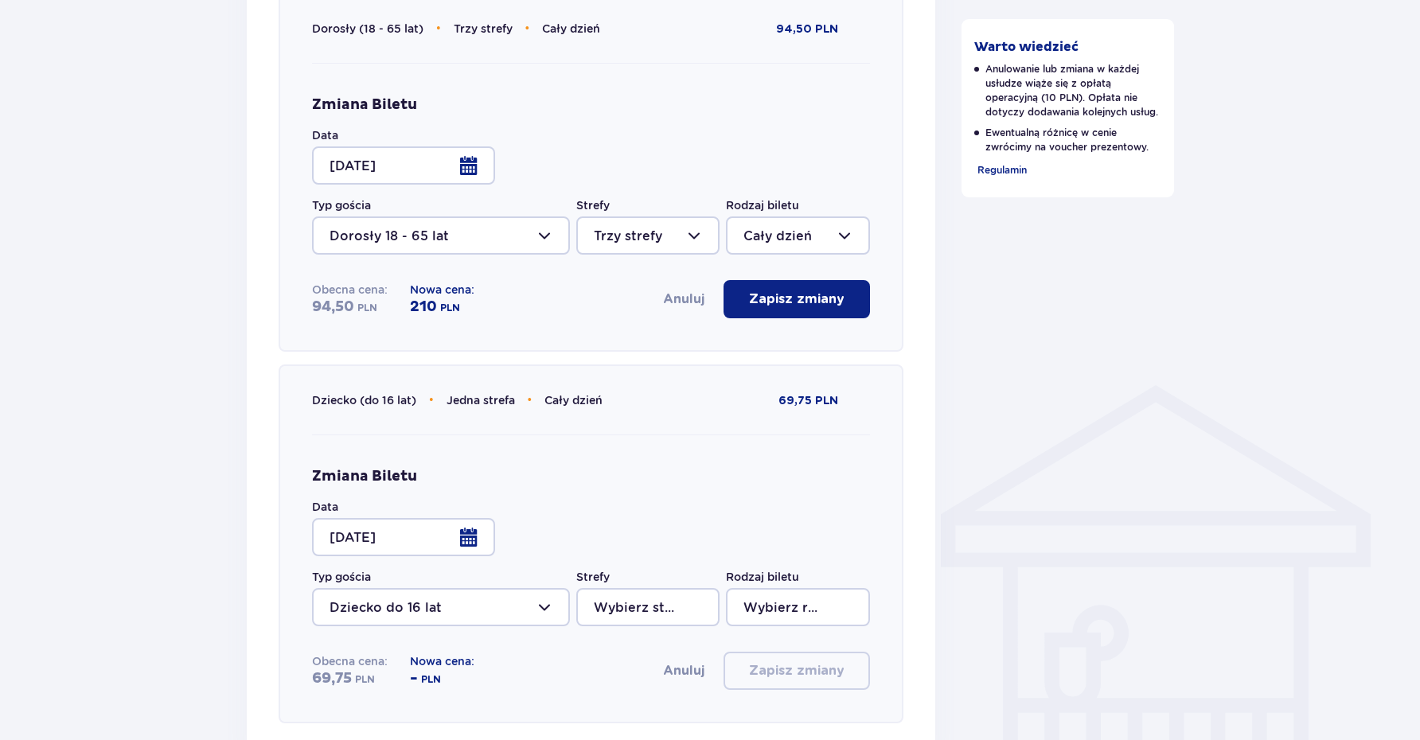
type input "Jedna strefa"
type input "Cały dzień"
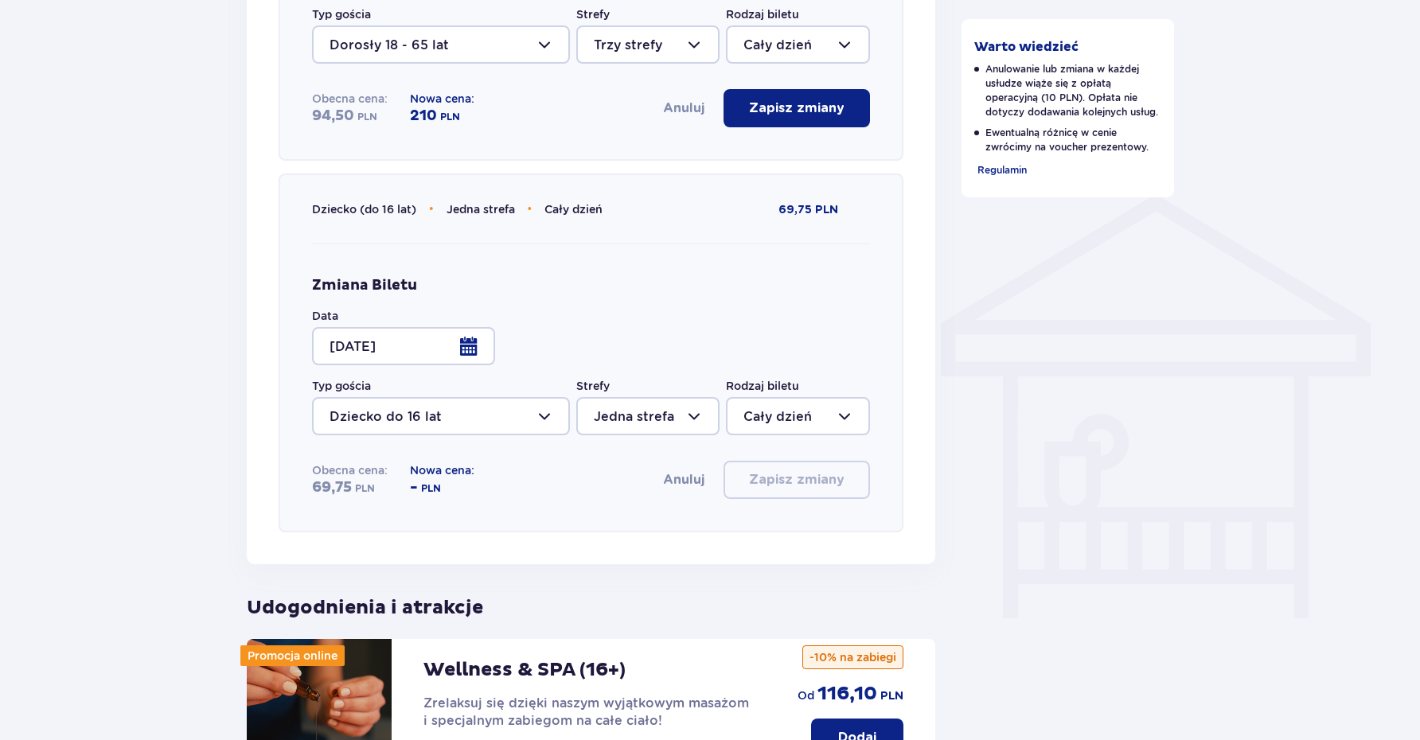
scroll to position [1104, 0]
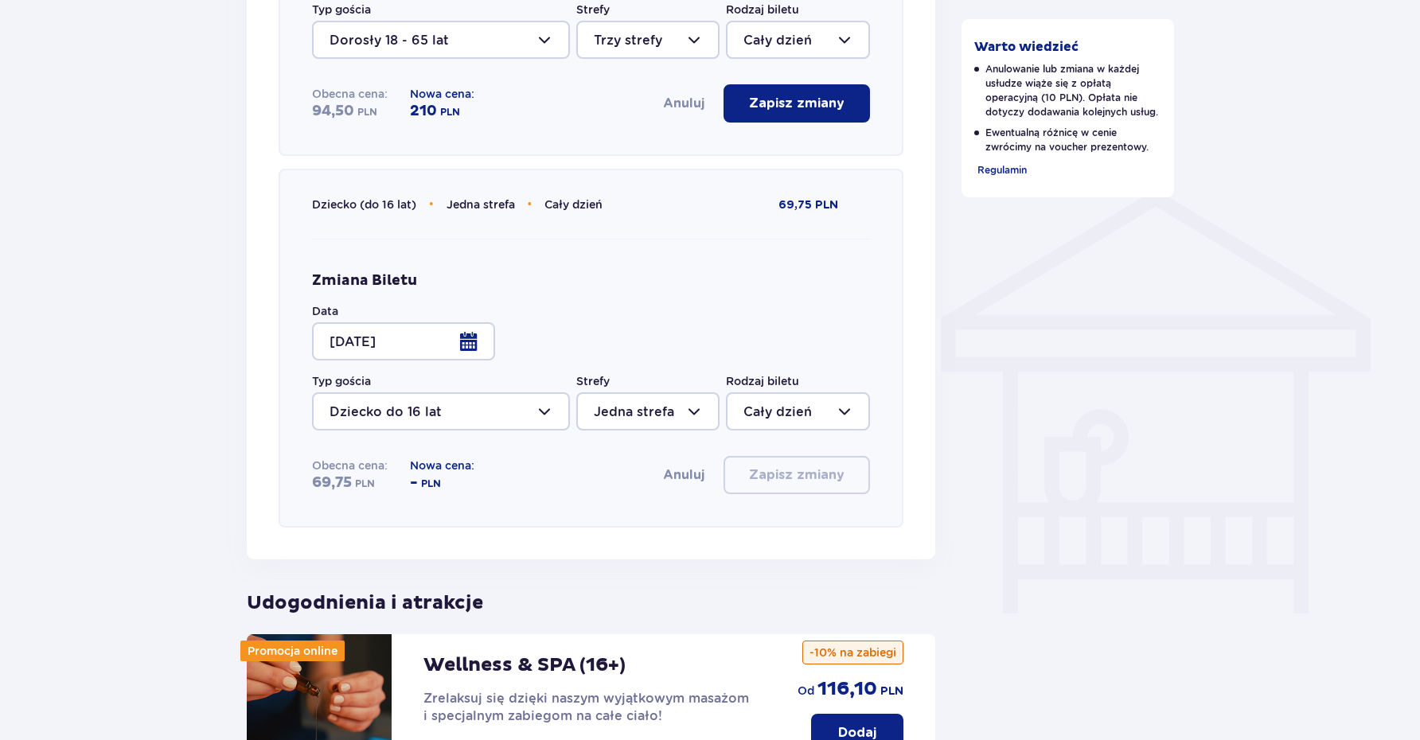
click at [475, 346] on div at bounding box center [403, 341] width 183 height 38
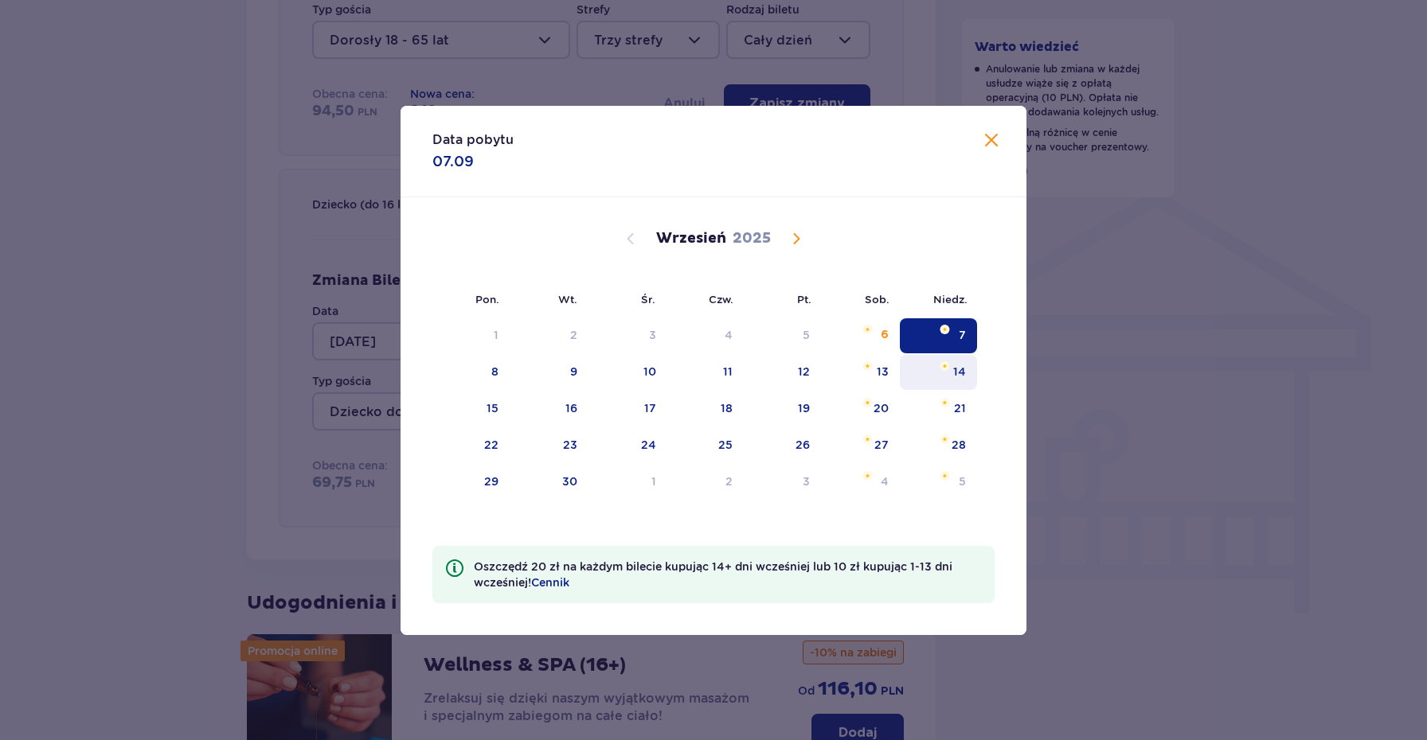
click at [921, 374] on div "14" at bounding box center [938, 372] width 77 height 35
type input "[DATE]"
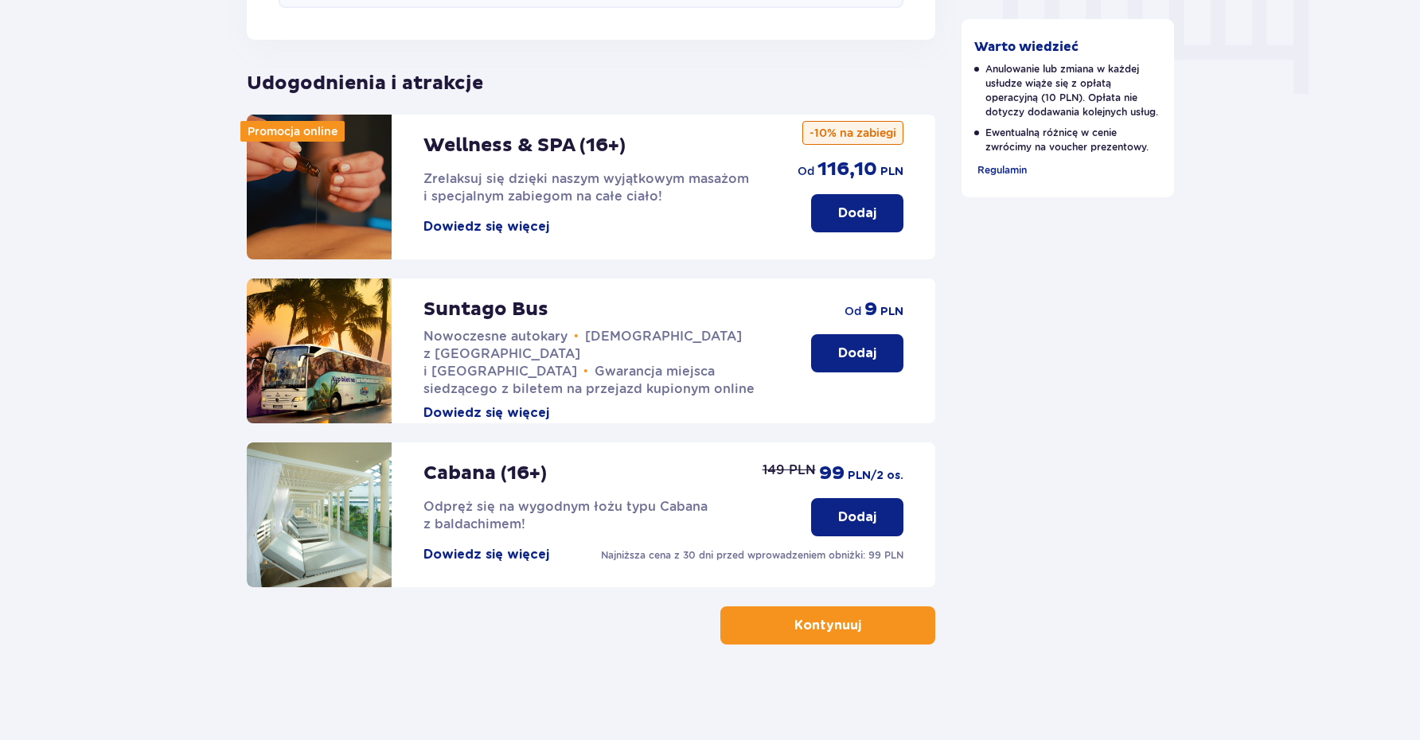
scroll to position [1623, 0]
click at [884, 629] on button "Kontynuuj" at bounding box center [828, 626] width 215 height 38
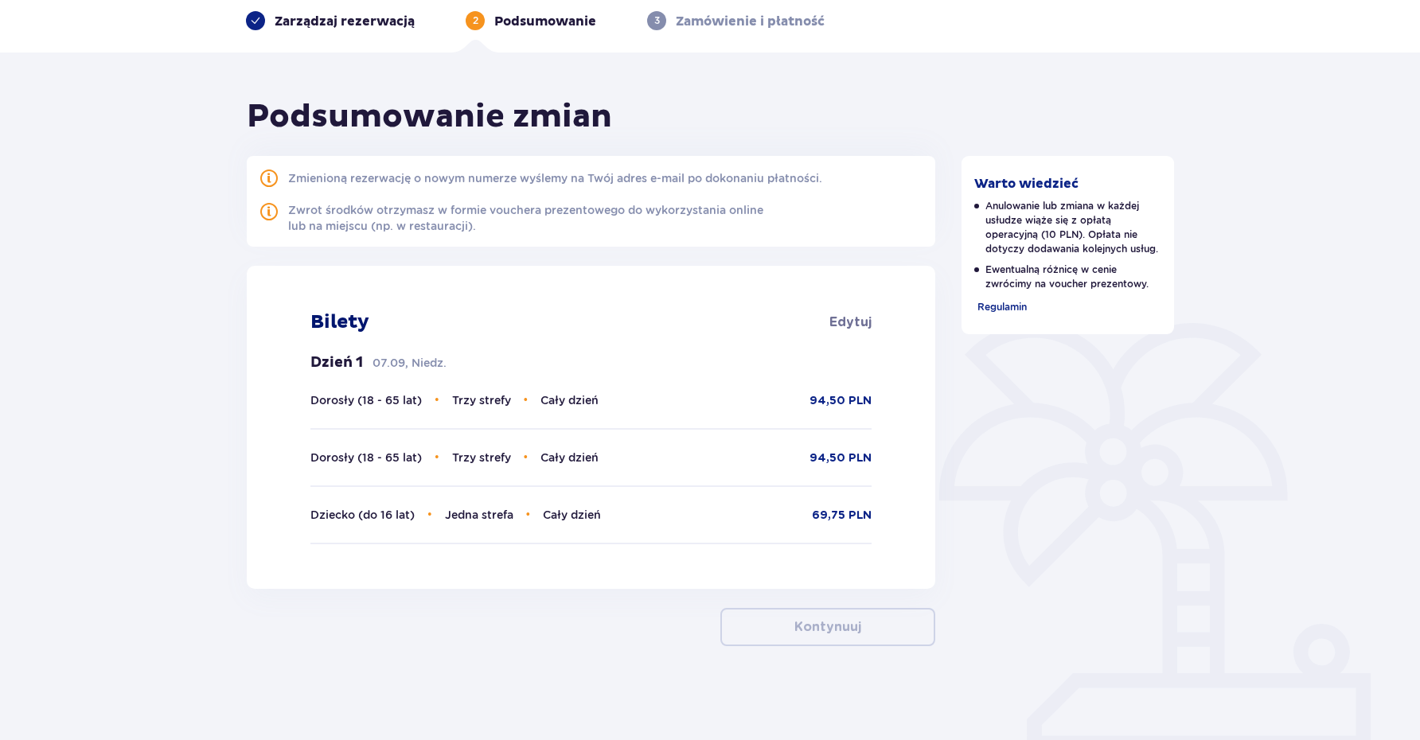
scroll to position [72, 0]
drag, startPoint x: 408, startPoint y: 177, endPoint x: 490, endPoint y: 182, distance: 81.4
click at [490, 182] on div "Zmienioną rezerwację o nowym numerze wyślemy na Twój adres e-mail po dokonaniu …" at bounding box center [555, 178] width 534 height 16
click at [490, 180] on div "Zmienioną rezerwację o nowym numerze wyślemy na Twój adres e-mail po dokonaniu …" at bounding box center [555, 178] width 534 height 16
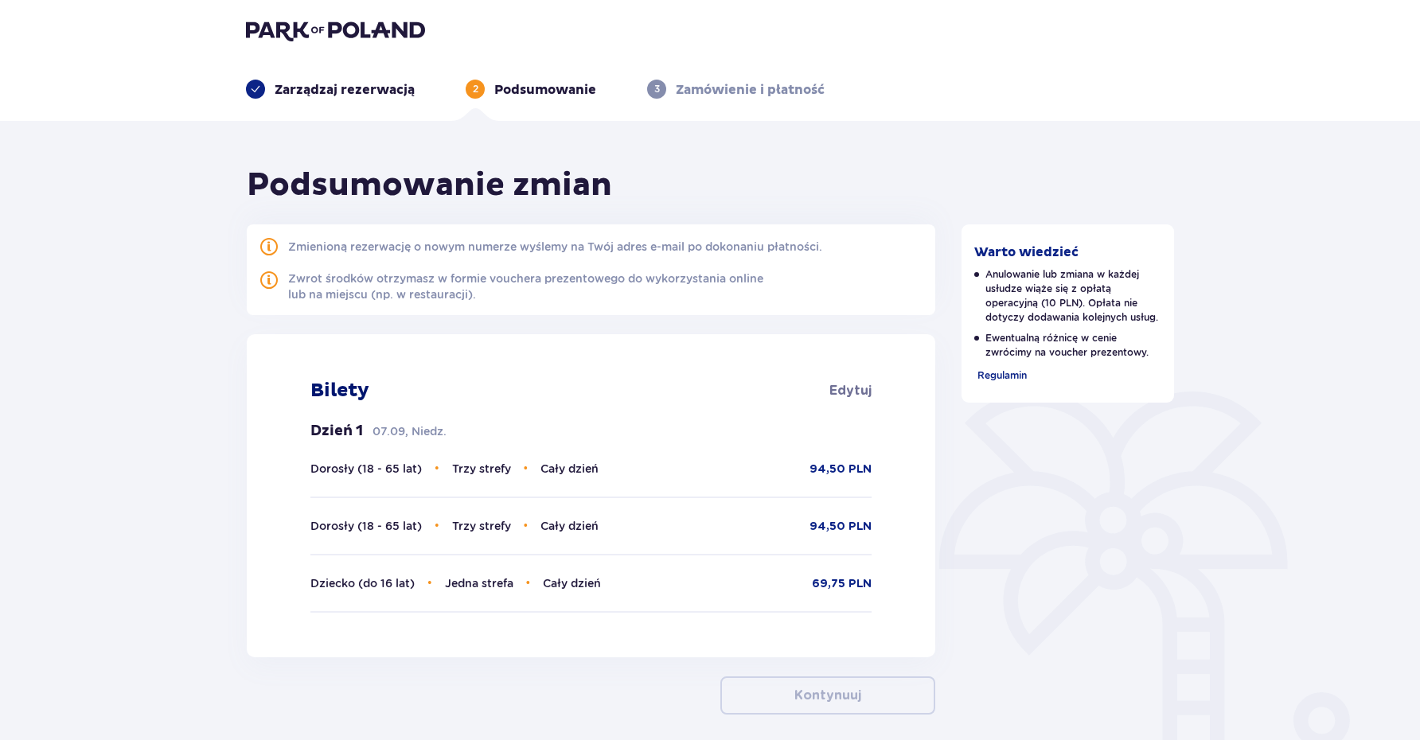
click at [808, 494] on div "Dorosły (18 - 65 lat) • Trzy strefy • Cały dzień 94,50 PLN Dorosły (18 - 65 lat…" at bounding box center [591, 536] width 561 height 153
click at [550, 463] on span "Cały dzień" at bounding box center [570, 469] width 58 height 13
click at [488, 470] on span "Trzy strefy" at bounding box center [481, 469] width 59 height 13
click at [487, 470] on span "Trzy strefy" at bounding box center [481, 469] width 59 height 13
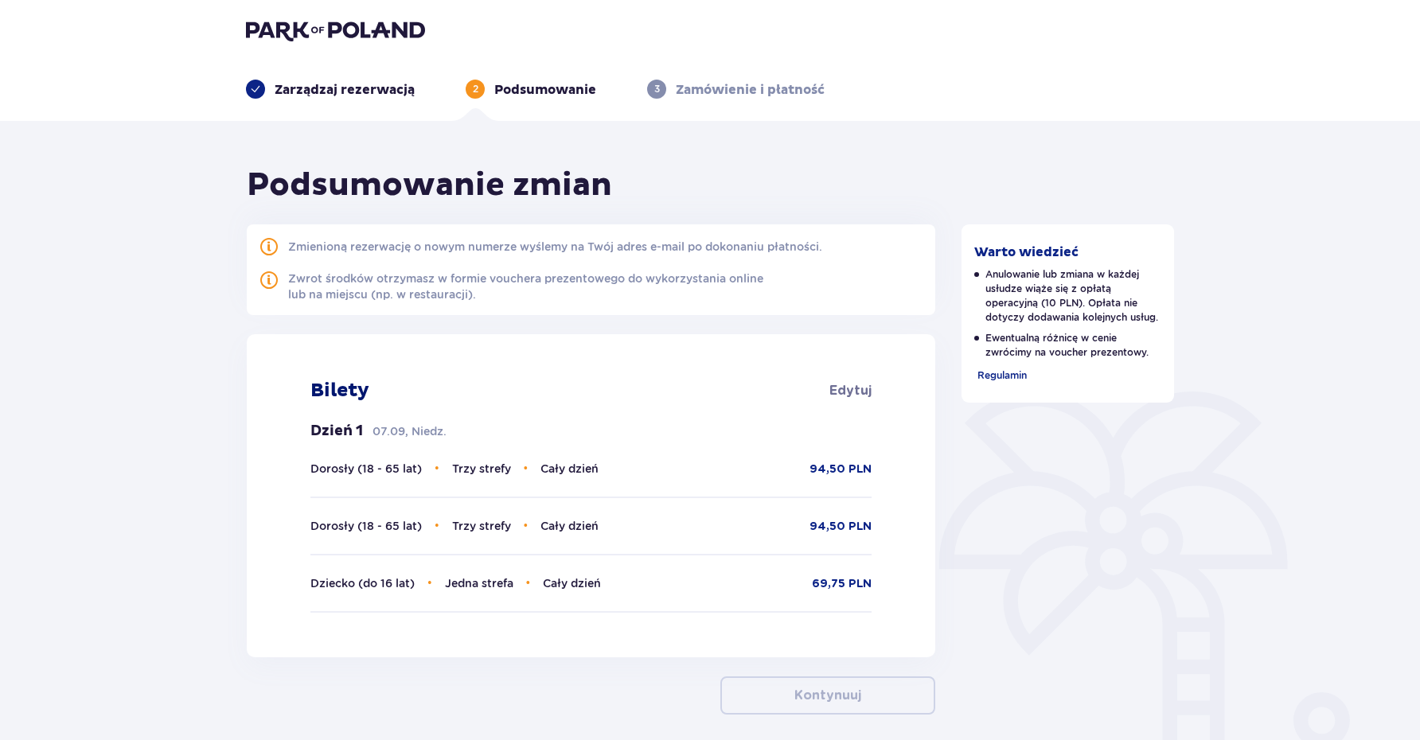
click at [269, 279] on span at bounding box center [269, 280] width 19 height 19
click at [275, 250] on span at bounding box center [269, 246] width 19 height 19
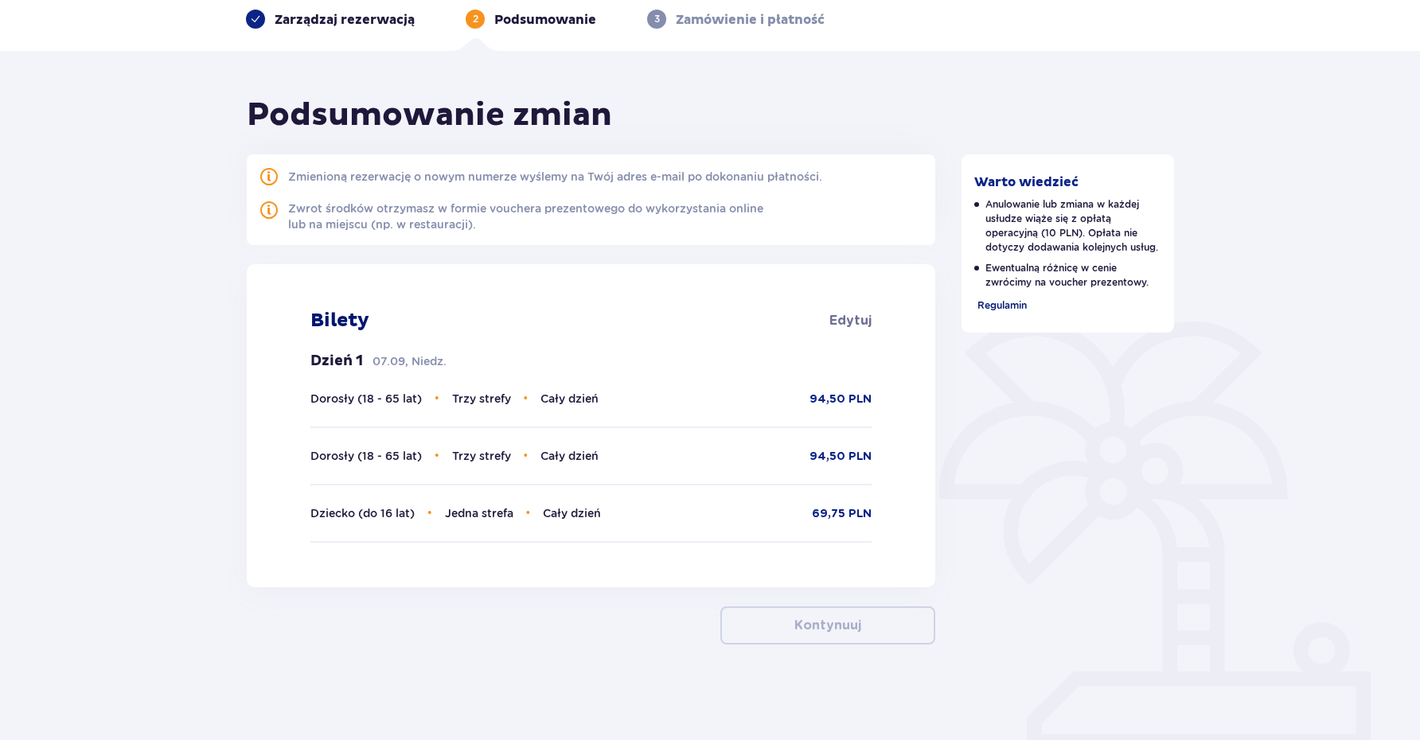
scroll to position [73, 0]
click at [1005, 306] on span "Regulamin" at bounding box center [1002, 305] width 49 height 12
click at [854, 322] on span "Edytuj" at bounding box center [851, 321] width 42 height 18
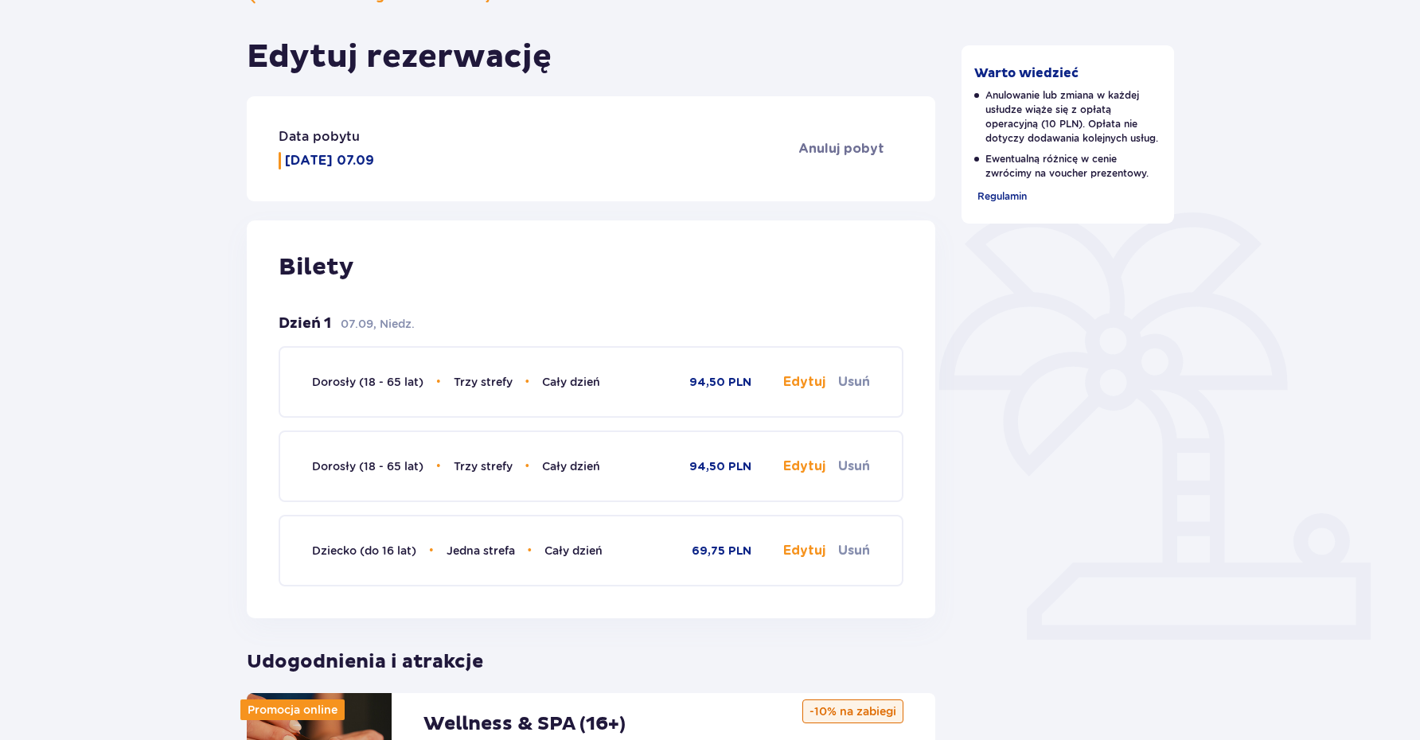
scroll to position [181, 0]
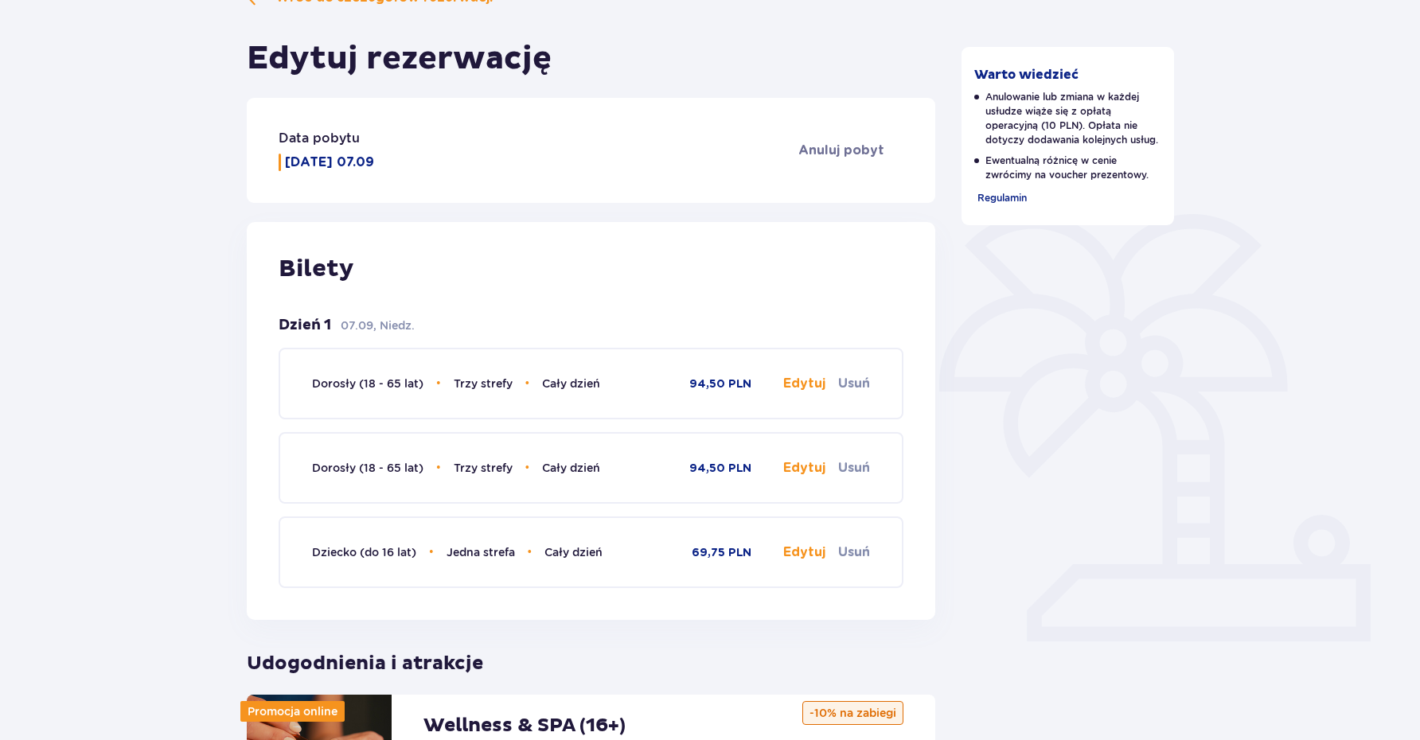
click at [786, 380] on button "Edytuj" at bounding box center [804, 384] width 42 height 18
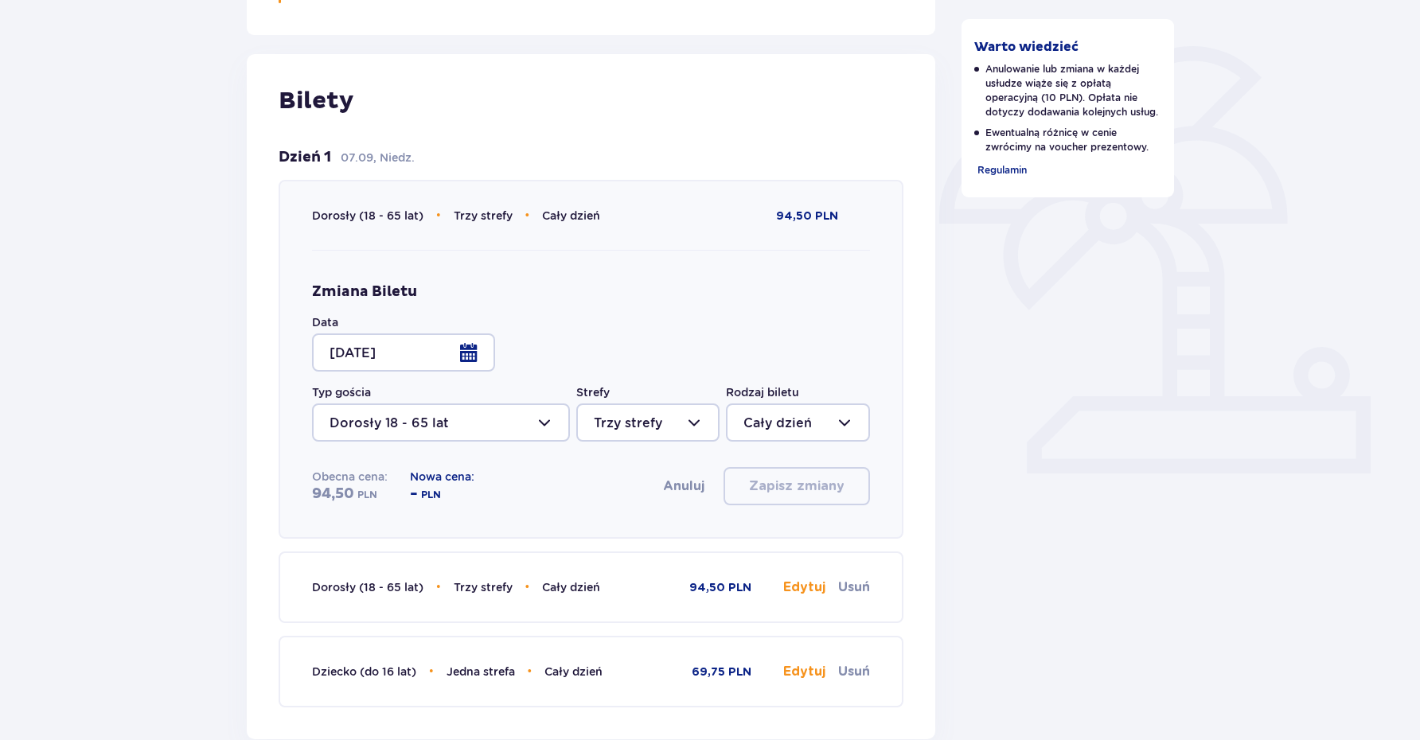
scroll to position [381, 0]
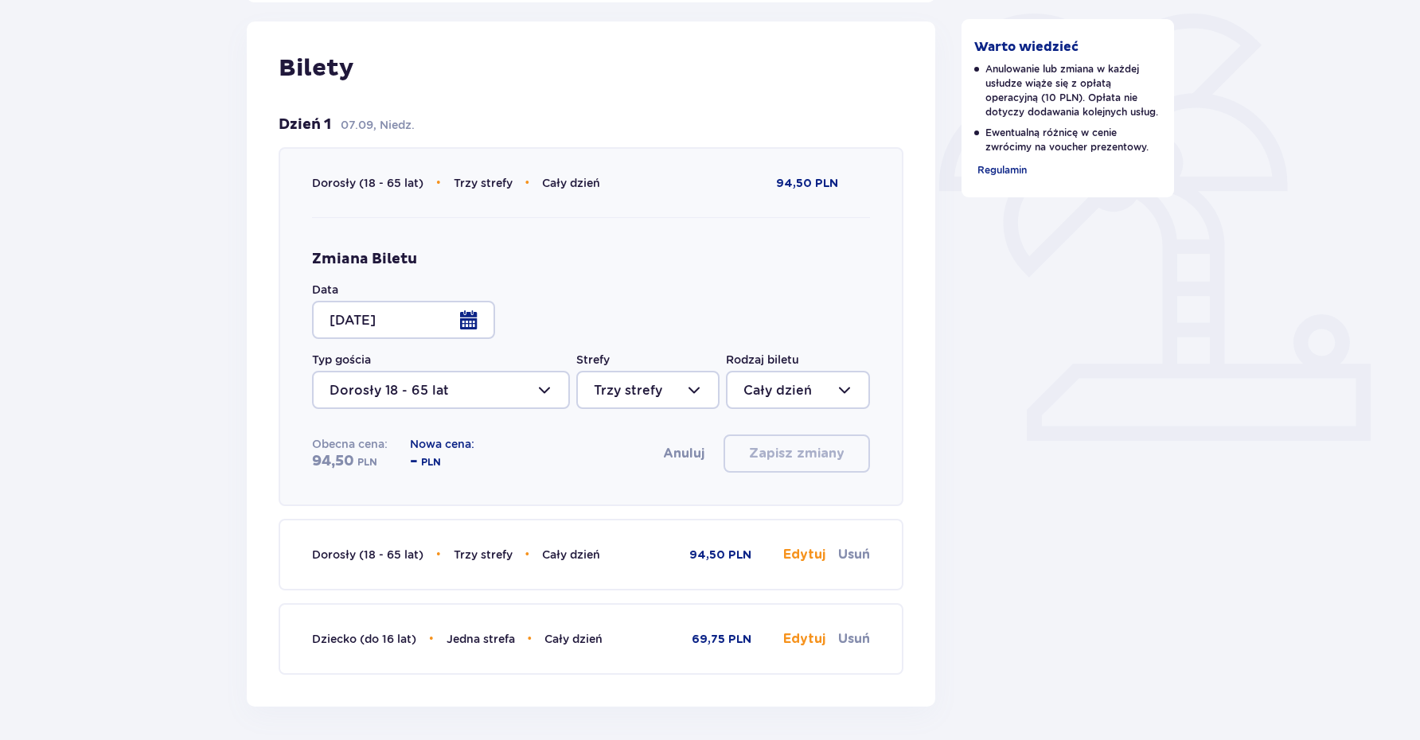
click at [481, 336] on div at bounding box center [403, 320] width 183 height 38
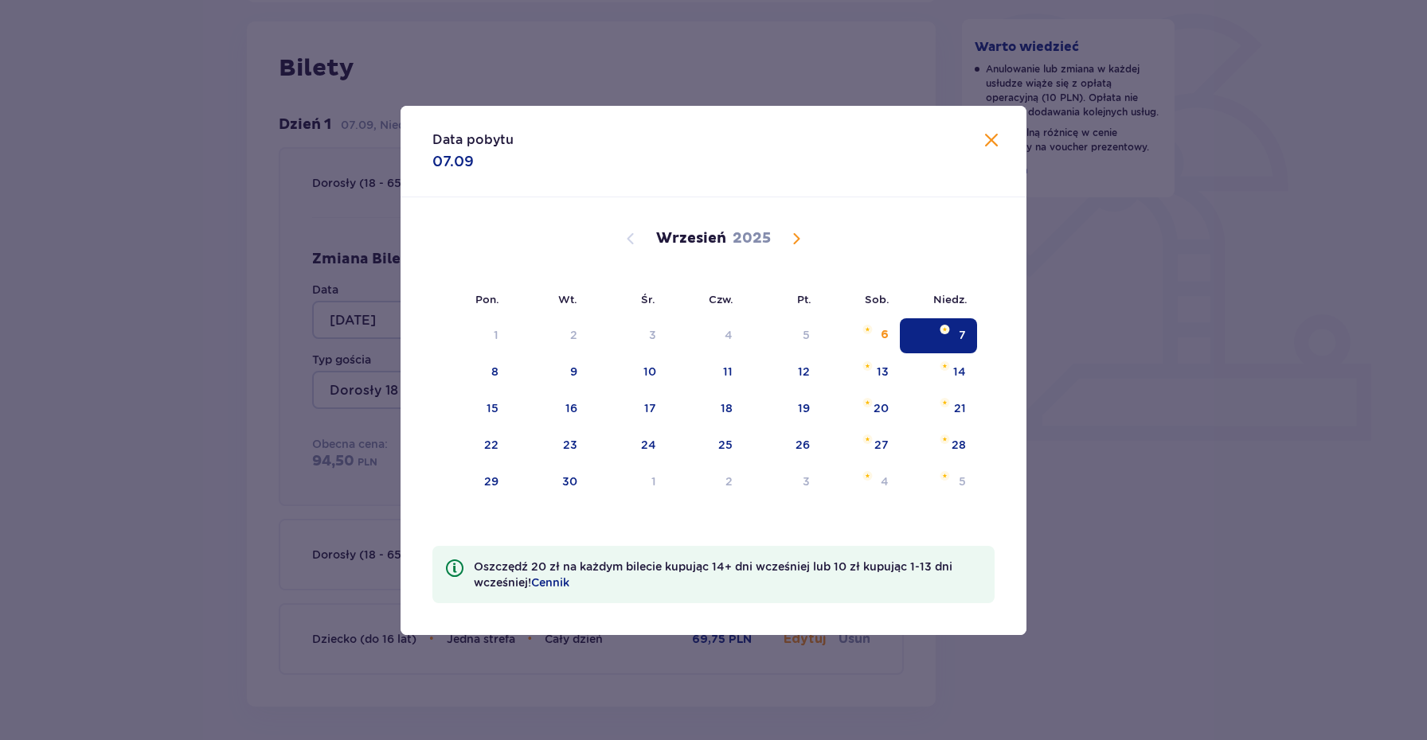
click at [476, 316] on li "Pon." at bounding box center [471, 298] width 78 height 35
click at [957, 358] on div "14" at bounding box center [938, 372] width 77 height 35
type input "[DATE]"
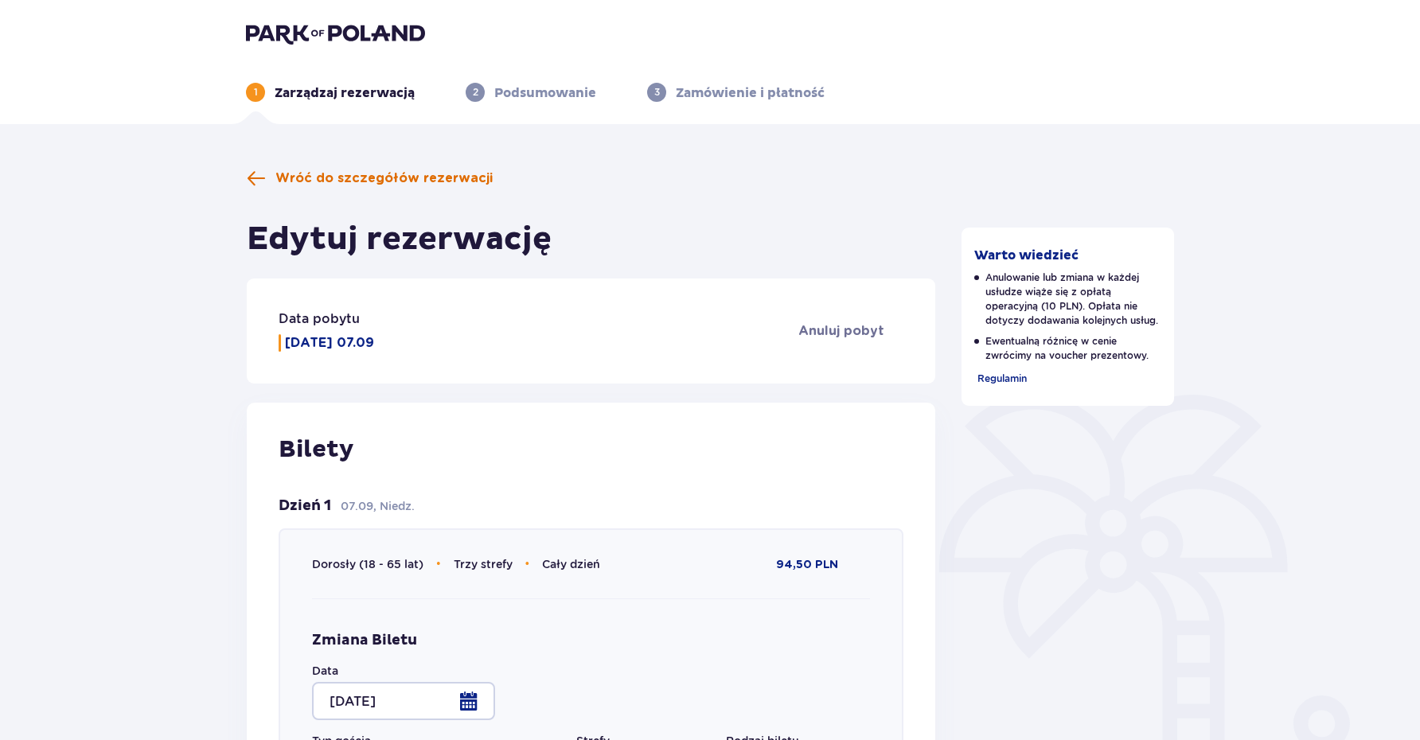
click at [381, 170] on span "Wróć do szczegółów rezerwacji" at bounding box center [383, 179] width 217 height 18
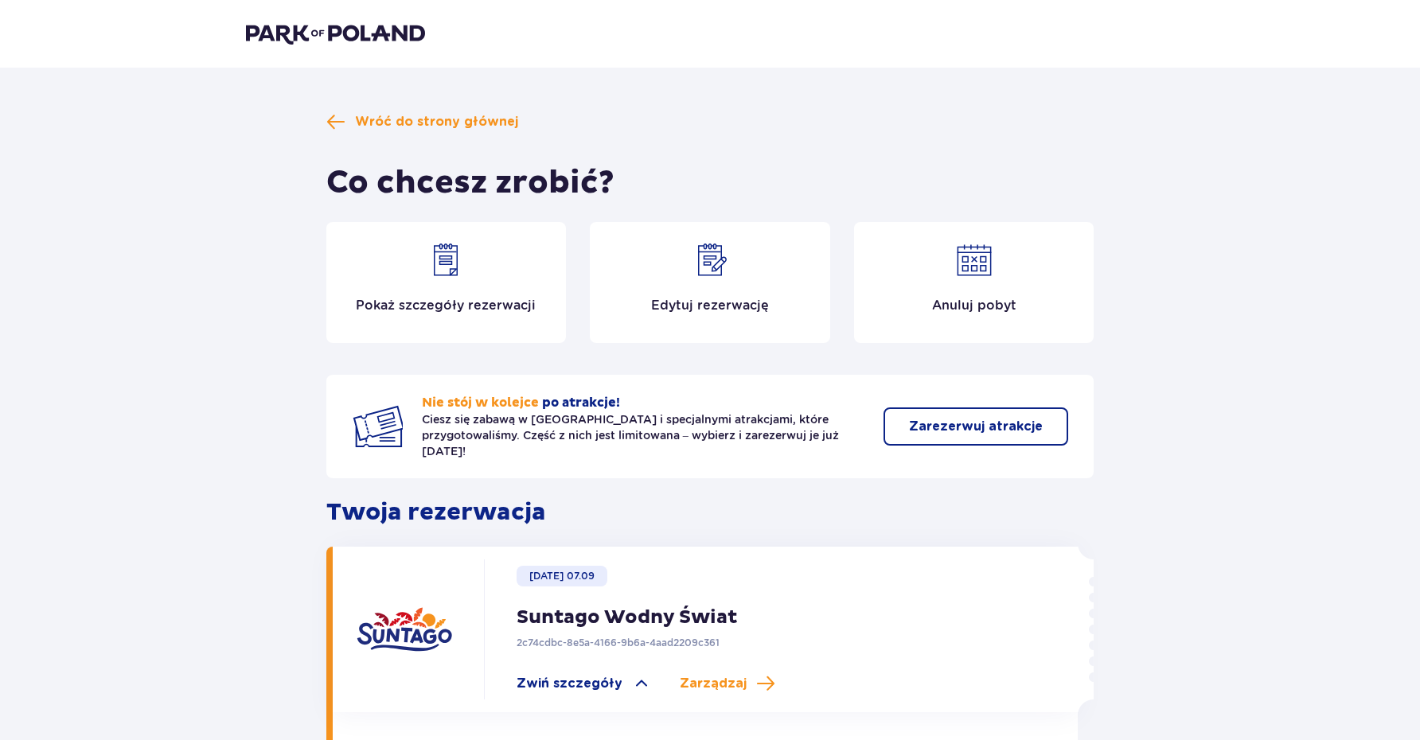
click at [985, 289] on div "Anuluj pobyt" at bounding box center [974, 282] width 240 height 121
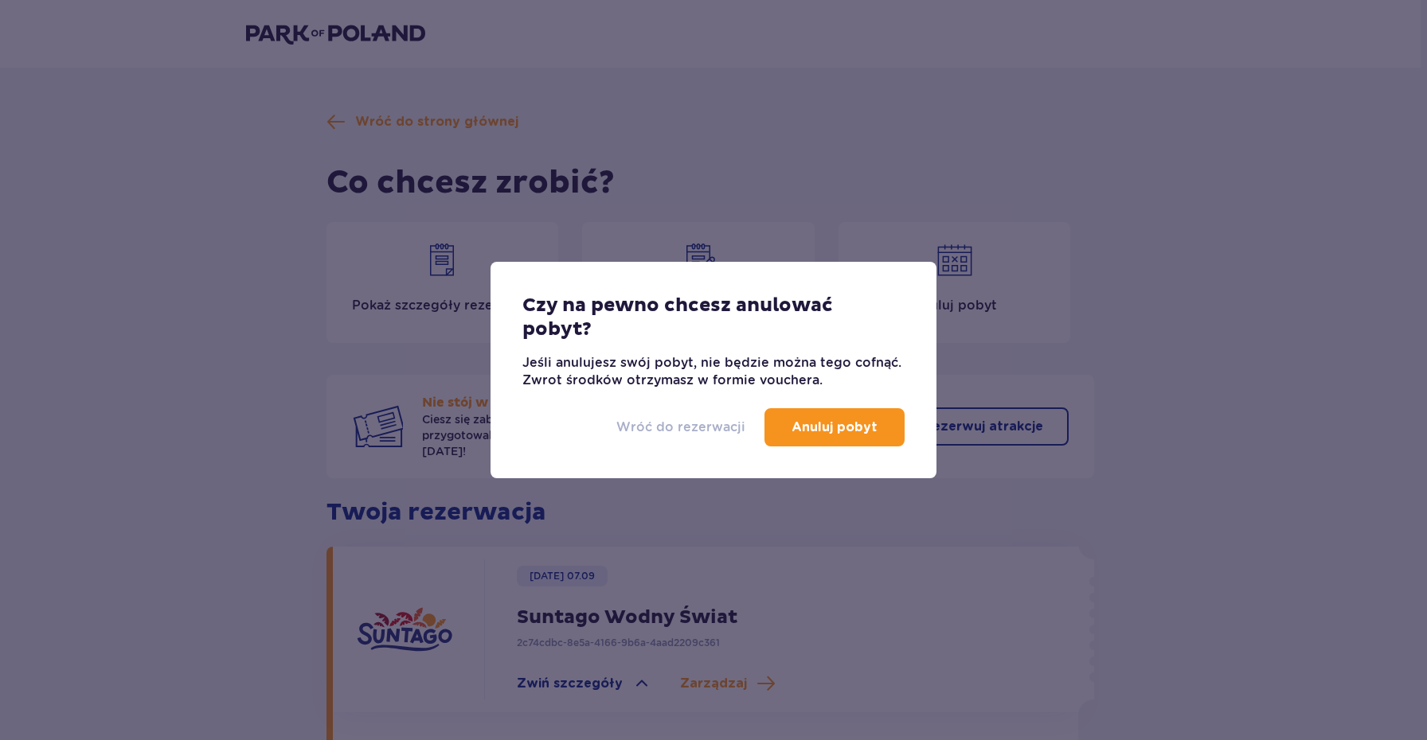
click at [690, 433] on p "Wróć do rezerwacji" at bounding box center [680, 428] width 129 height 18
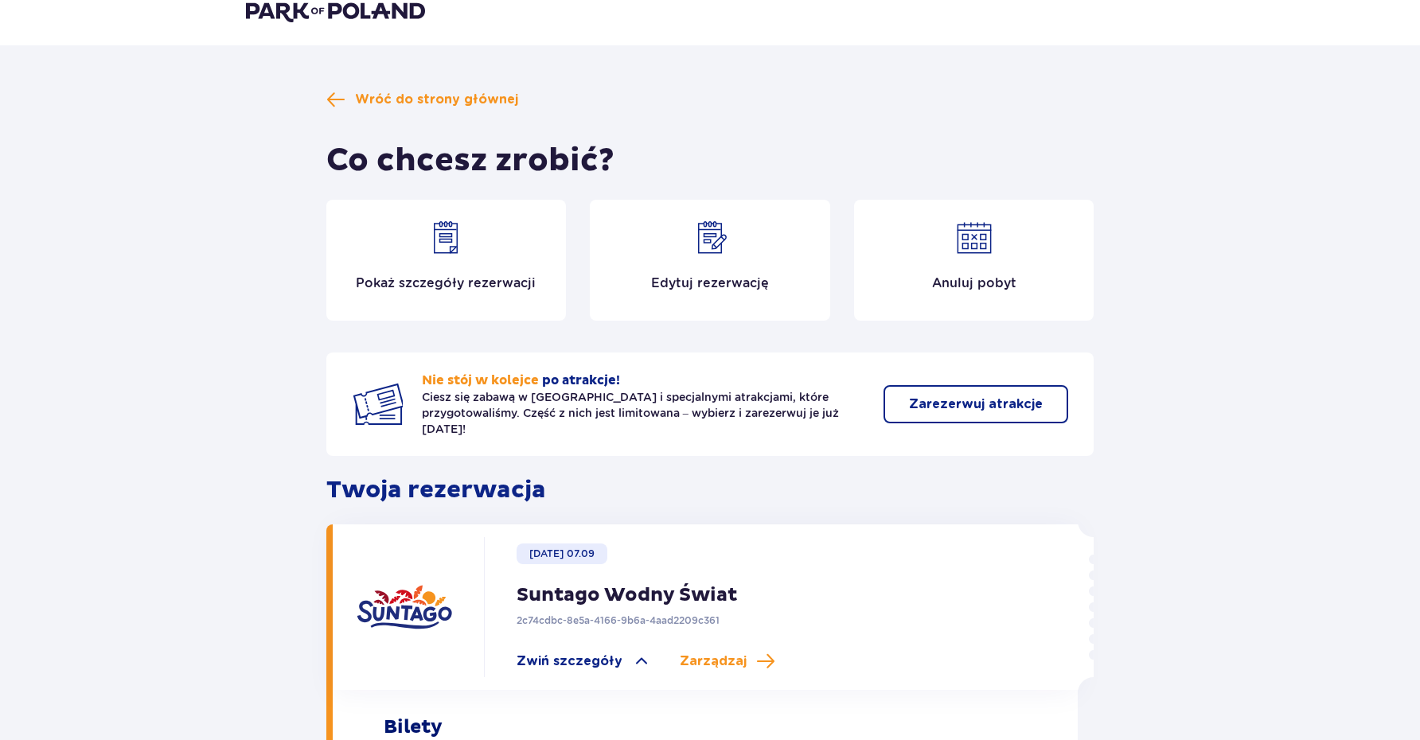
scroll to position [22, 0]
click at [968, 258] on div "Anuluj pobyt" at bounding box center [974, 260] width 240 height 121
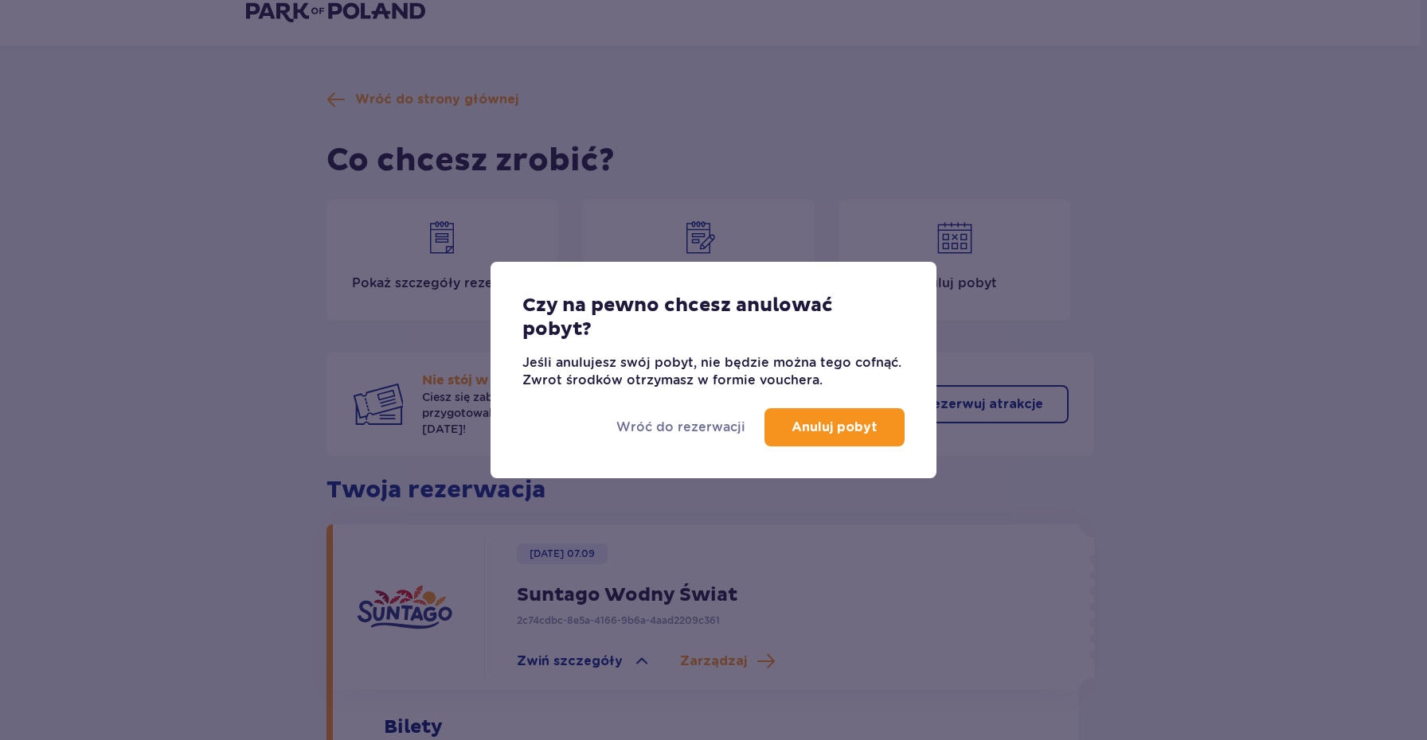
click at [829, 425] on p "Anuluj pobyt" at bounding box center [834, 428] width 86 height 18
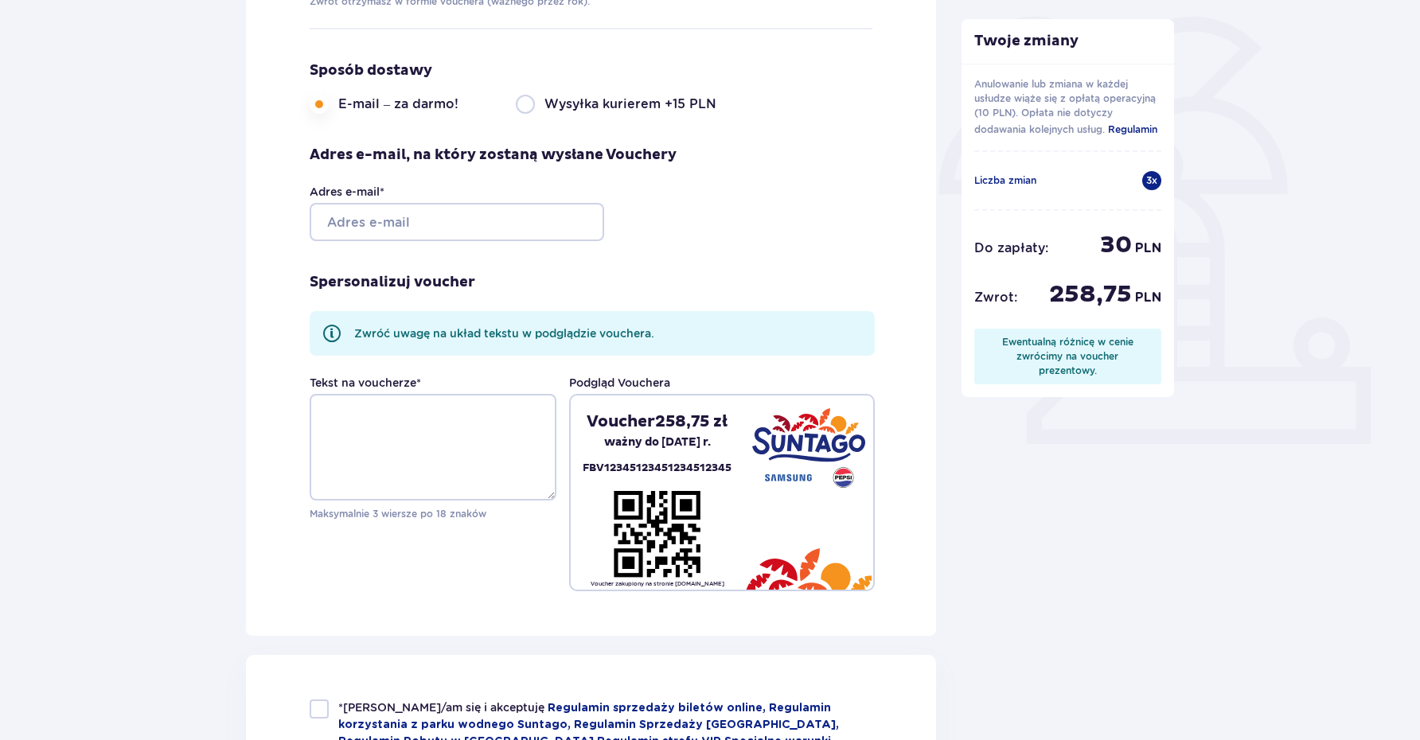
scroll to position [367, 0]
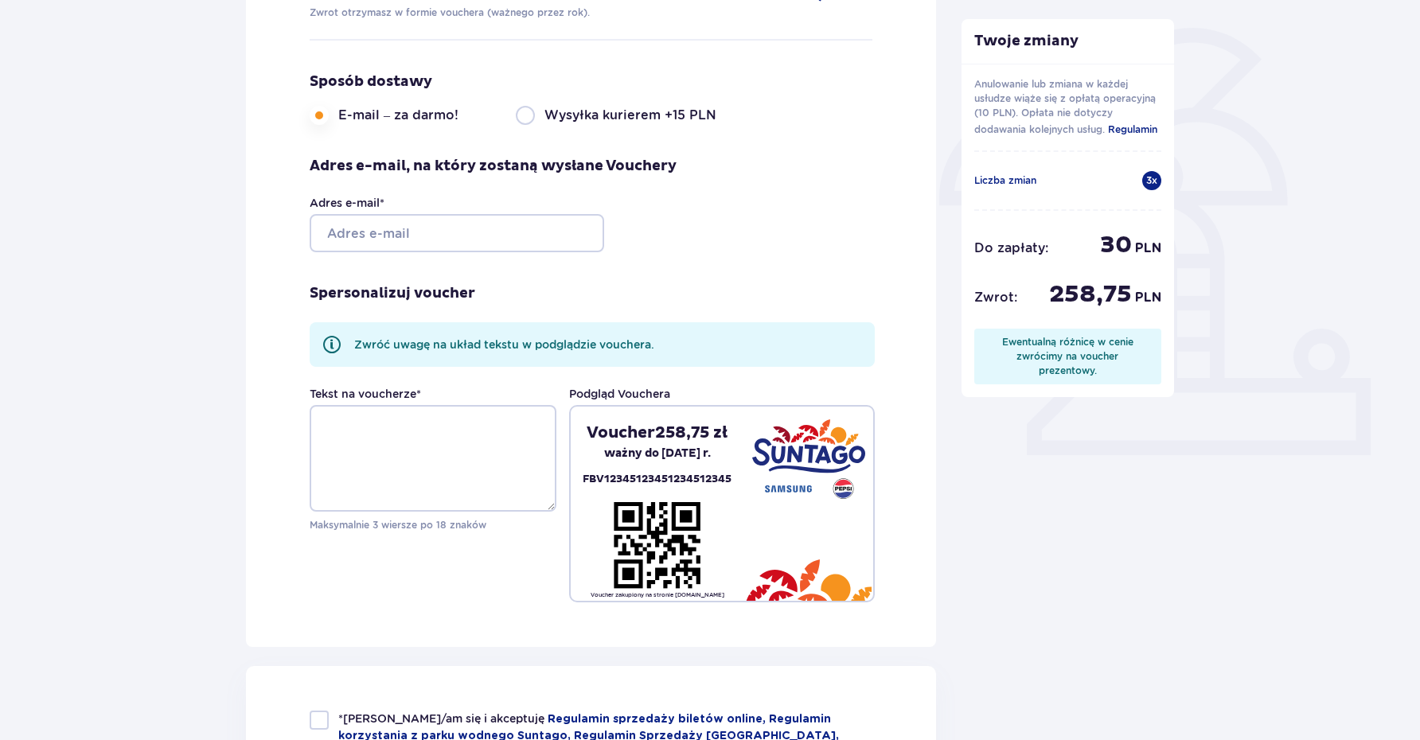
click at [1043, 100] on p "Anulowanie lub zmiana w każdej usłudze wiąże się z opłatą operacyjną (10 PLN). …" at bounding box center [1069, 107] width 188 height 61
click at [1221, 240] on div "Zamówienie i płatność Szczegóły Vouchera Zwrot środków: Zwrot otrzymasz w formi…" at bounding box center [710, 578] width 1420 height 1642
click at [360, 243] on input "Adres e-mail *" at bounding box center [457, 233] width 295 height 38
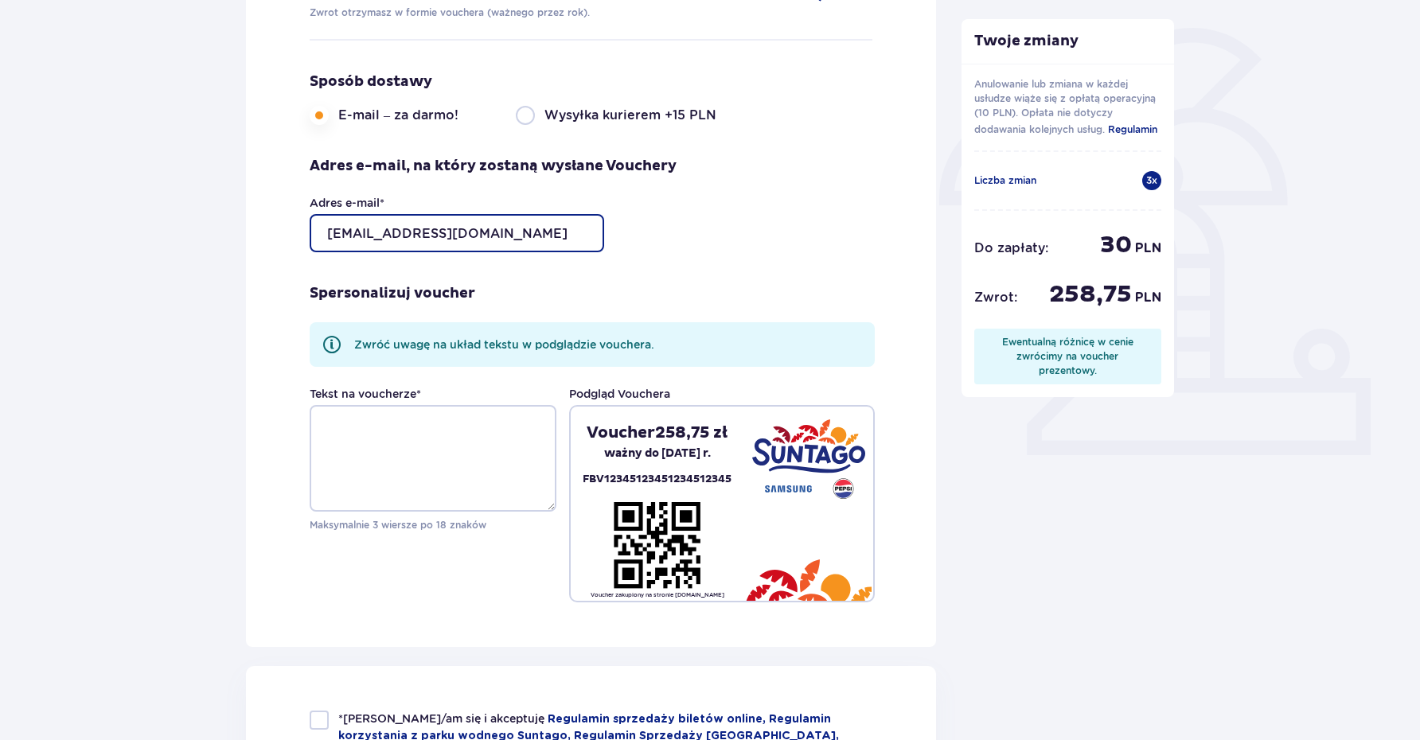
type input "[EMAIL_ADDRESS][DOMAIN_NAME]"
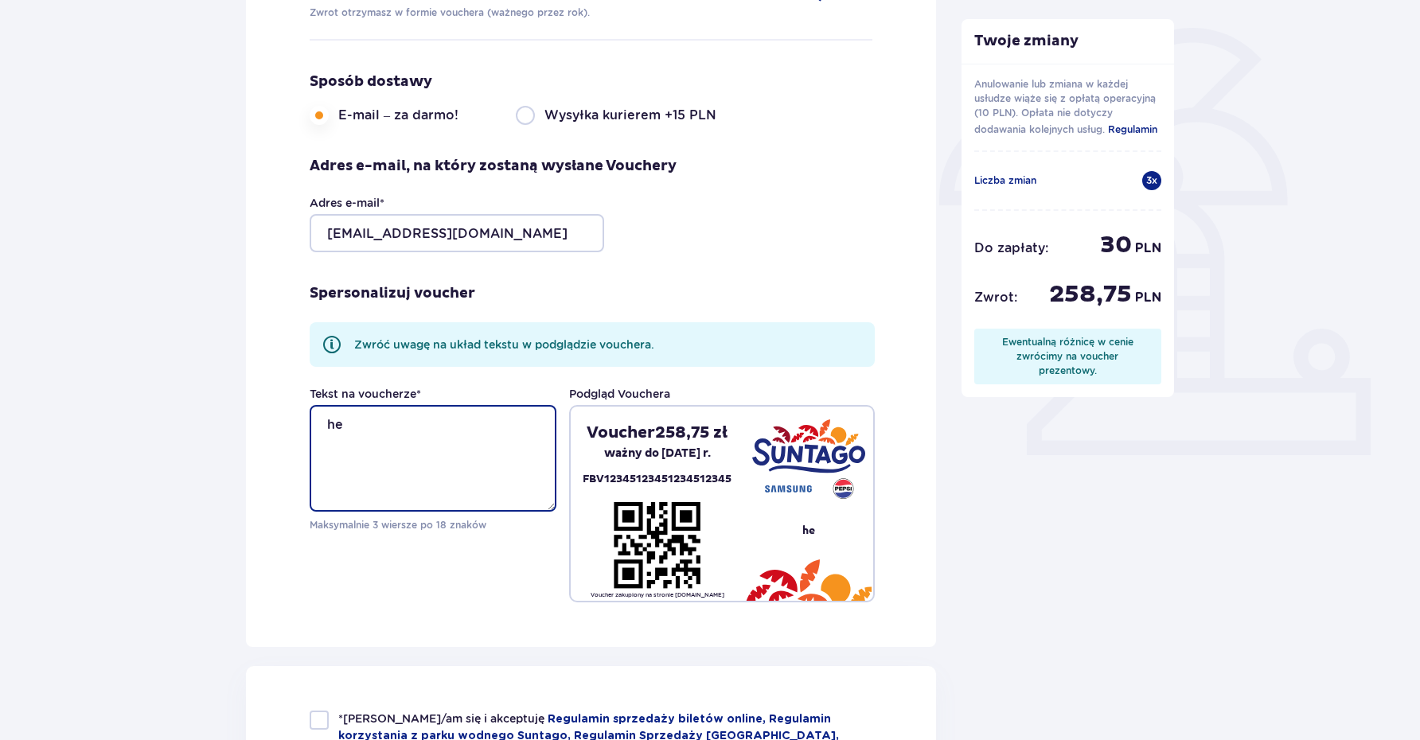
type textarea "h"
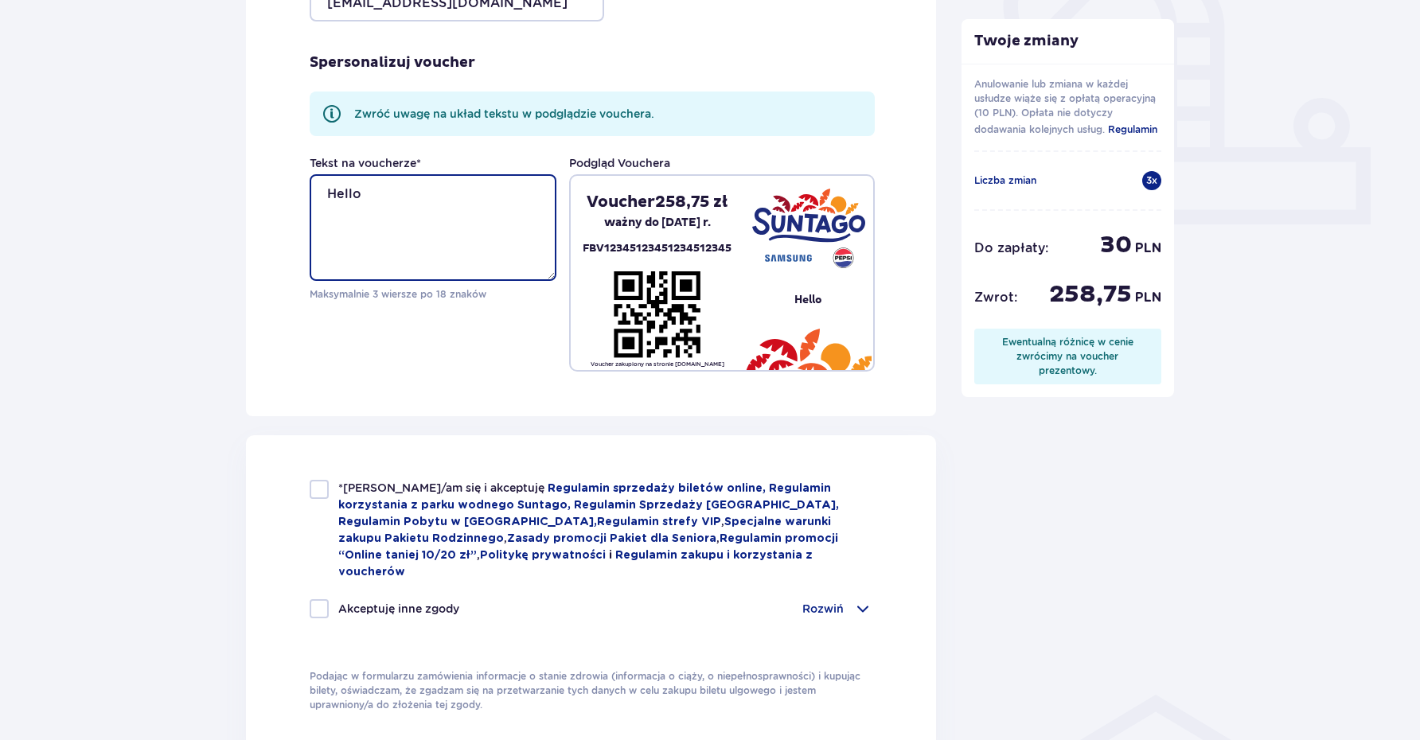
scroll to position [668, 0]
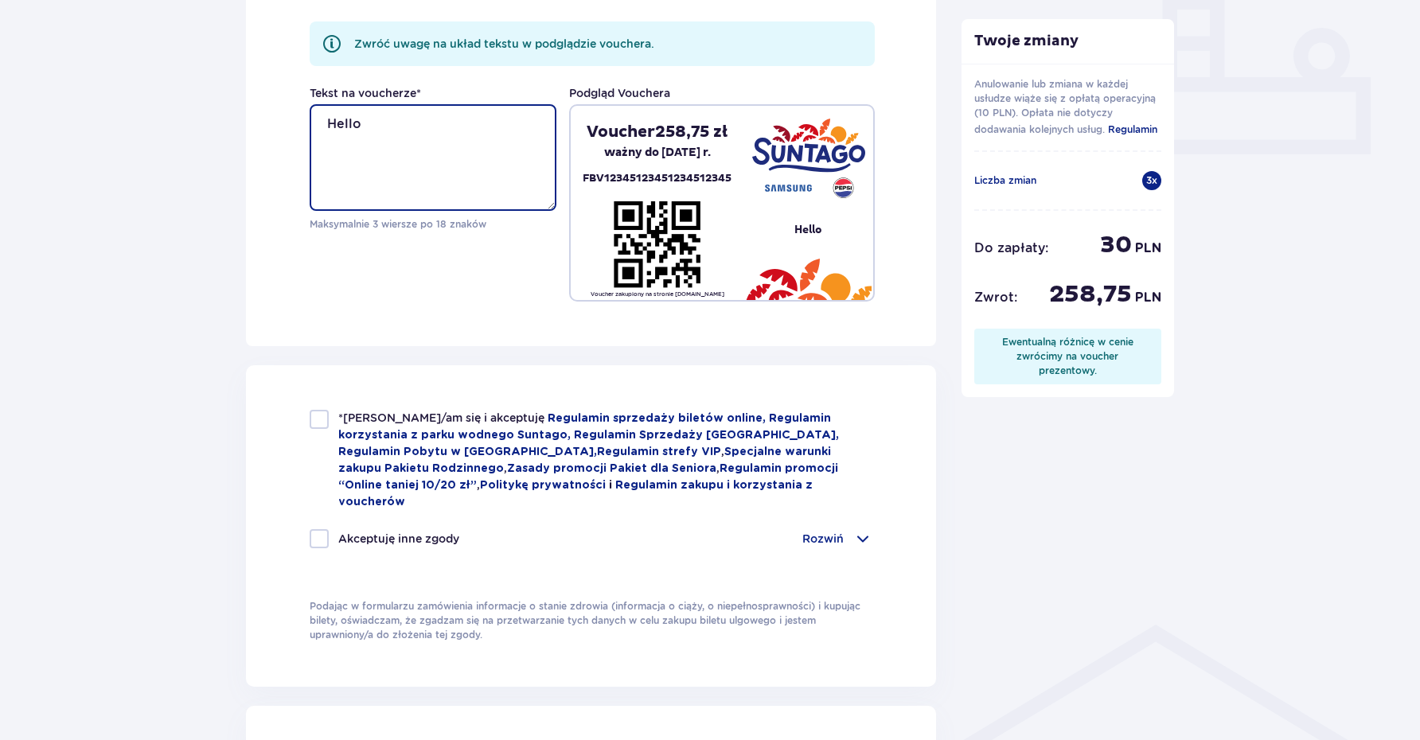
type textarea "Hello"
click at [321, 430] on div "*Zapoznałem/am się i akceptuję Regulamin sprzedaży biletów online, Regulamin ko…" at bounding box center [591, 460] width 563 height 100
checkbox input "true"
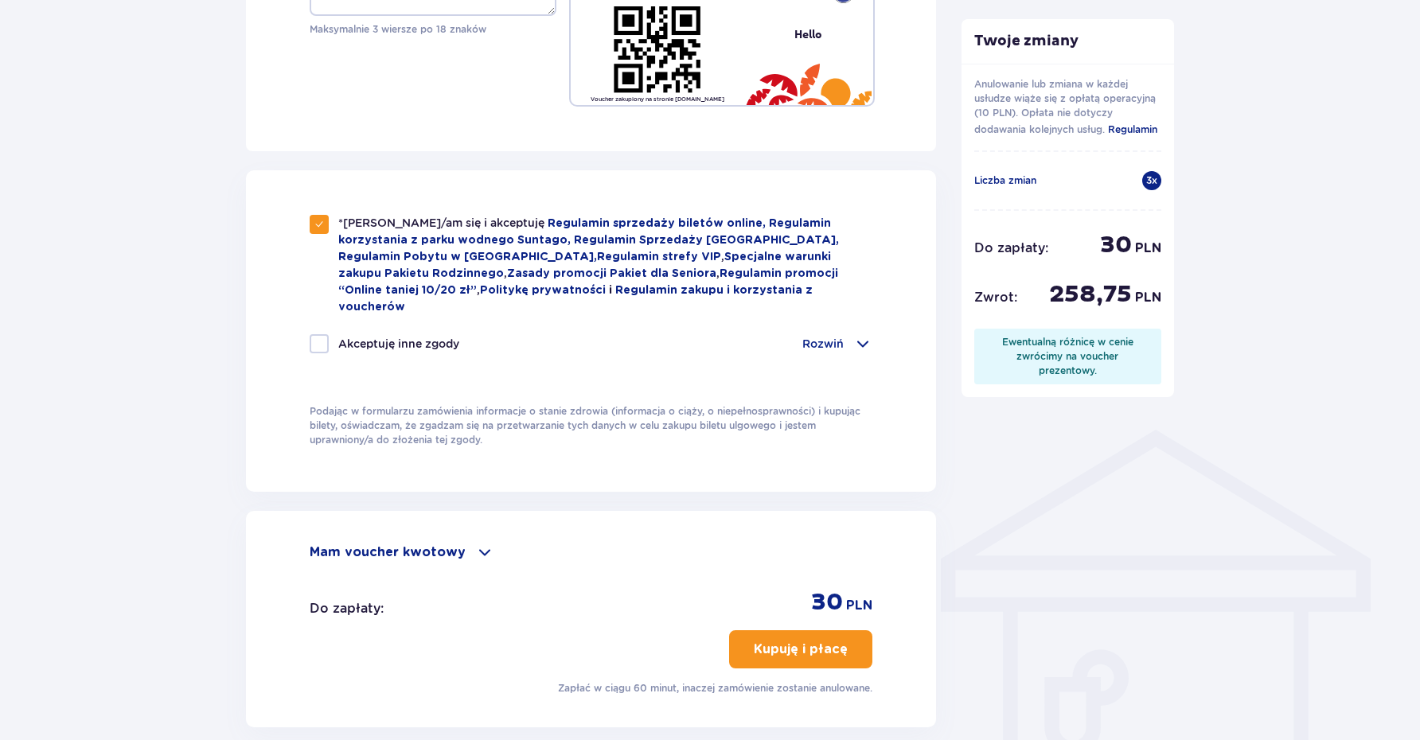
scroll to position [865, 0]
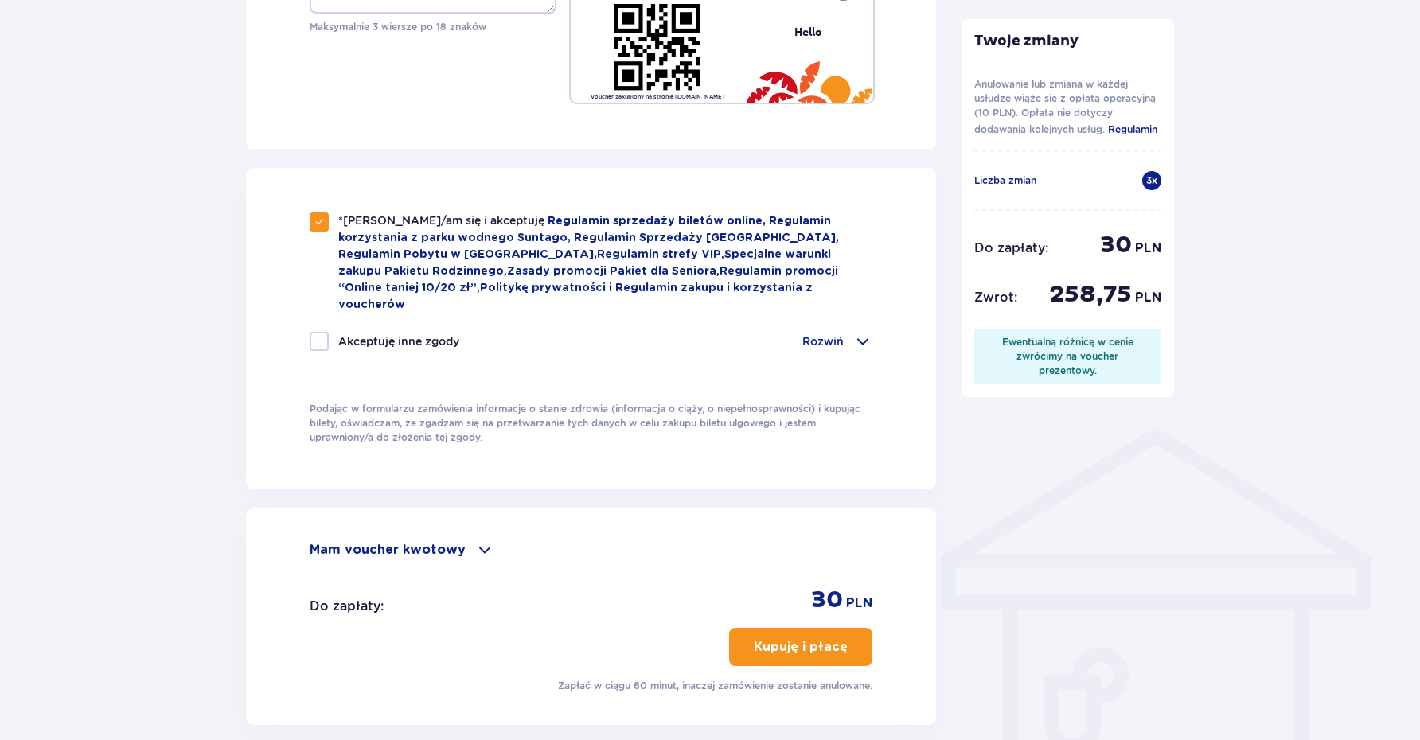
click at [830, 639] on p "Kupuję i płacę" at bounding box center [801, 648] width 94 height 18
